Goal: Transaction & Acquisition: Purchase product/service

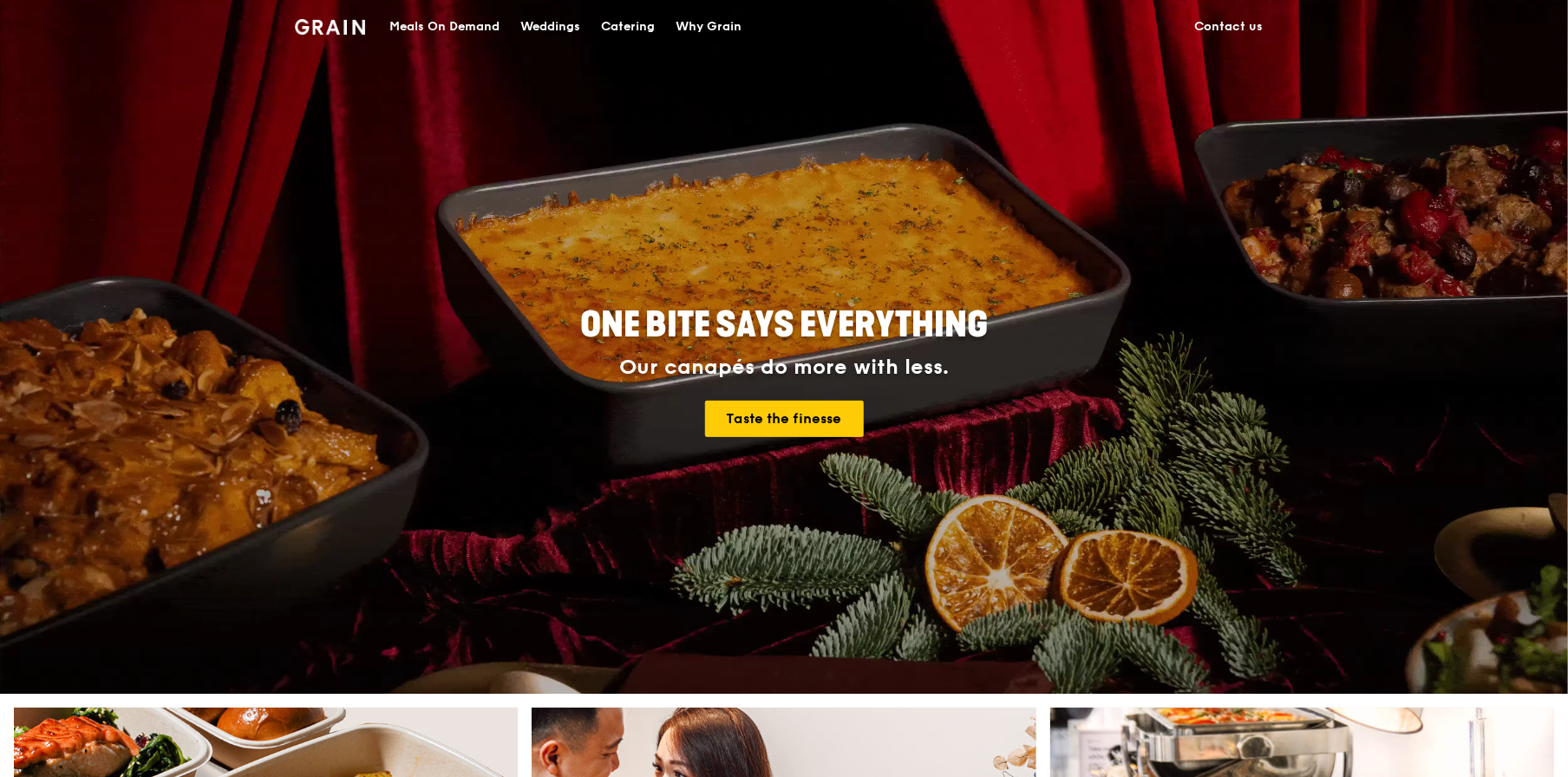
click at [413, 26] on div "Meals On Demand" at bounding box center [444, 27] width 110 height 52
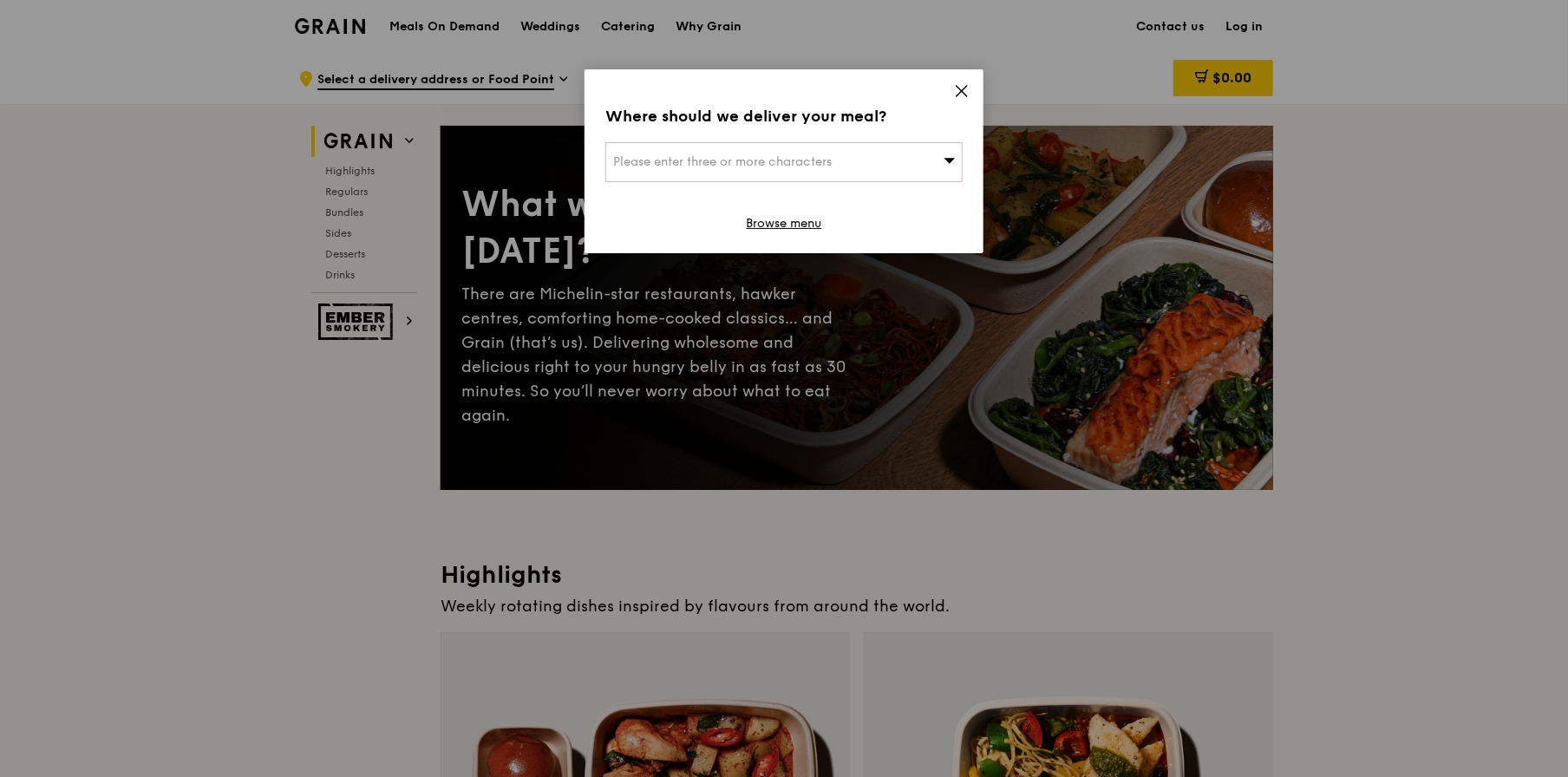
click at [839, 159] on div "Please enter three or more characters" at bounding box center [784, 162] width 357 height 39
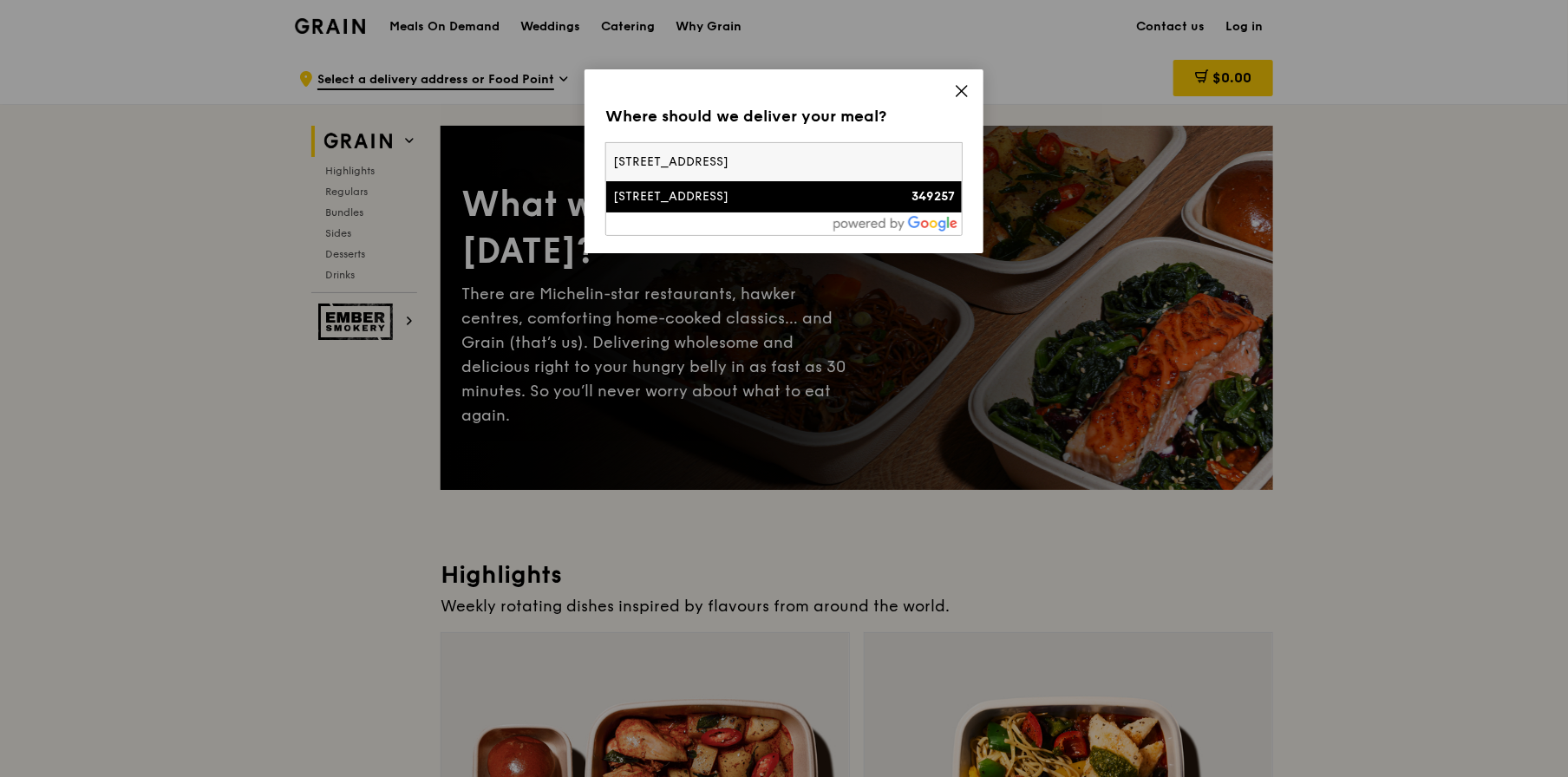
type input "[STREET_ADDRESS]"
click at [768, 197] on div "[STREET_ADDRESS]" at bounding box center [742, 196] width 257 height 17
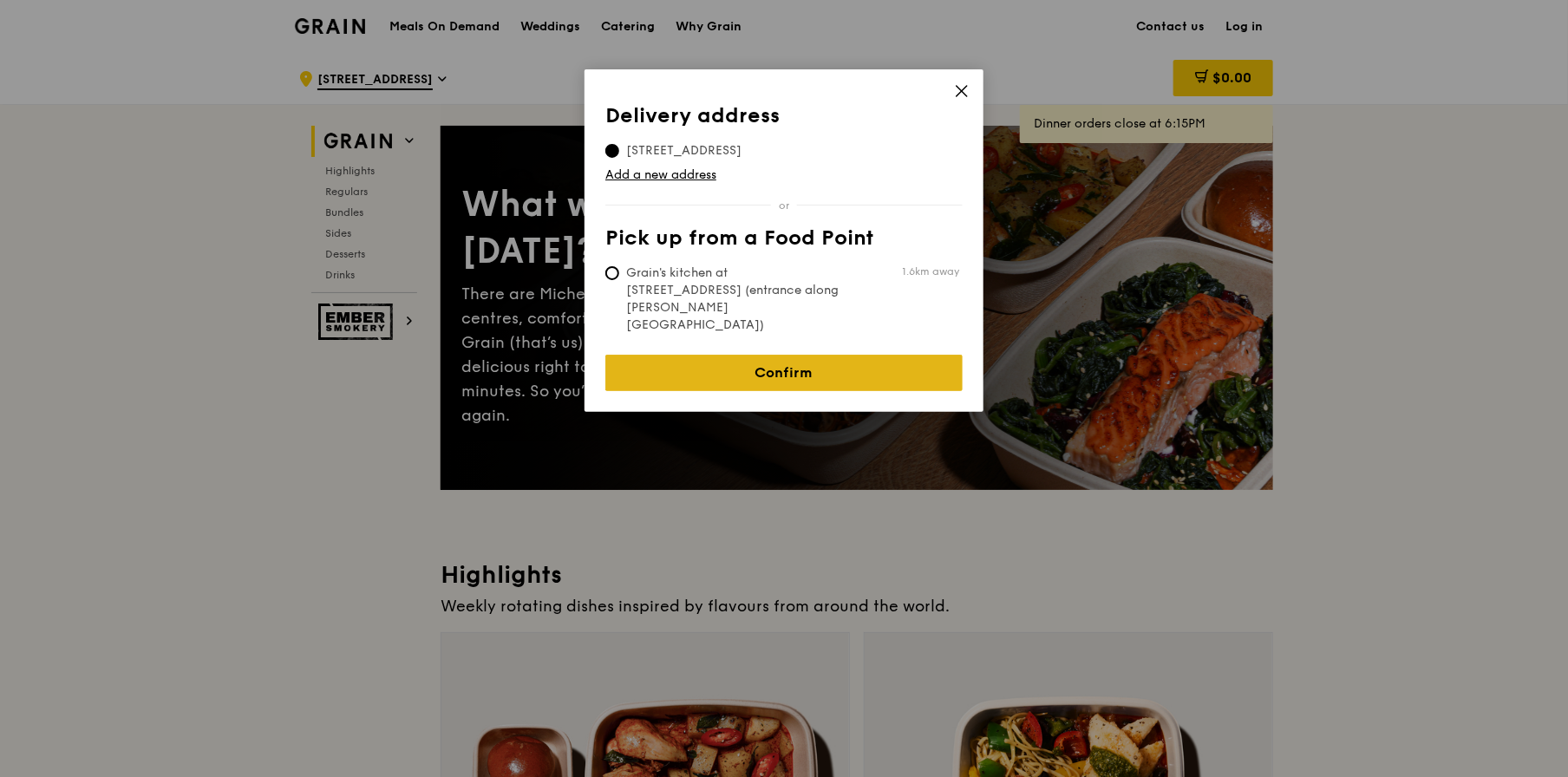
click at [856, 355] on link "Confirm" at bounding box center [784, 373] width 357 height 37
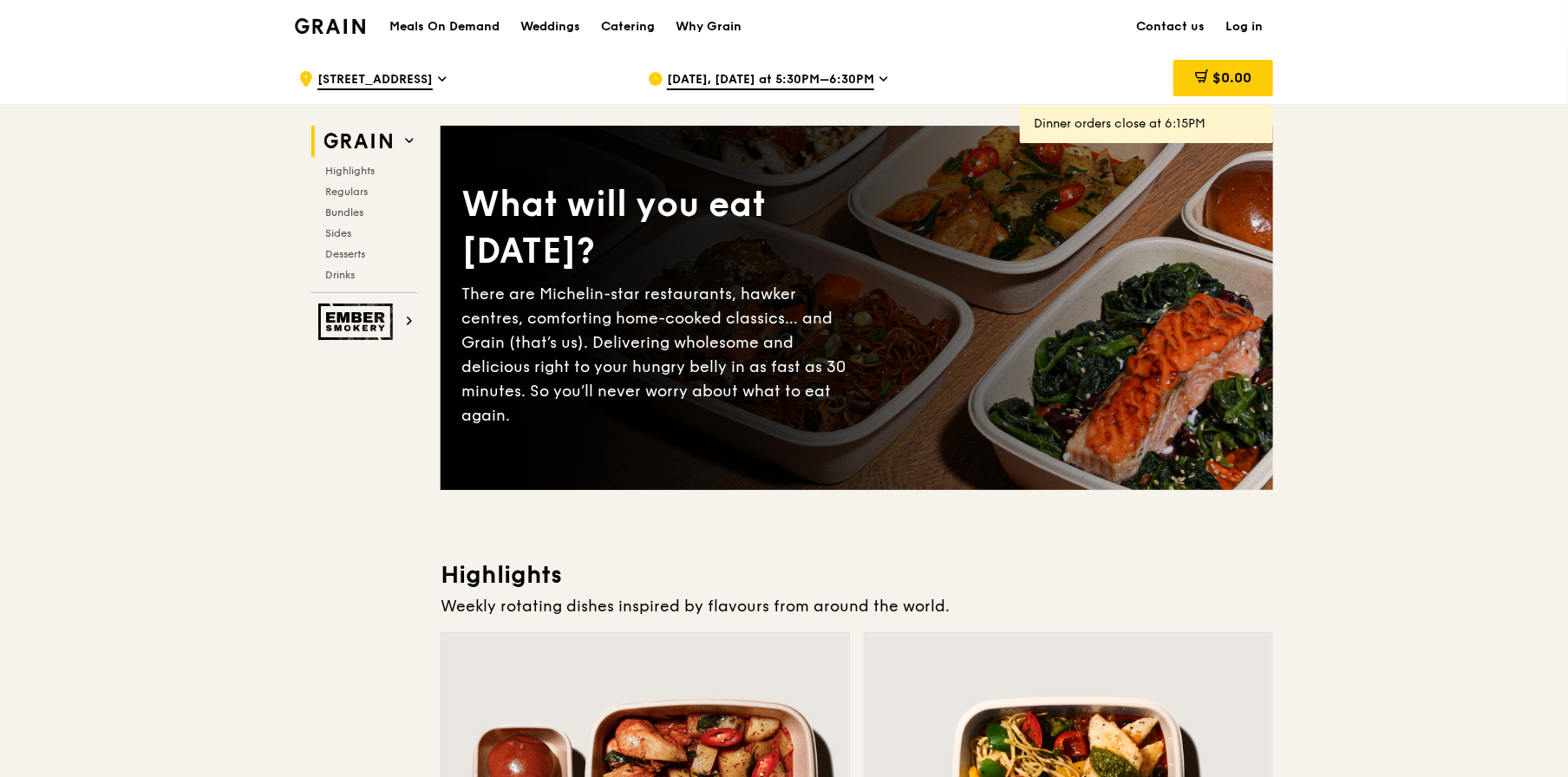
click at [849, 81] on span "[DATE], [DATE] at 5:30PM–6:30PM" at bounding box center [771, 80] width 207 height 19
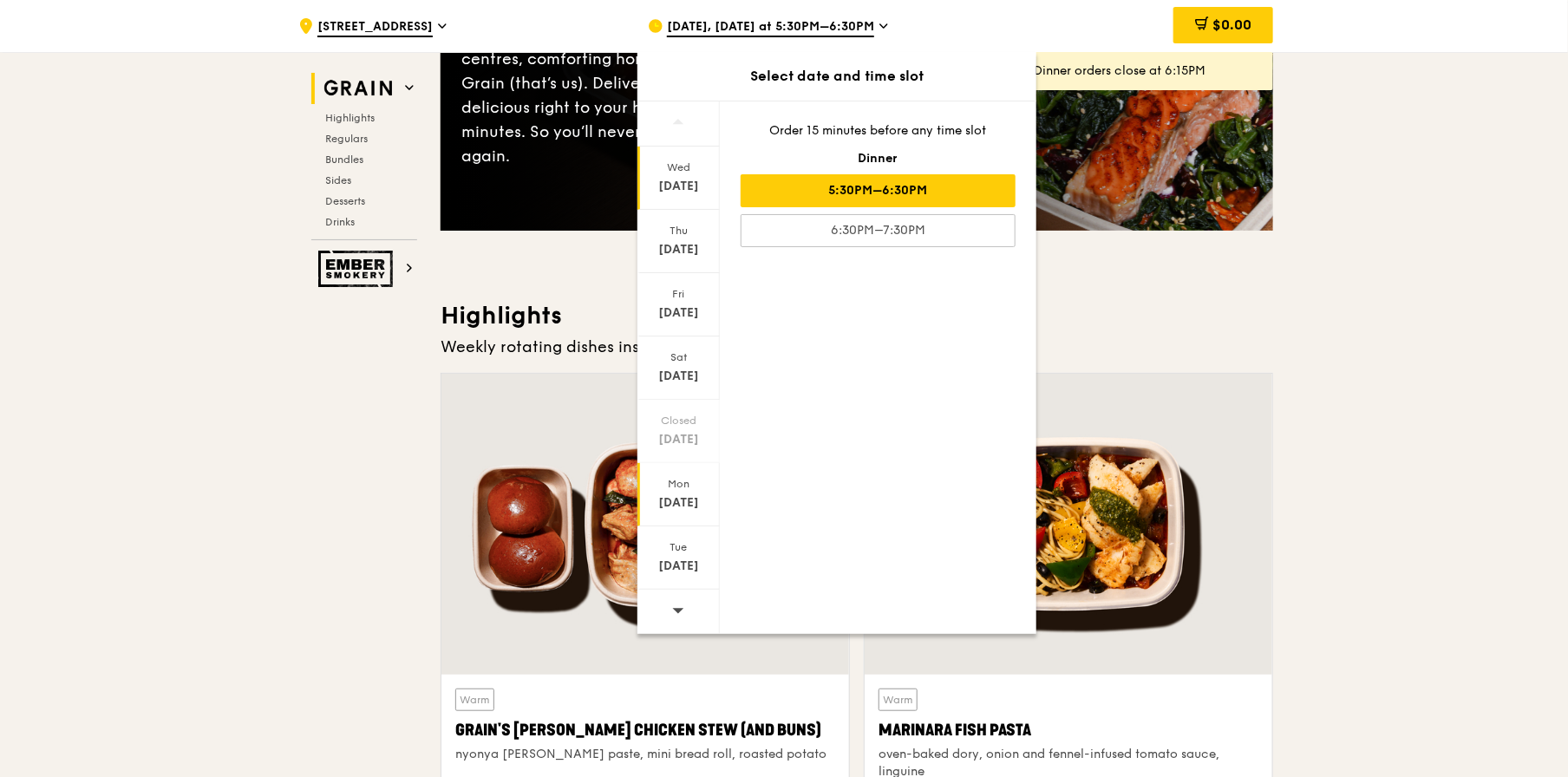
scroll to position [260, 0]
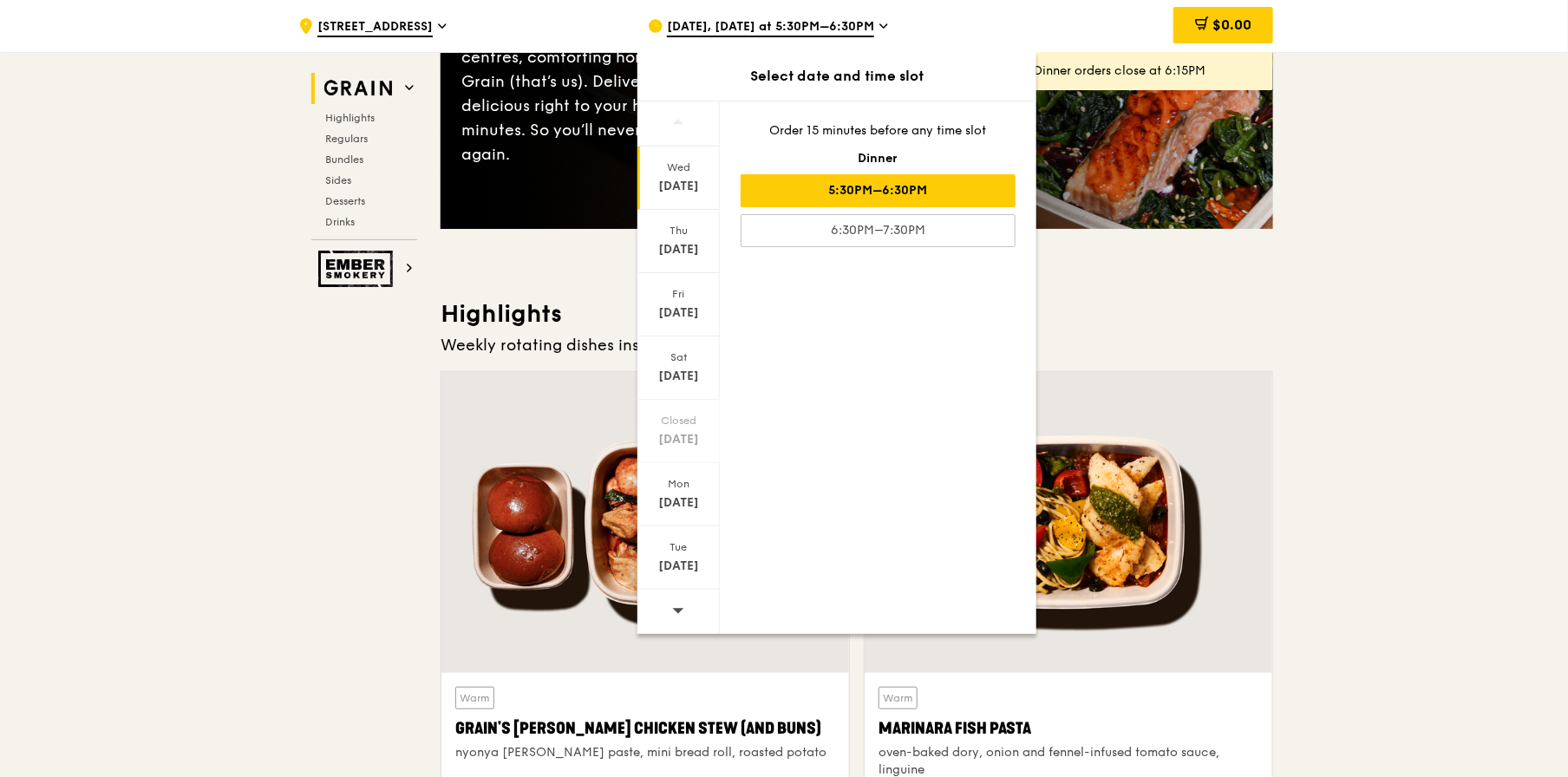
click at [672, 600] on span at bounding box center [678, 610] width 13 height 40
click at [676, 605] on icon at bounding box center [678, 610] width 13 height 13
click at [679, 547] on div "Tue" at bounding box center [679, 546] width 77 height 13
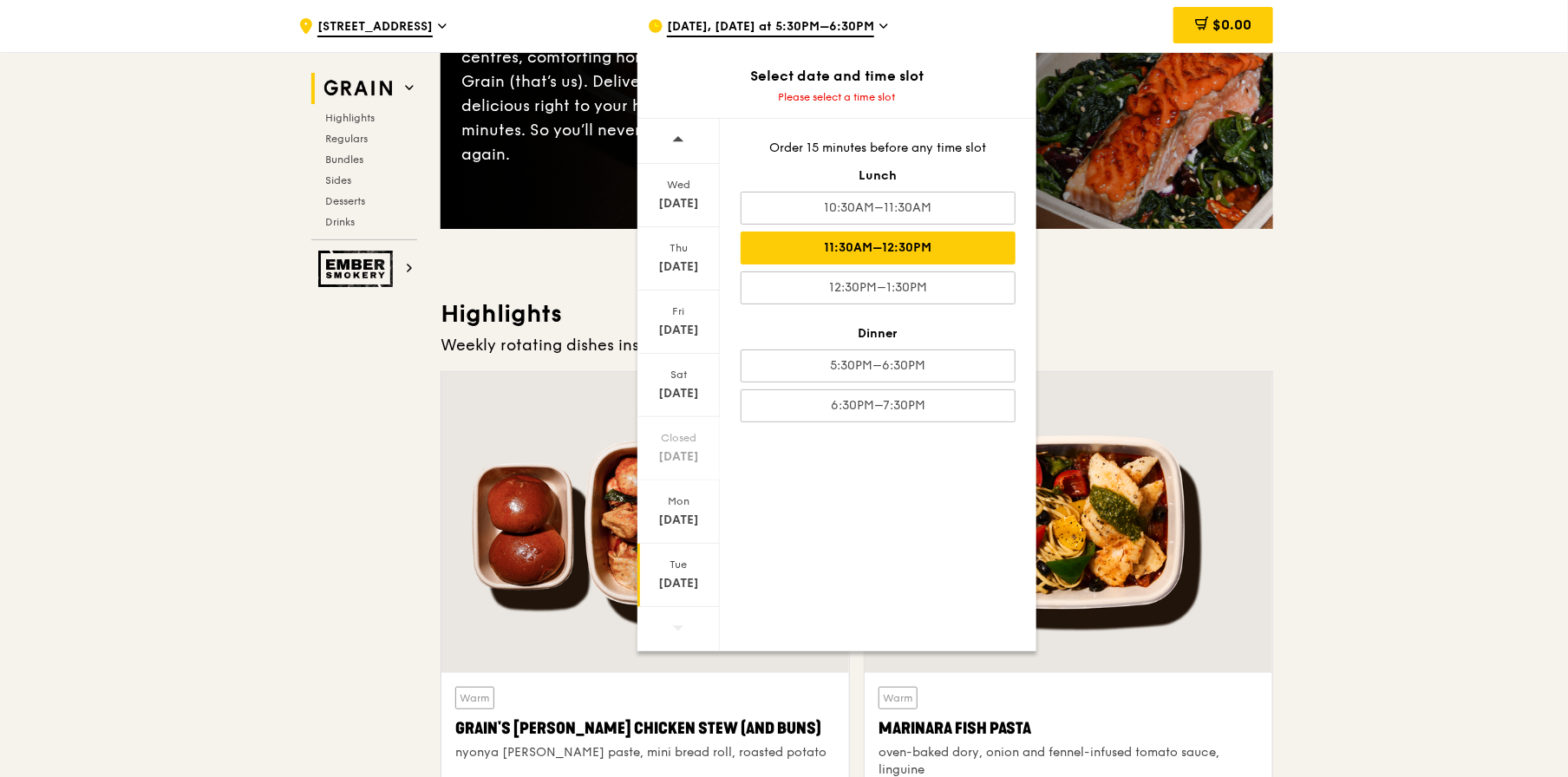
click at [896, 243] on div "11:30AM–12:30PM" at bounding box center [878, 248] width 275 height 33
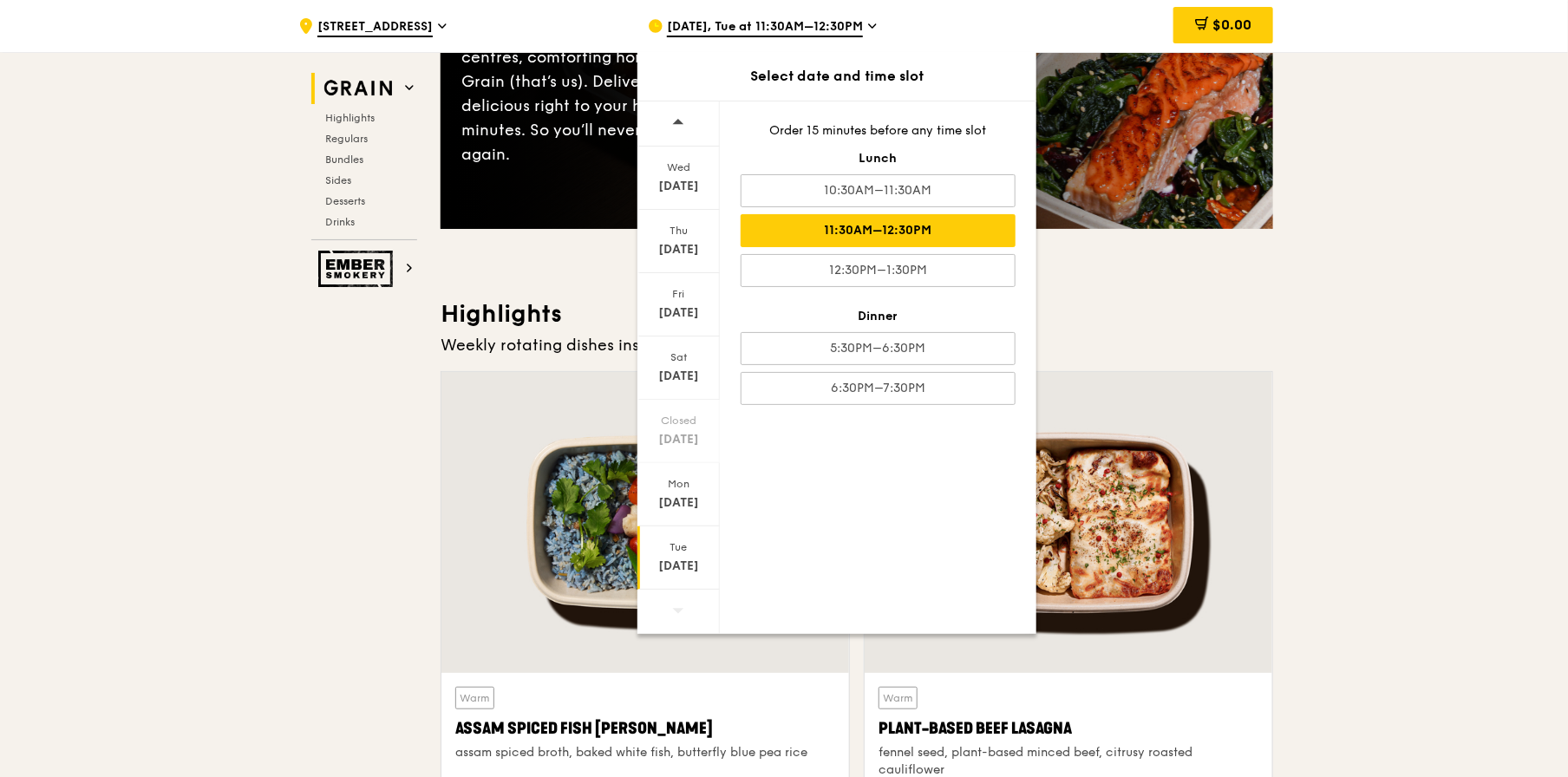
click at [1110, 327] on h3 "Highlights" at bounding box center [857, 314] width 832 height 31
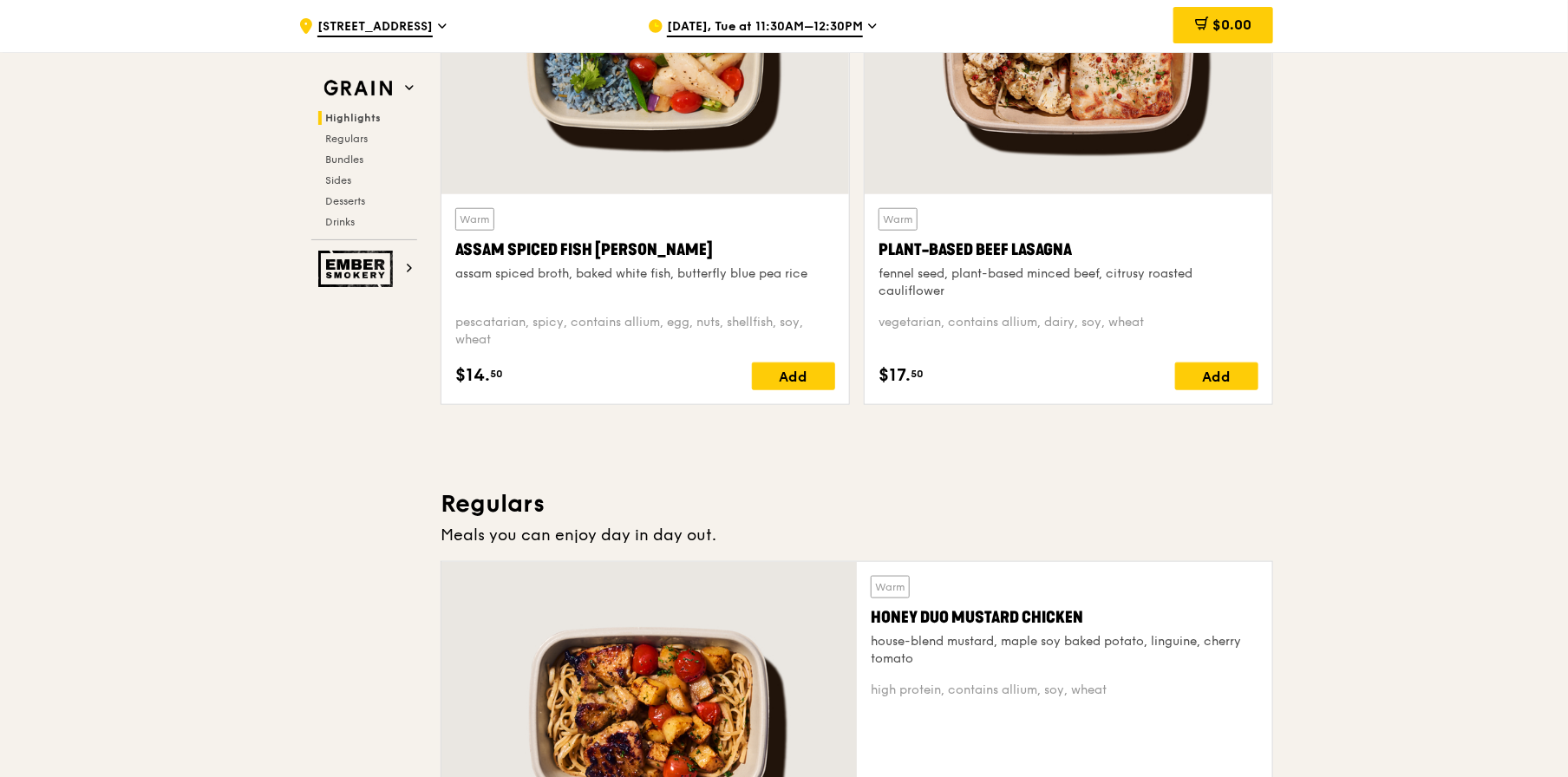
scroll to position [955, 0]
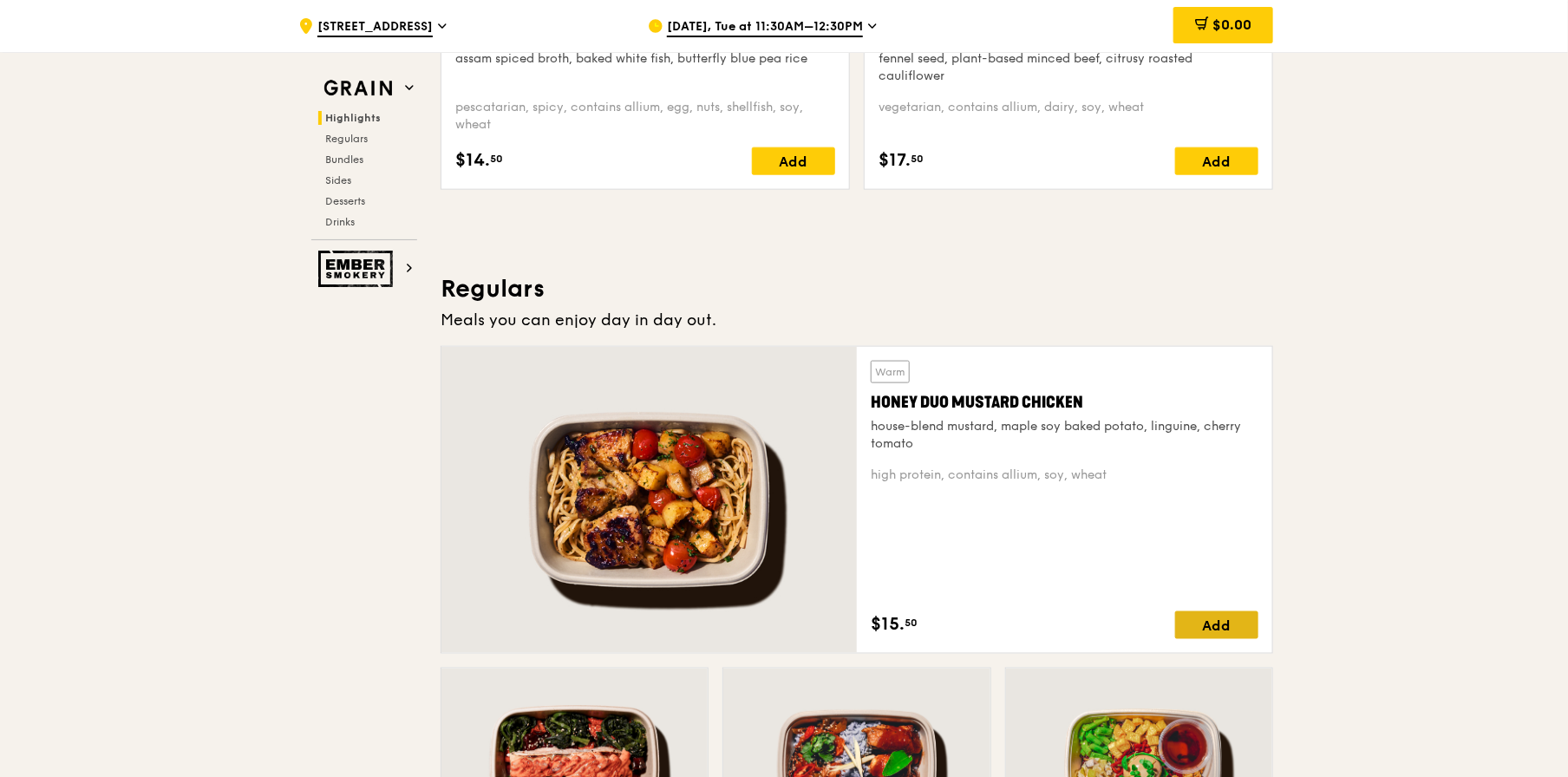
click at [1206, 628] on div "Add" at bounding box center [1216, 625] width 83 height 28
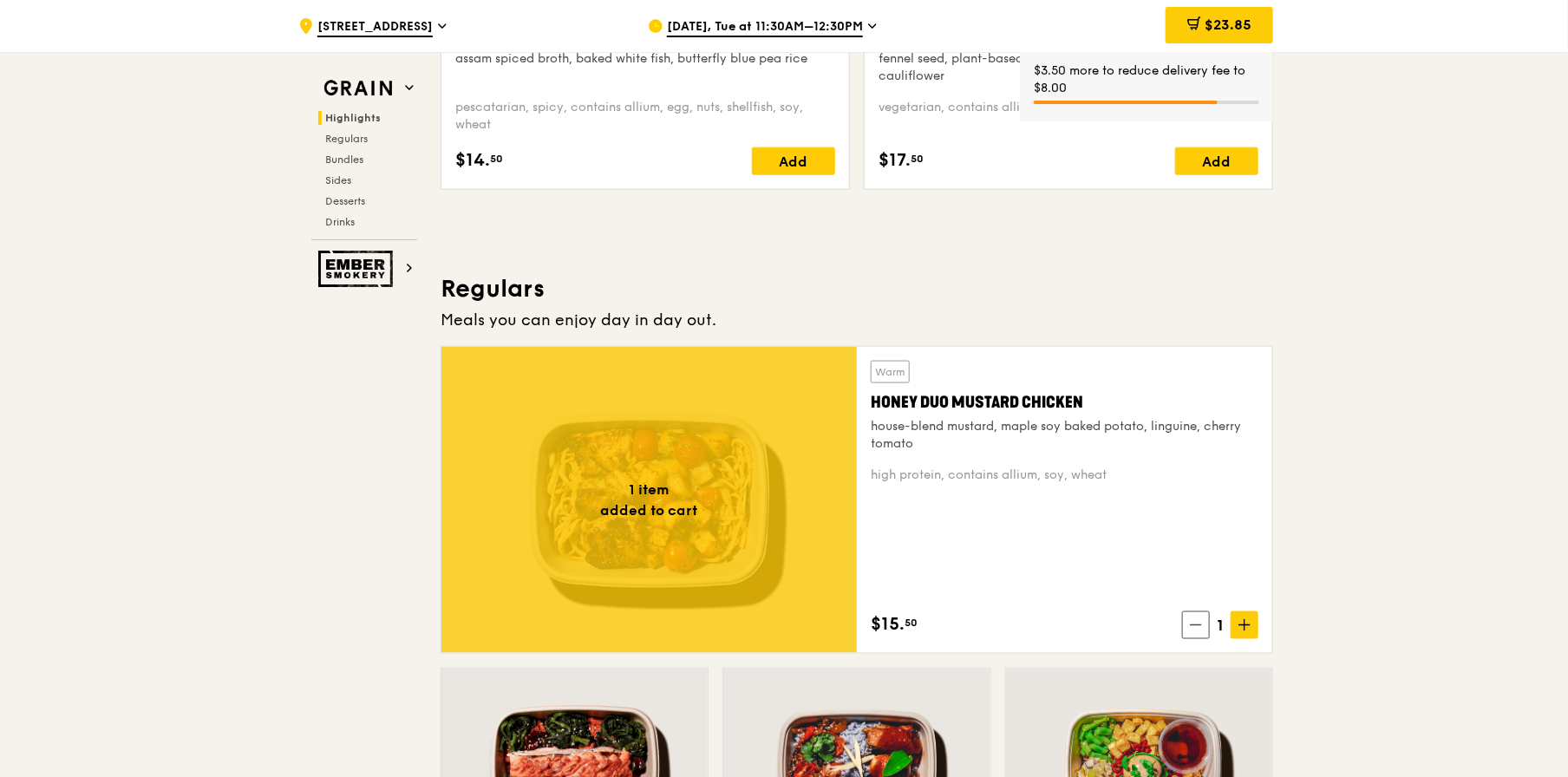
click at [1239, 628] on icon at bounding box center [1245, 625] width 13 height 13
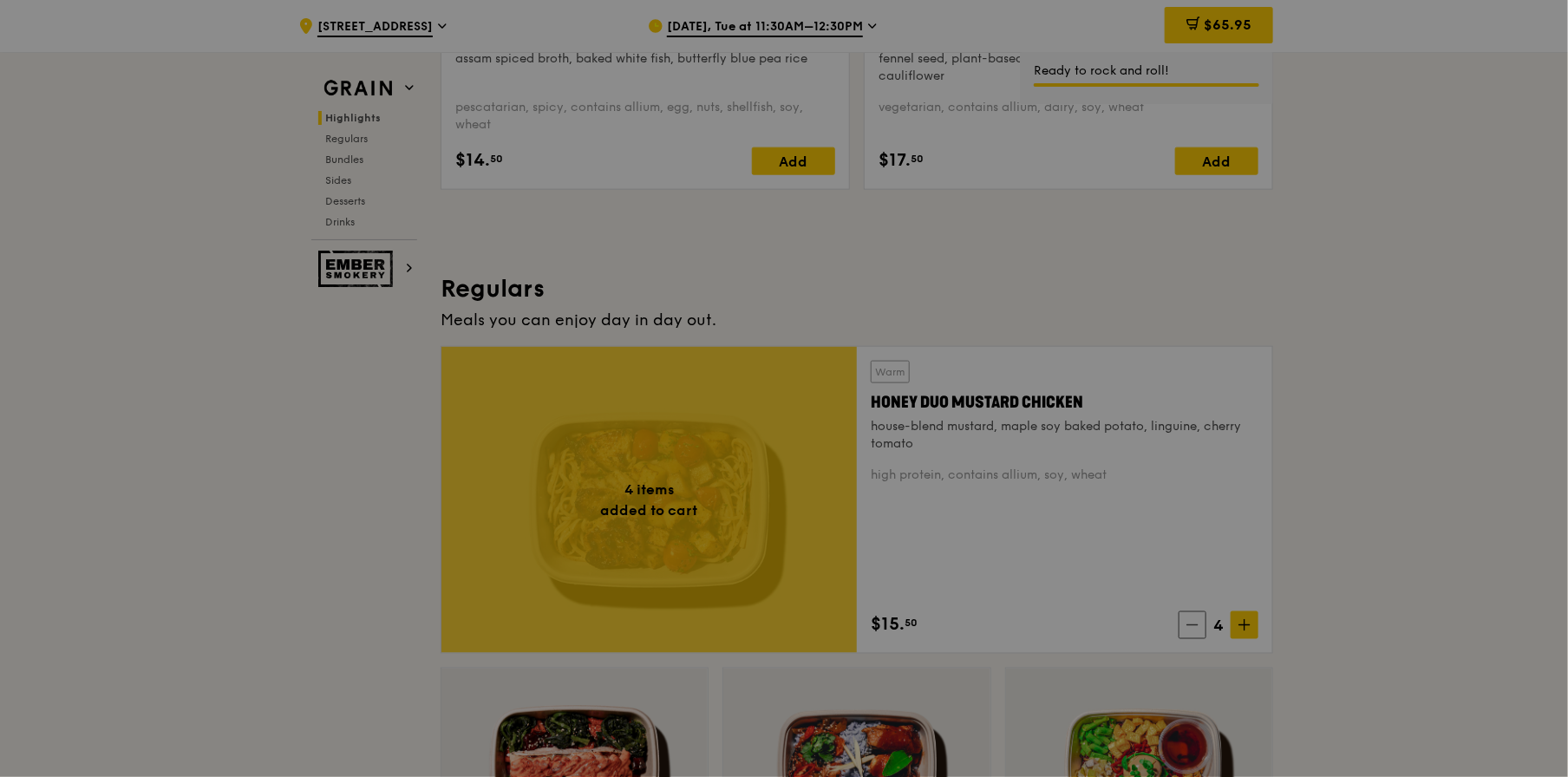
click at [1338, 606] on div at bounding box center [784, 388] width 1568 height 777
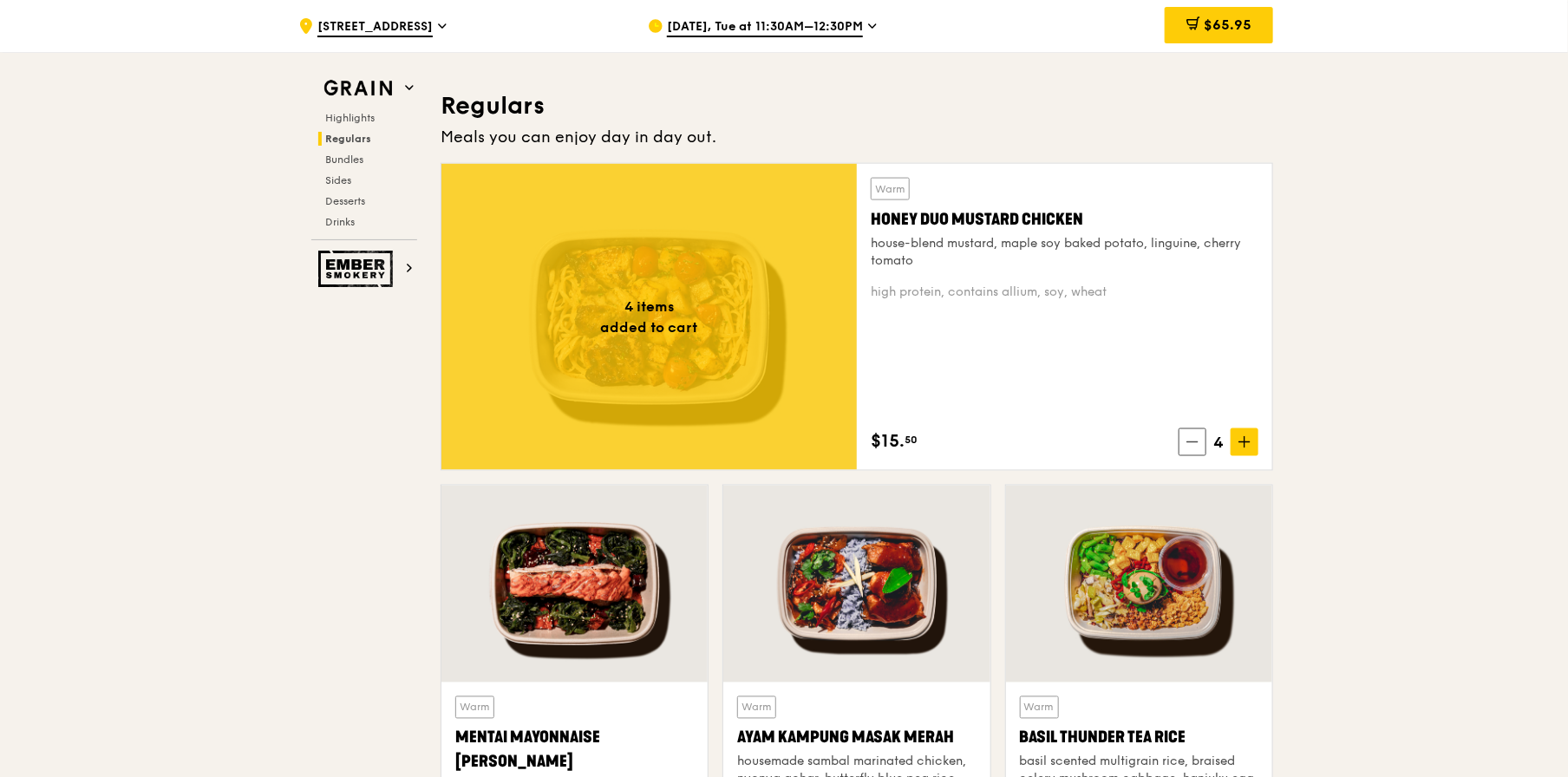
scroll to position [1386, 0]
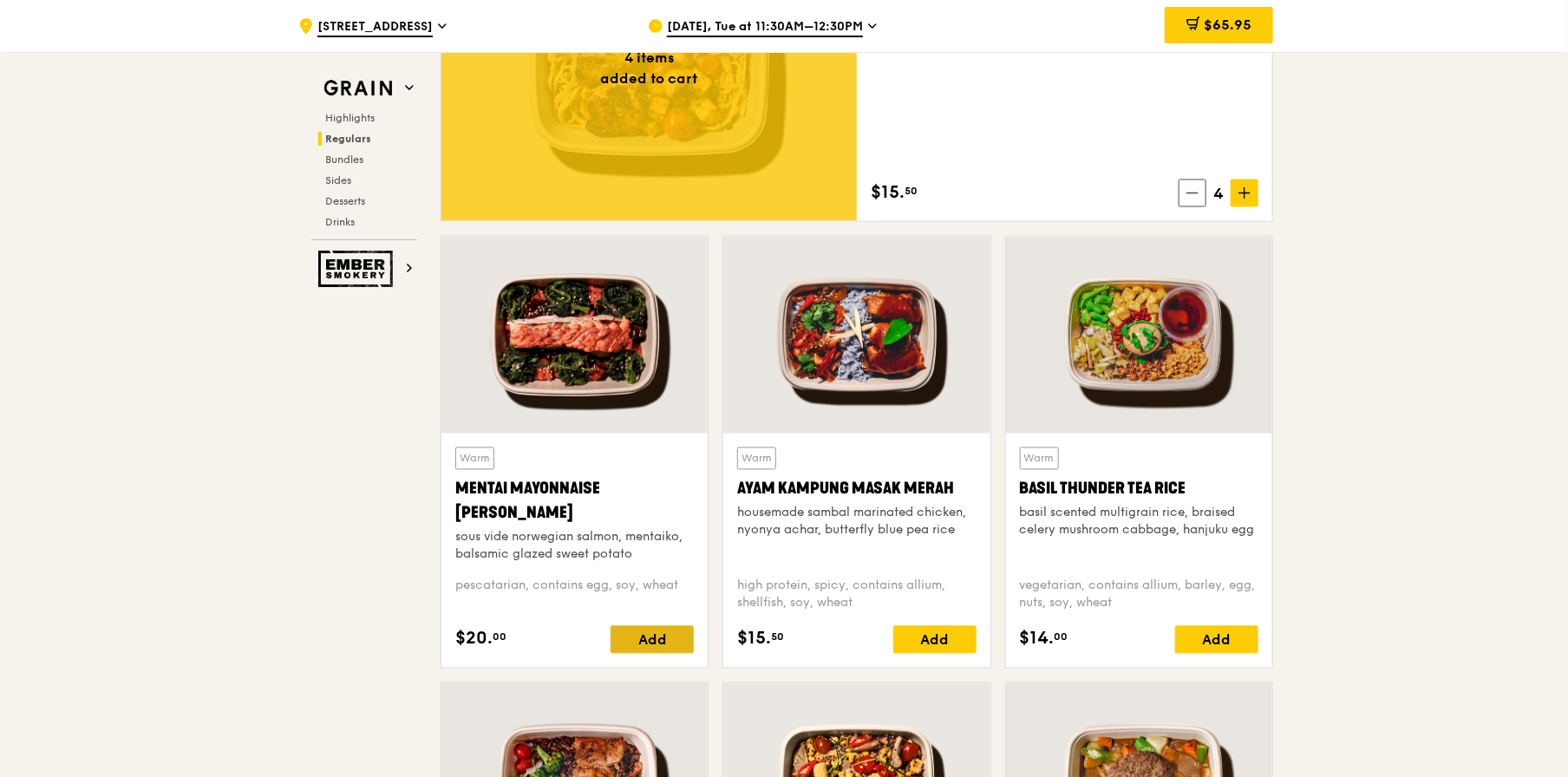
click at [654, 642] on div "Add" at bounding box center [652, 640] width 83 height 28
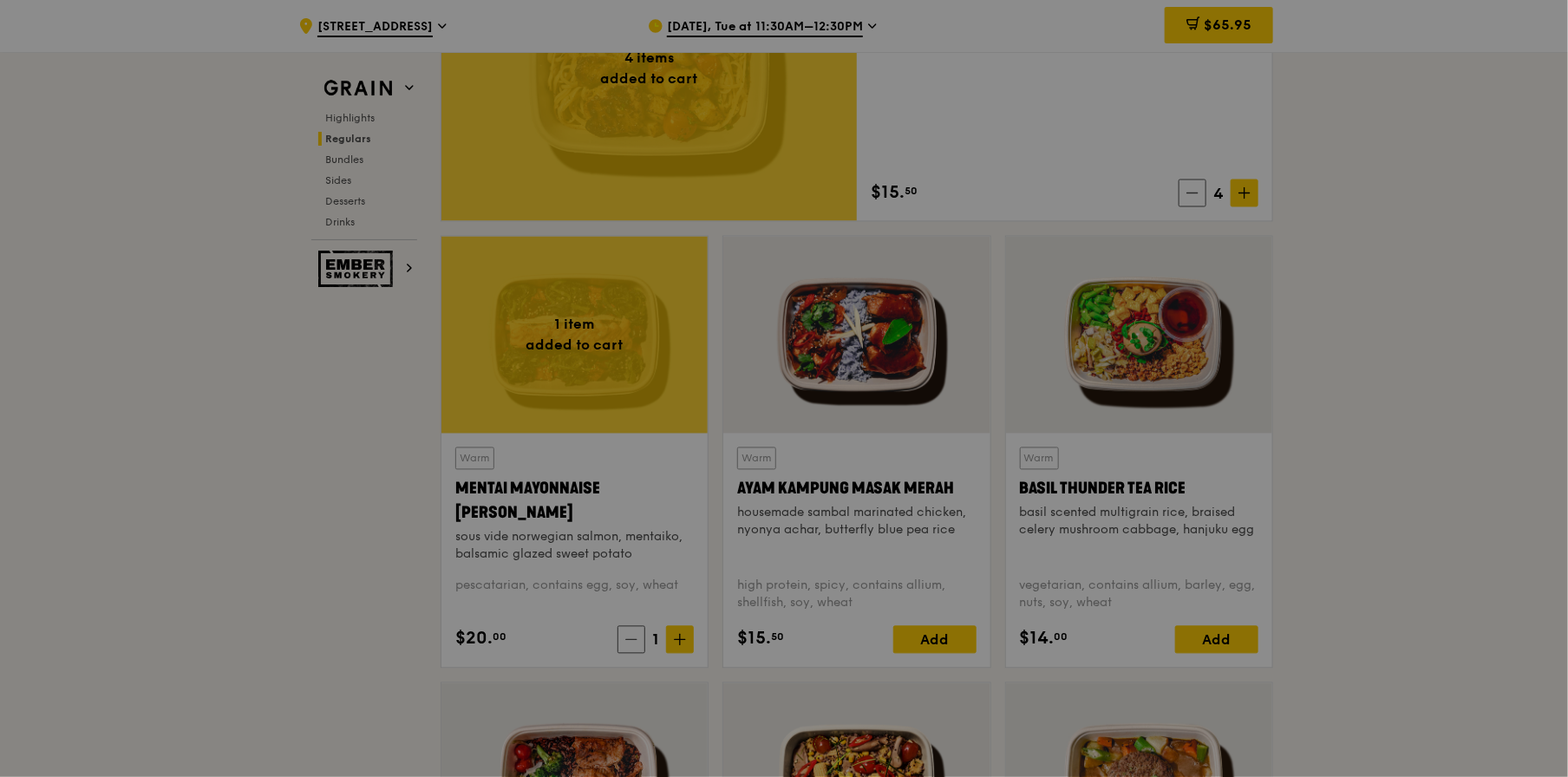
click at [676, 642] on div at bounding box center [784, 388] width 1568 height 777
click at [676, 642] on icon at bounding box center [680, 641] width 13 height 13
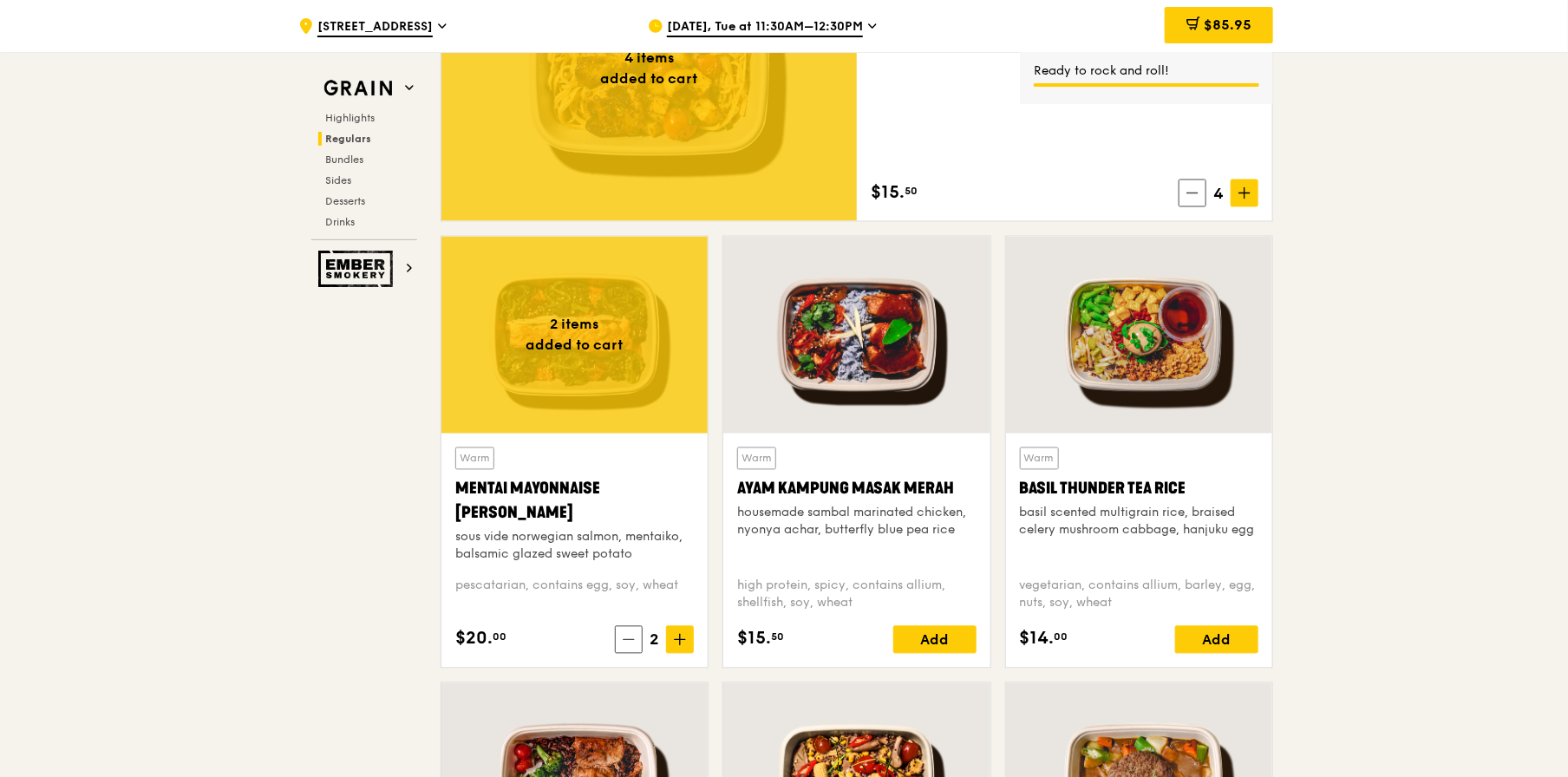
click at [676, 642] on icon at bounding box center [680, 641] width 13 height 13
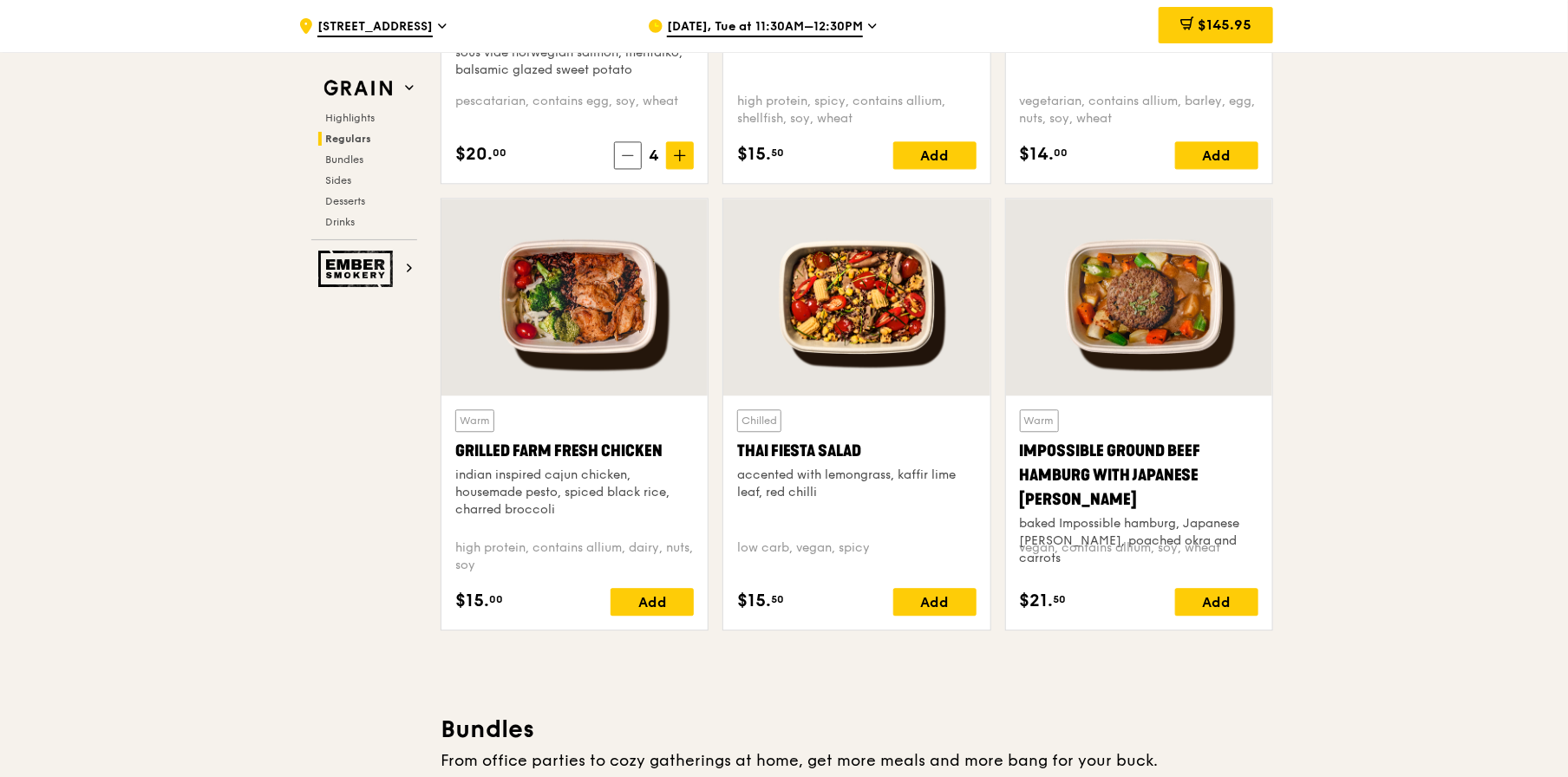
scroll to position [1908, 0]
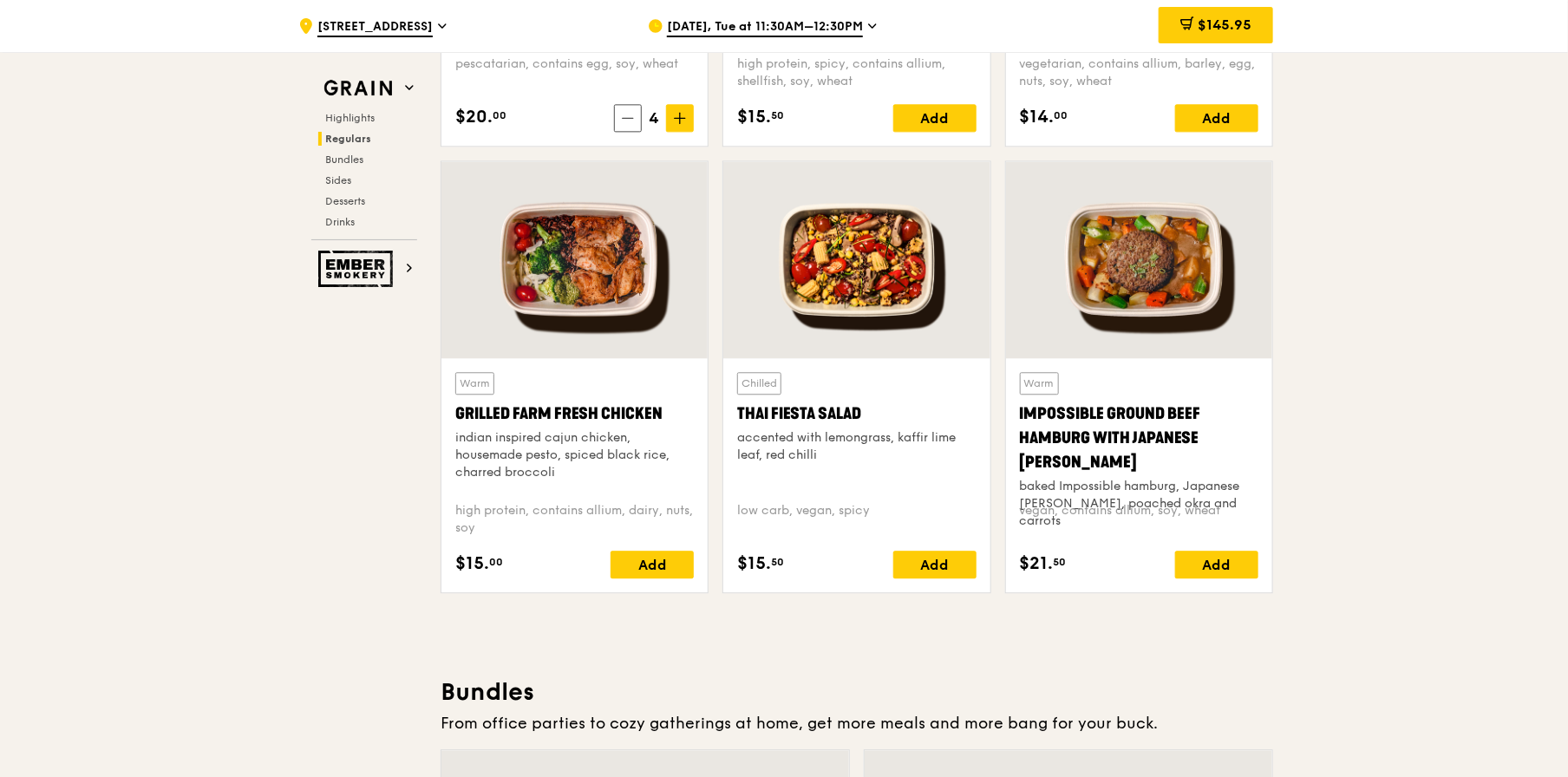
click at [872, 436] on div "accented with lemongrass, kaffir lime leaf, red chilli" at bounding box center [857, 447] width 239 height 35
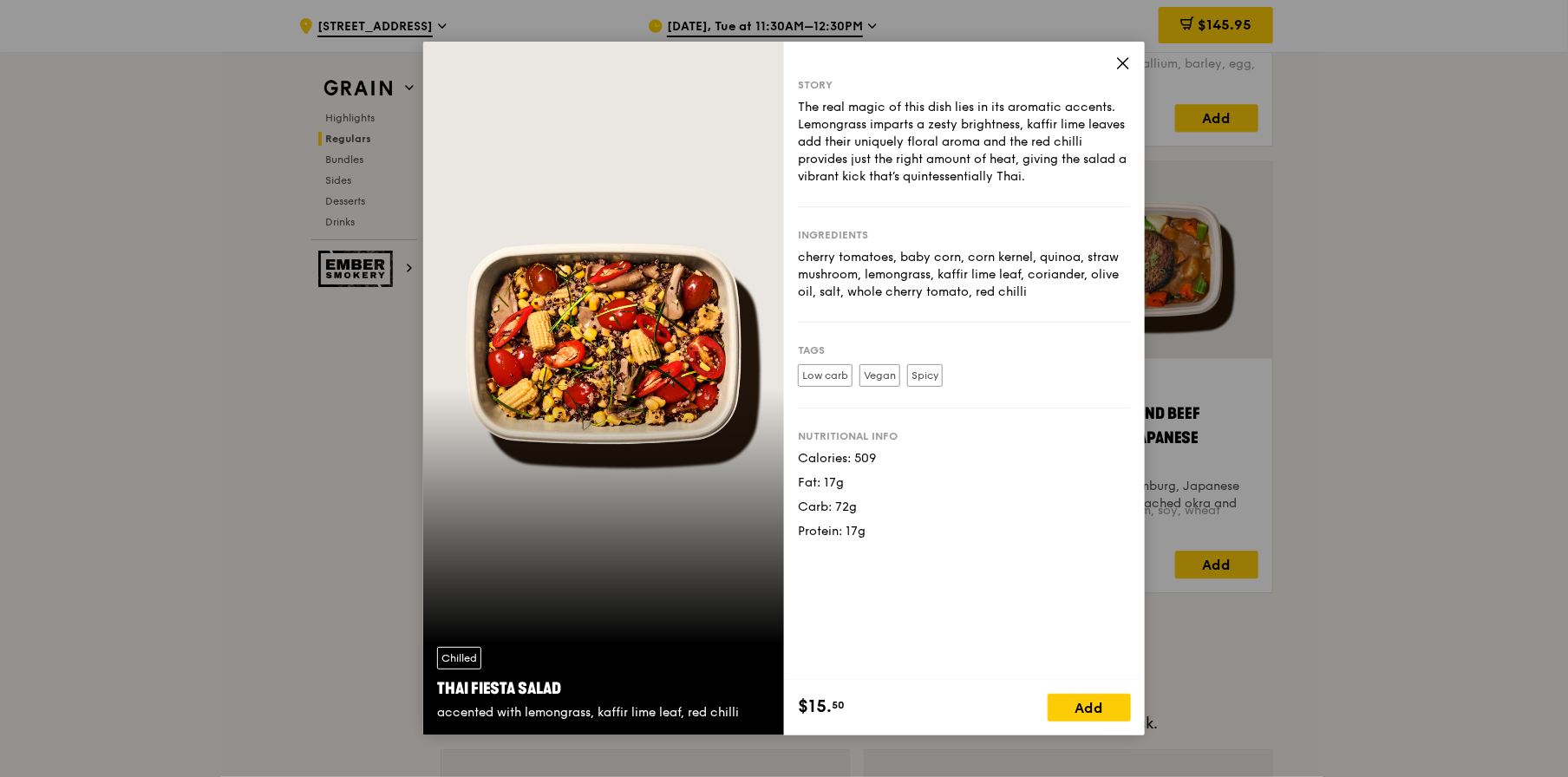
click at [1129, 59] on icon at bounding box center [1123, 63] width 15 height 15
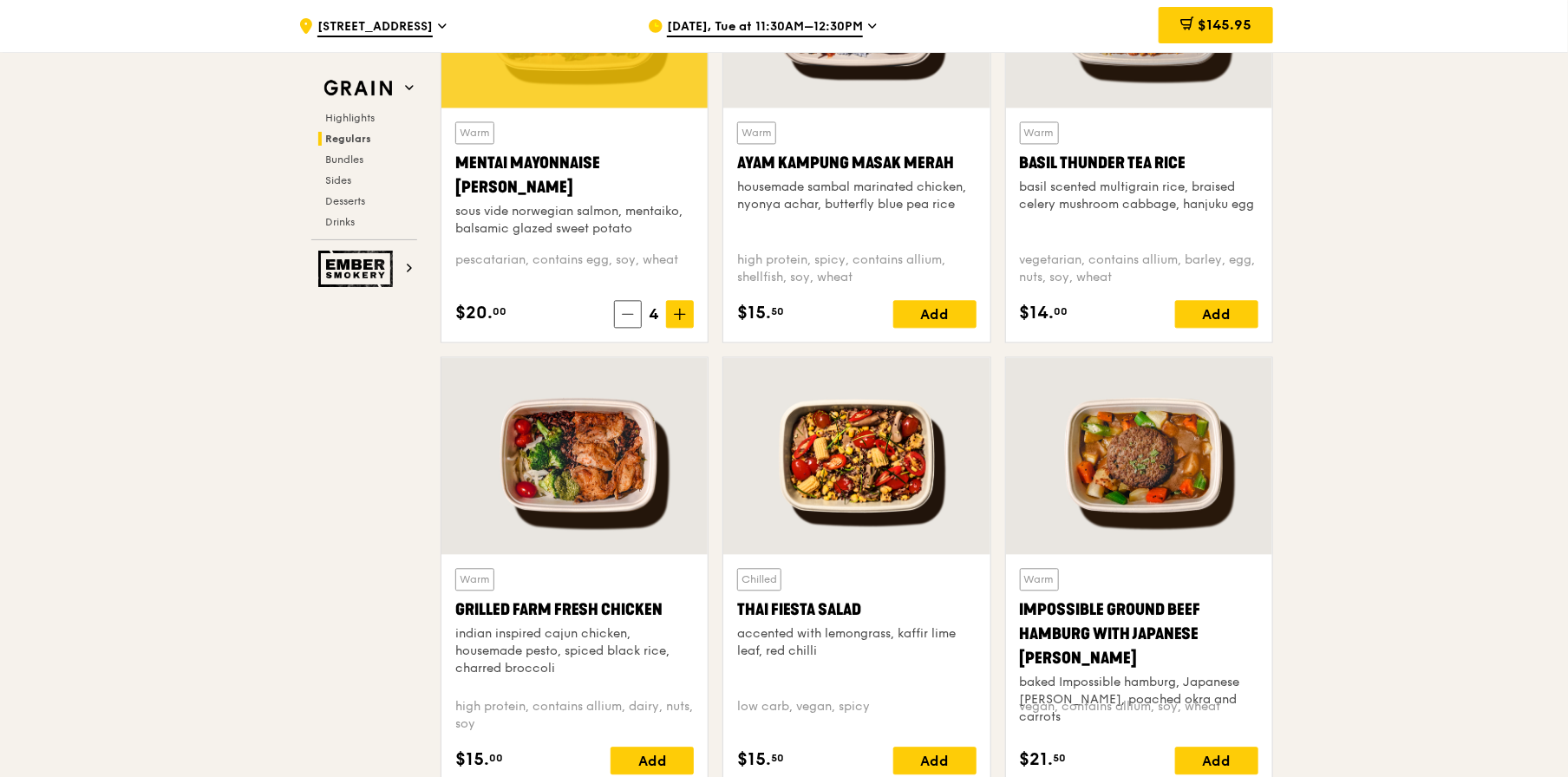
scroll to position [1822, 0]
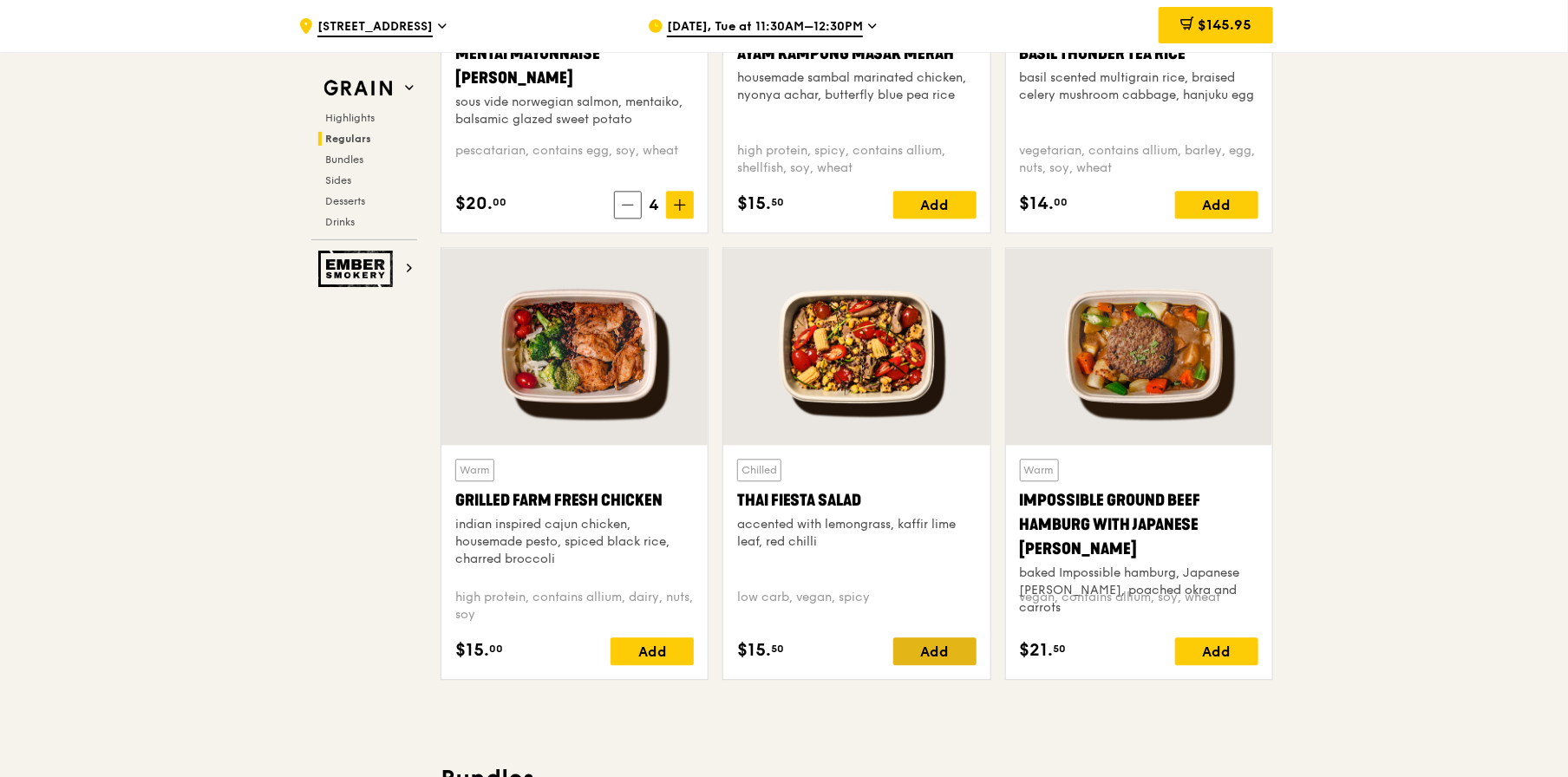
click at [927, 646] on div "Add" at bounding box center [935, 651] width 83 height 28
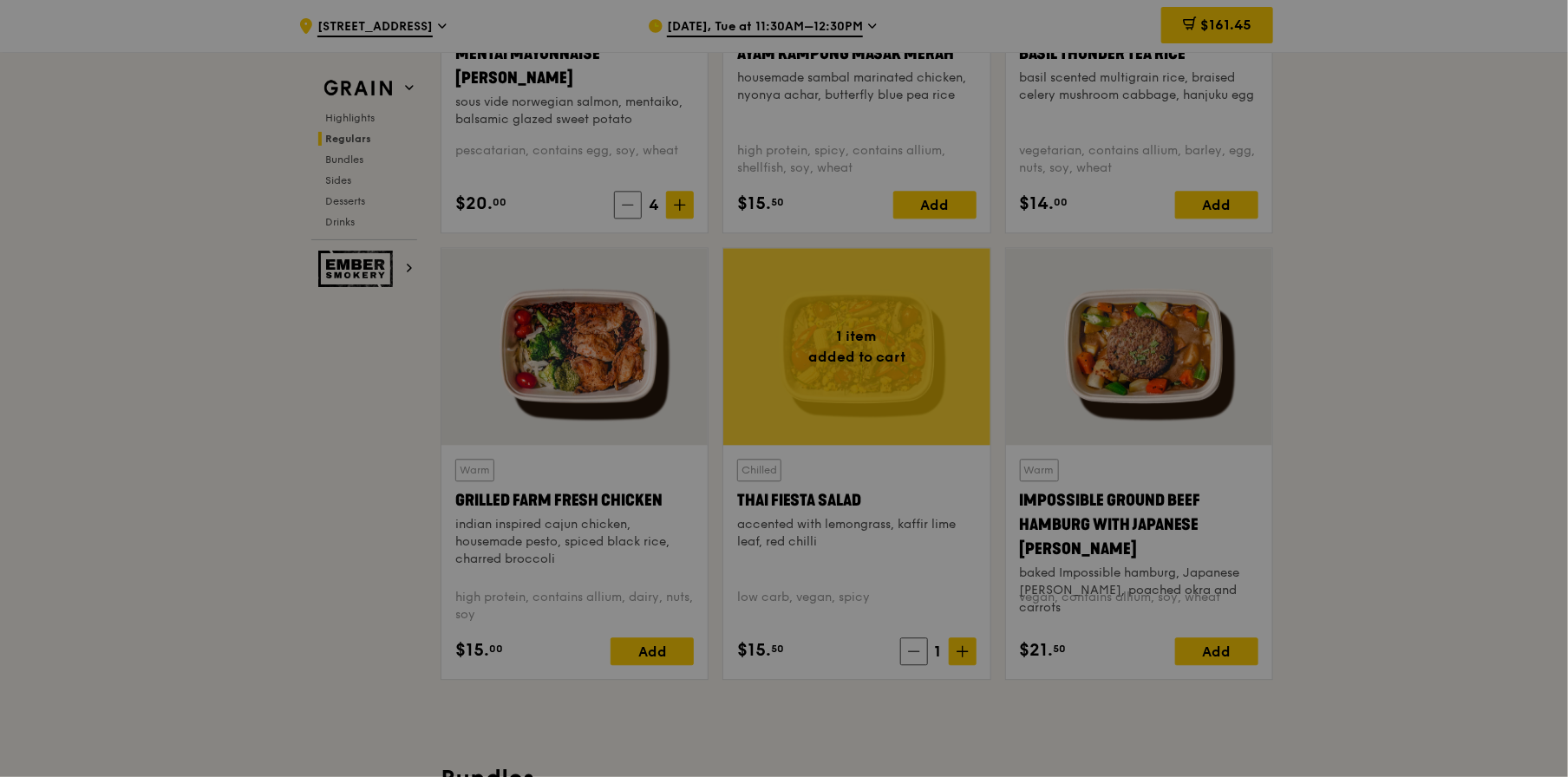
click at [955, 654] on div at bounding box center [784, 388] width 1568 height 777
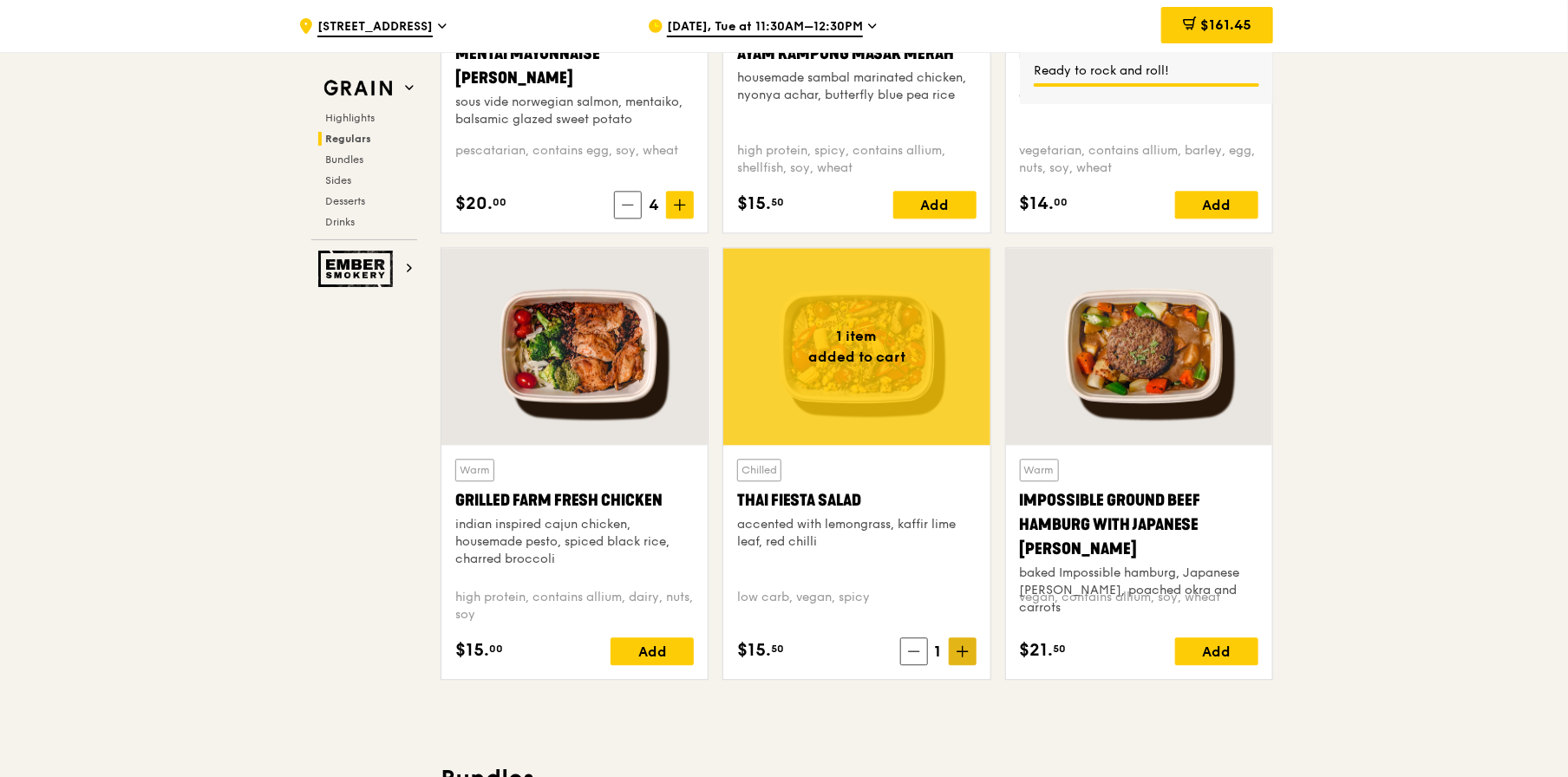
click at [957, 654] on icon at bounding box center [963, 651] width 13 height 13
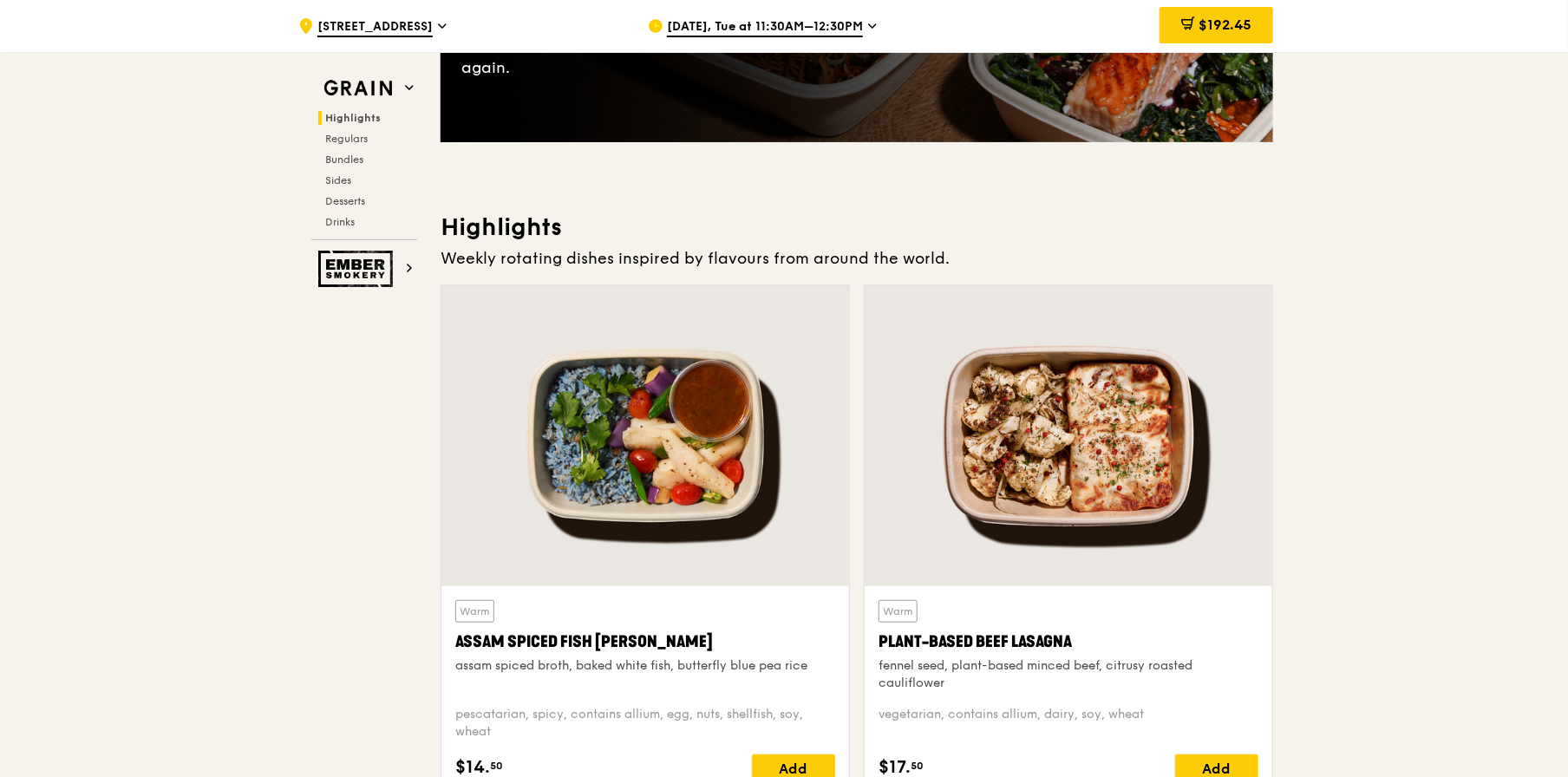
scroll to position [607, 0]
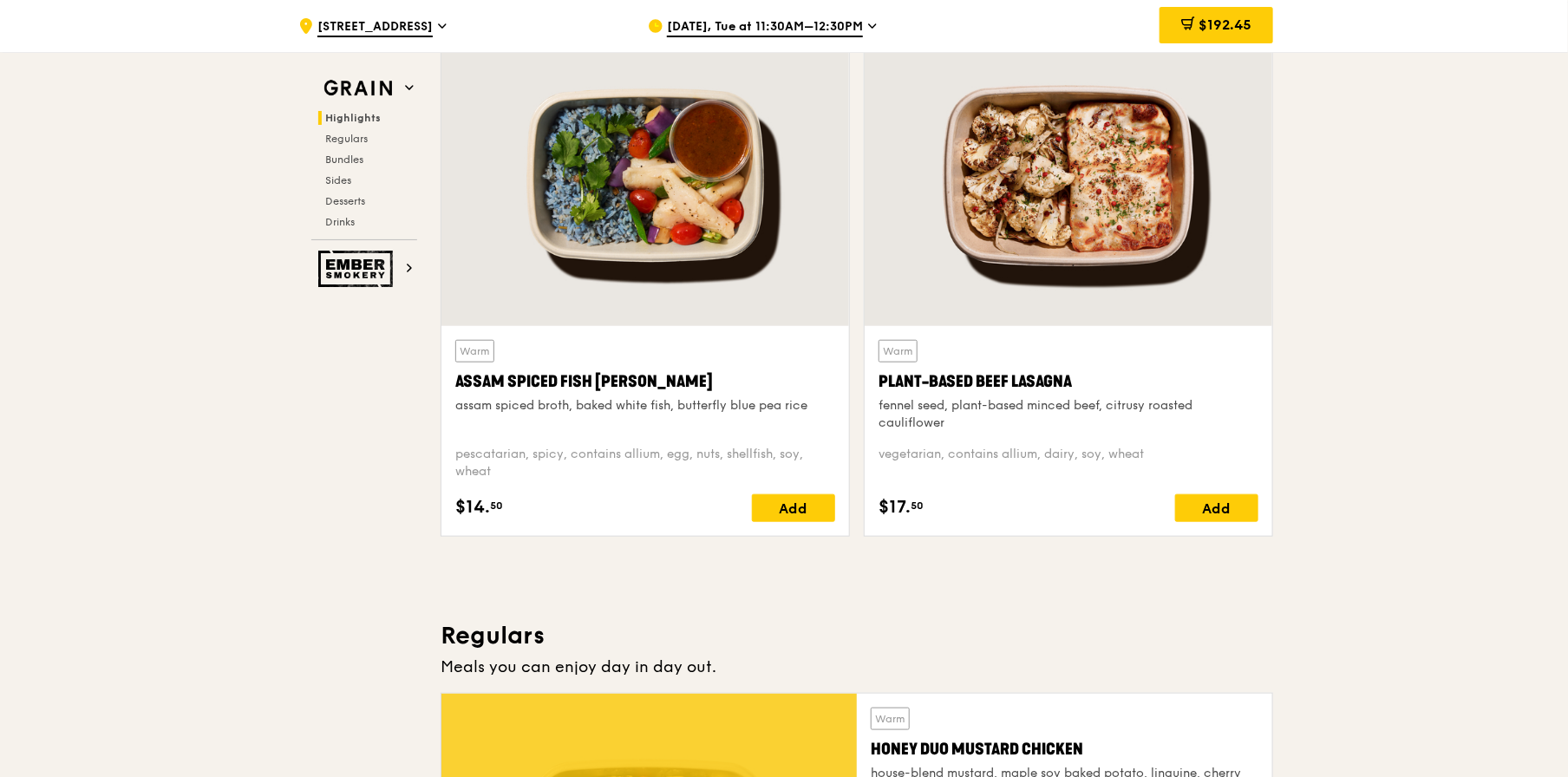
click at [1015, 375] on div "Plant-Based Beef Lasagna" at bounding box center [1069, 381] width 380 height 24
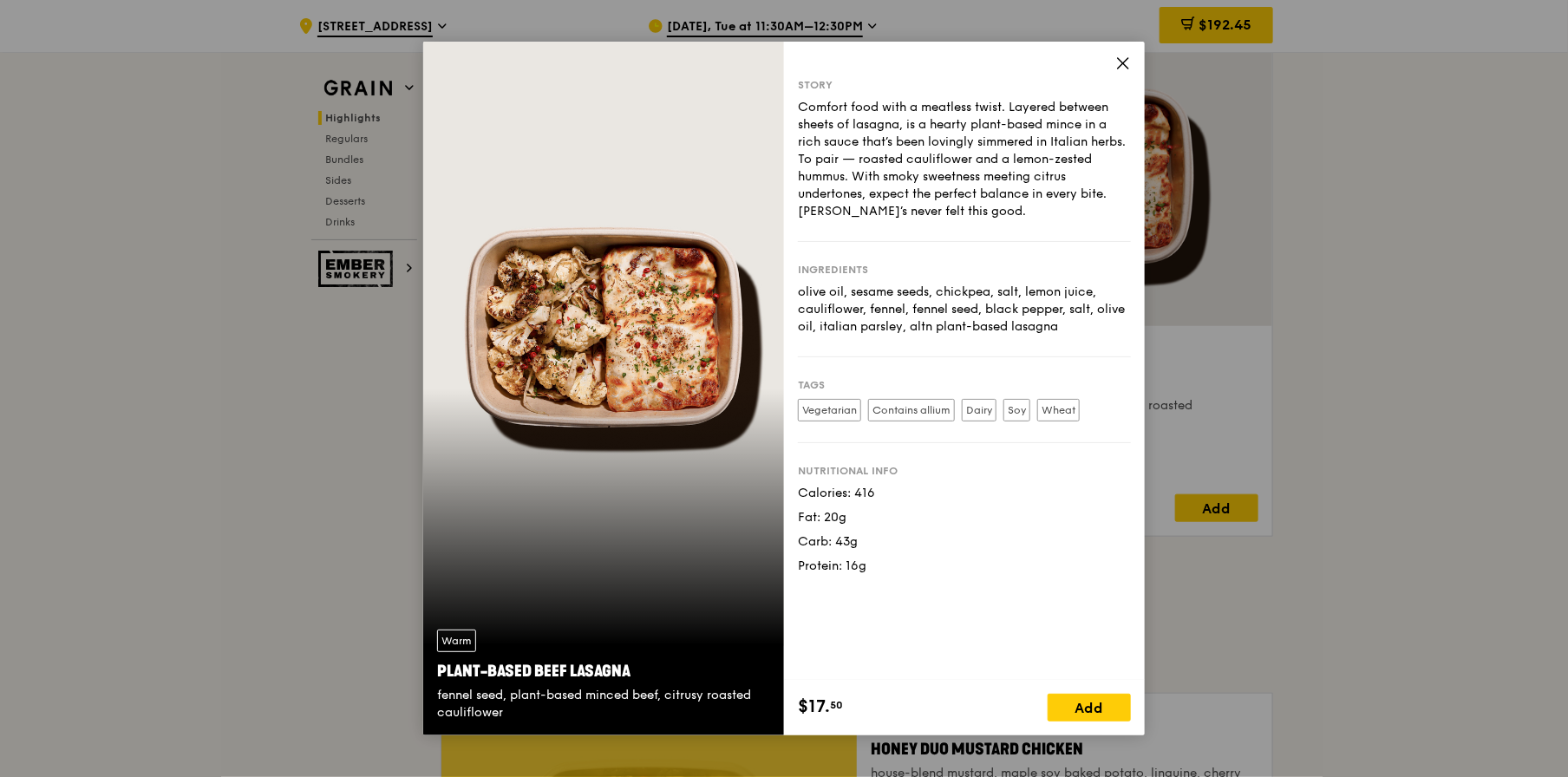
click at [1123, 67] on icon at bounding box center [1123, 63] width 15 height 15
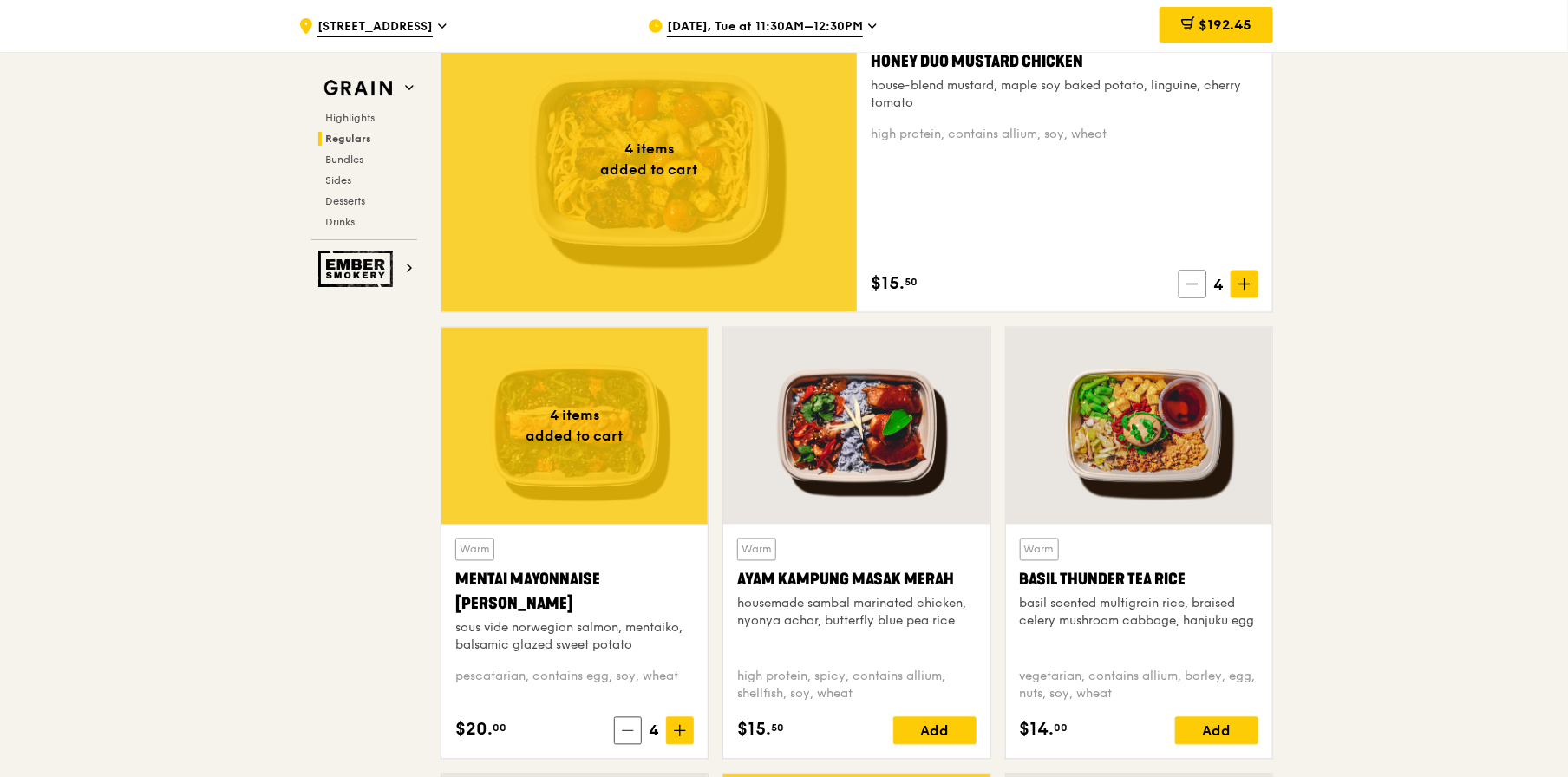
scroll to position [1302, 0]
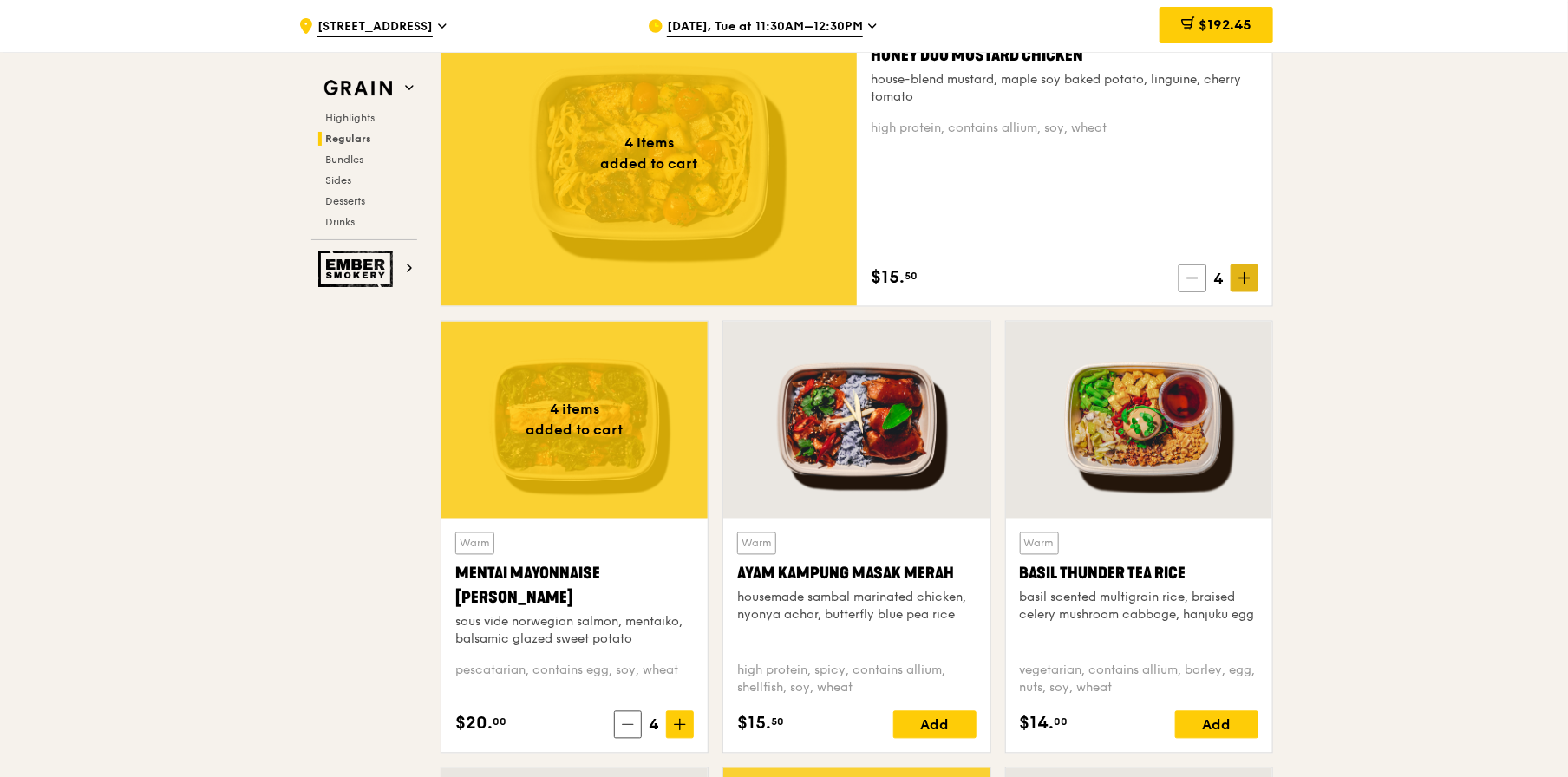
click at [1255, 281] on span at bounding box center [1244, 278] width 28 height 28
click at [679, 726] on icon at bounding box center [680, 726] width 13 height 13
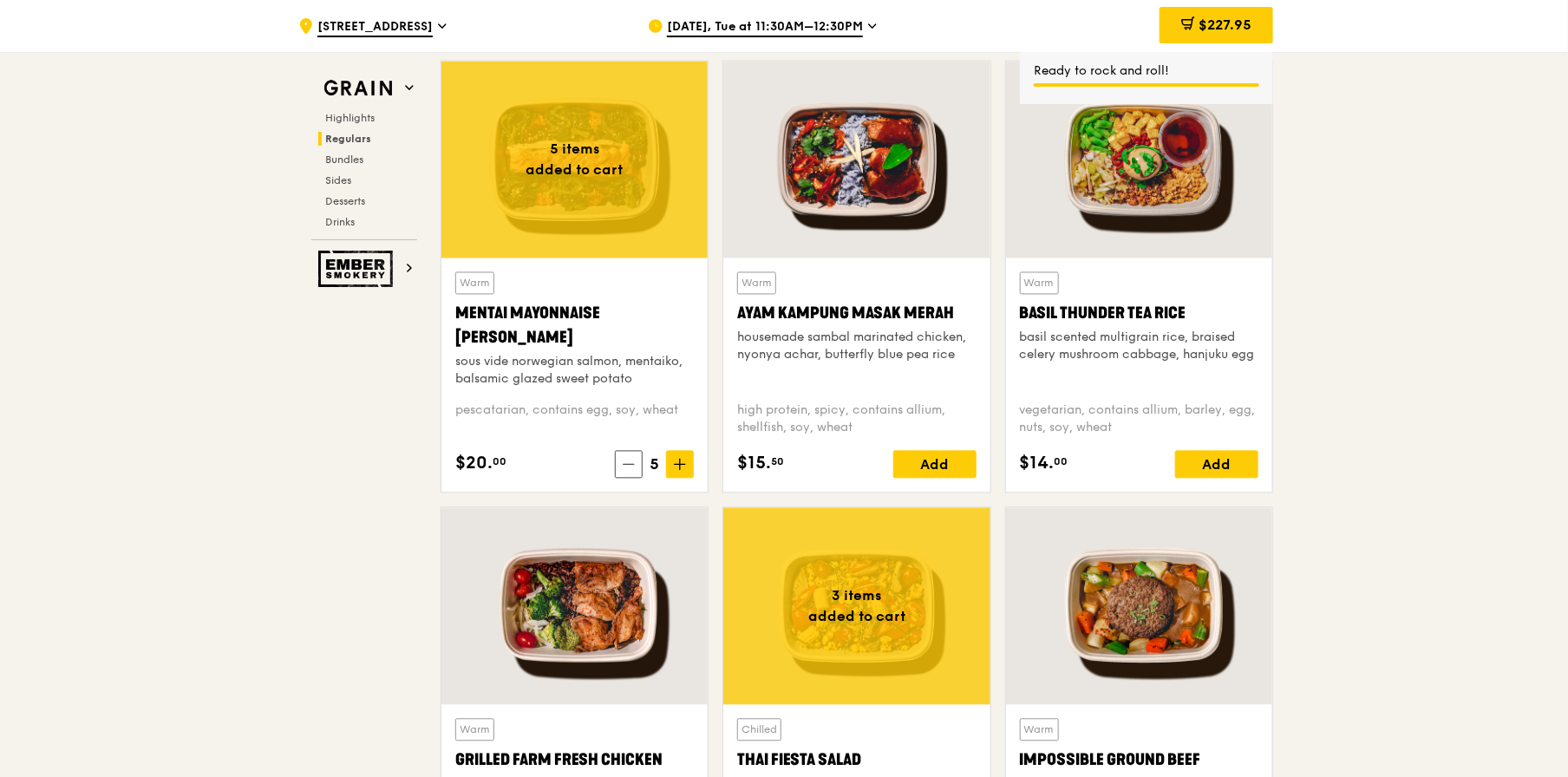
scroll to position [1735, 0]
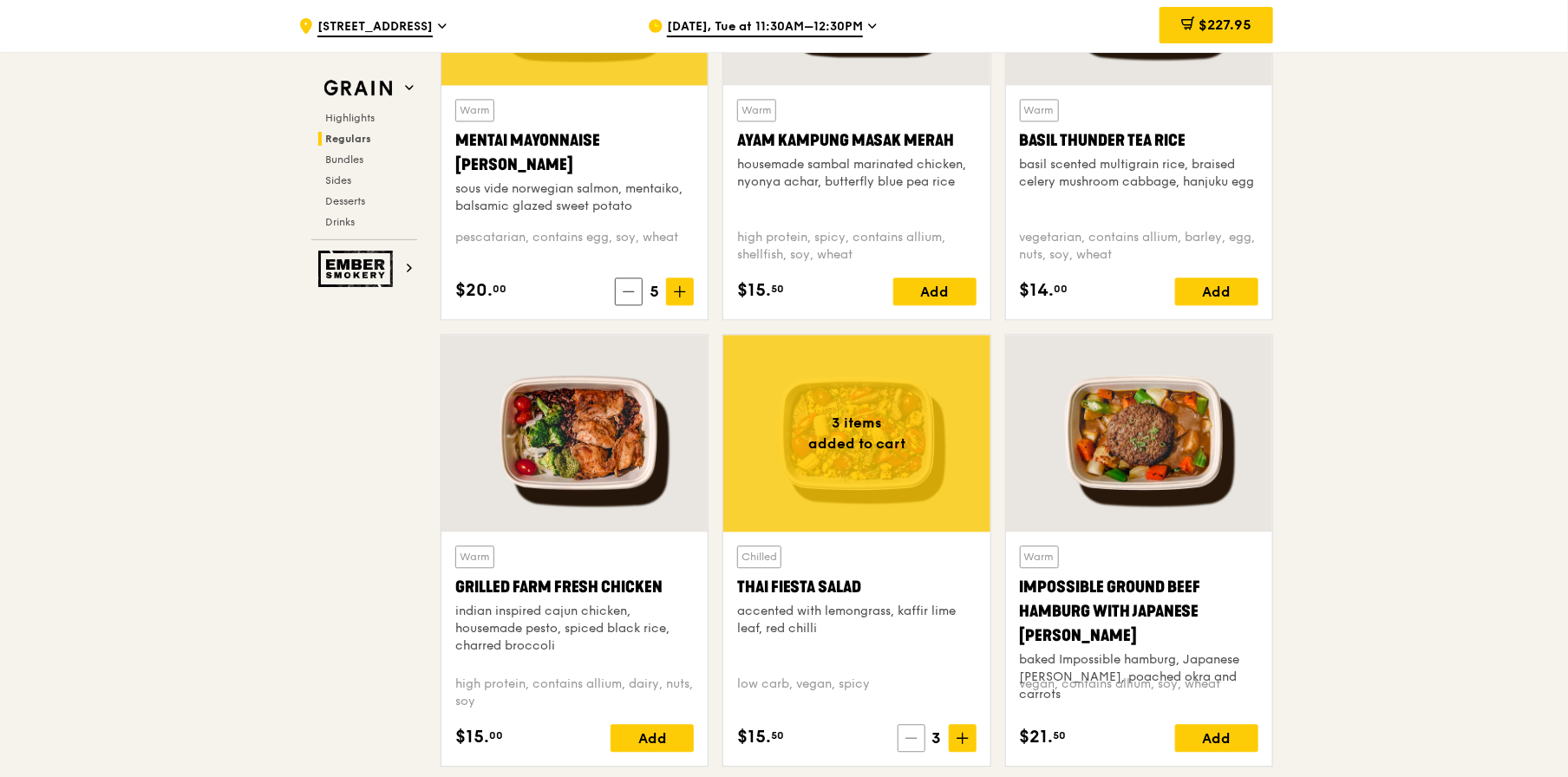
click at [904, 734] on span at bounding box center [911, 738] width 28 height 28
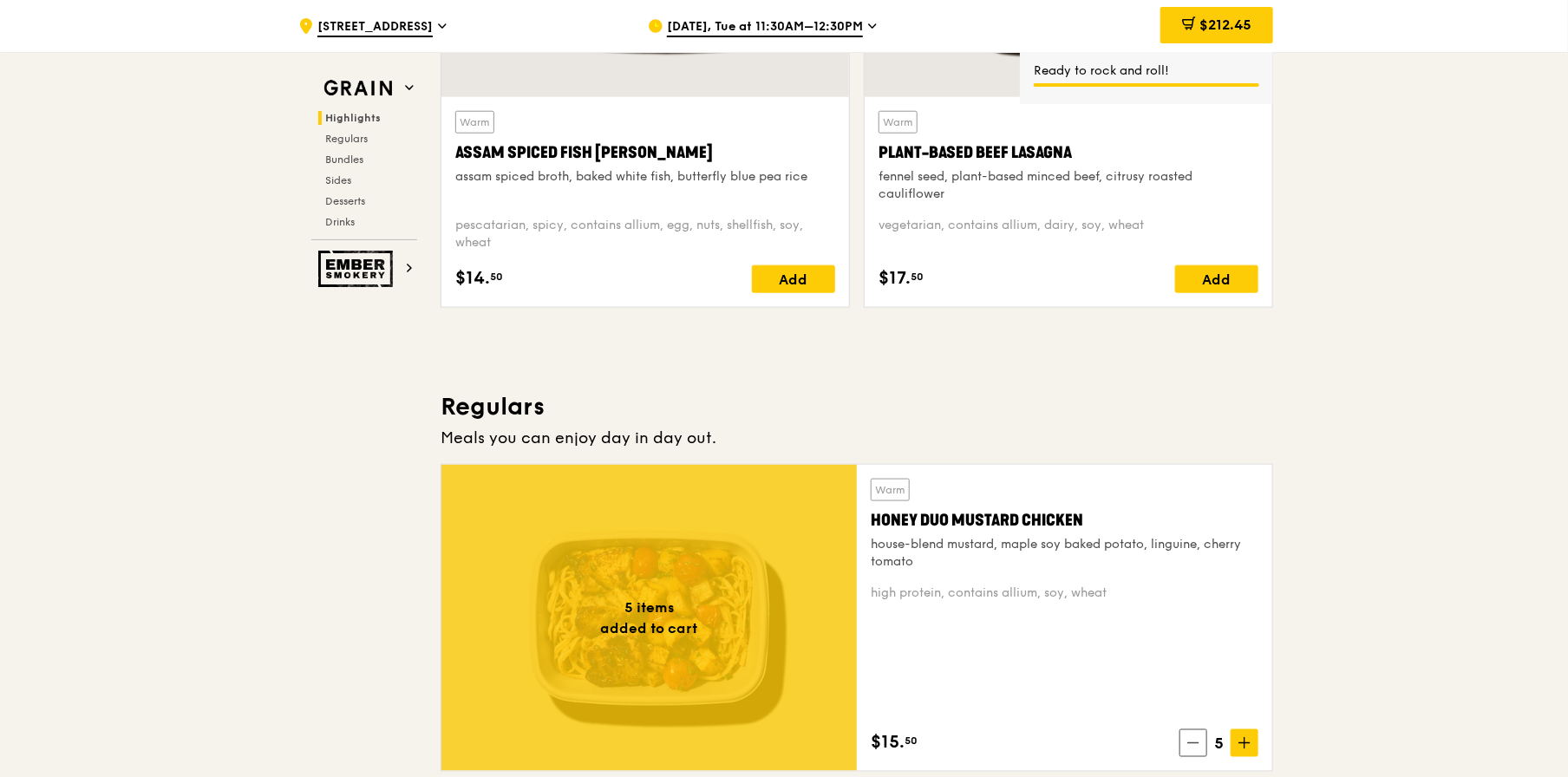
scroll to position [694, 0]
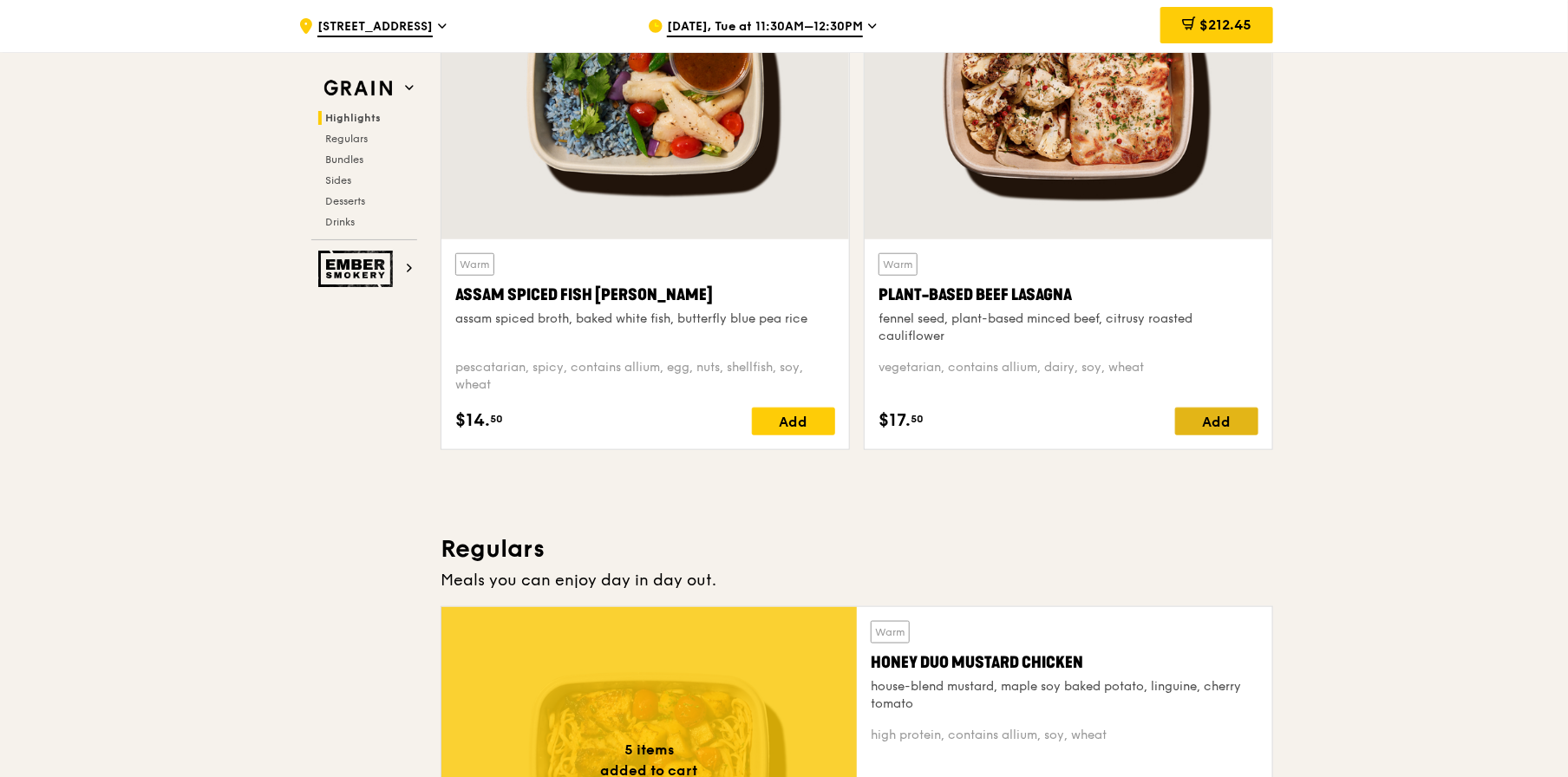
click at [1211, 422] on div "Add" at bounding box center [1216, 422] width 83 height 28
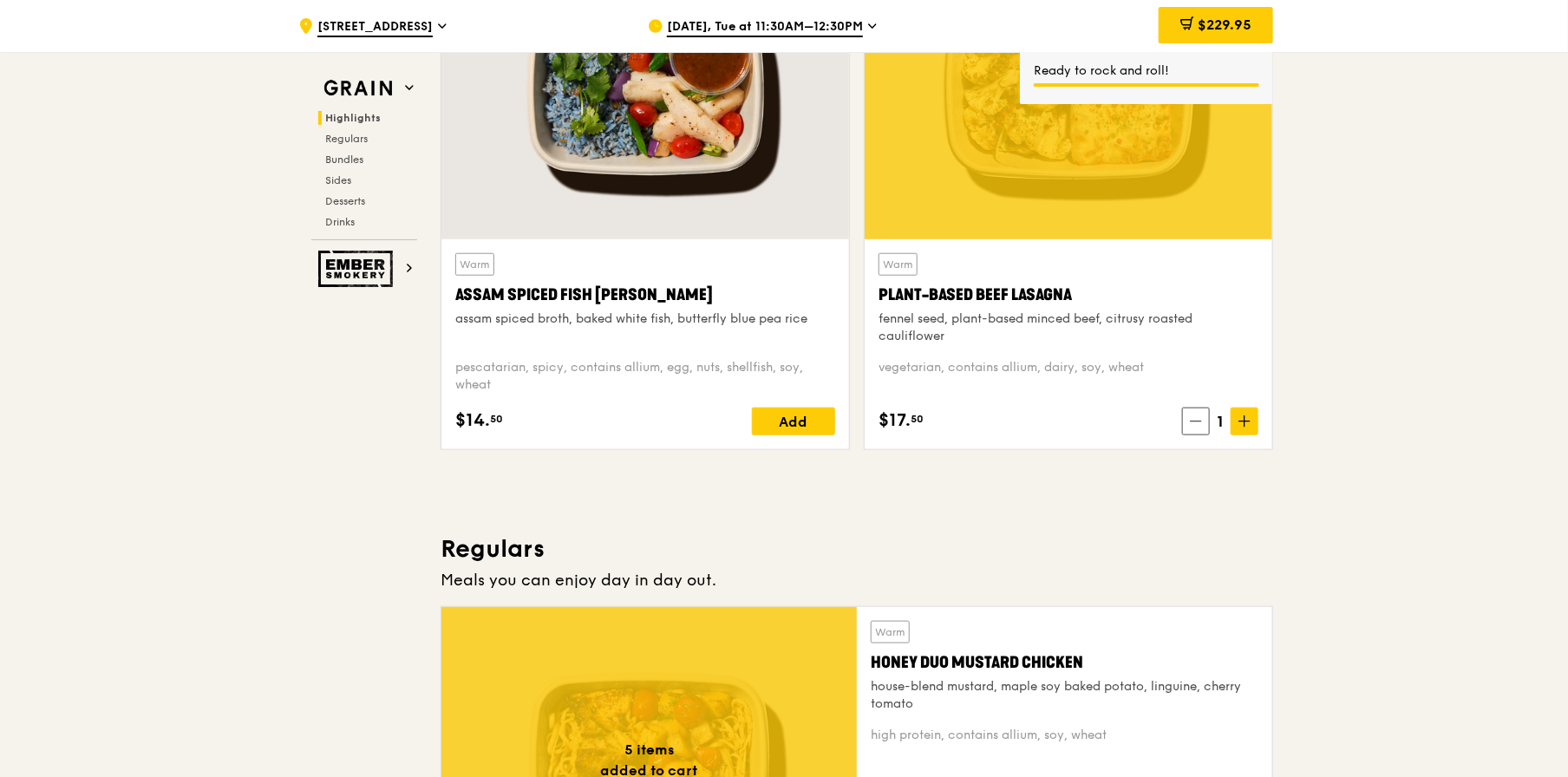
click at [1247, 422] on icon at bounding box center [1245, 422] width 11 height 0
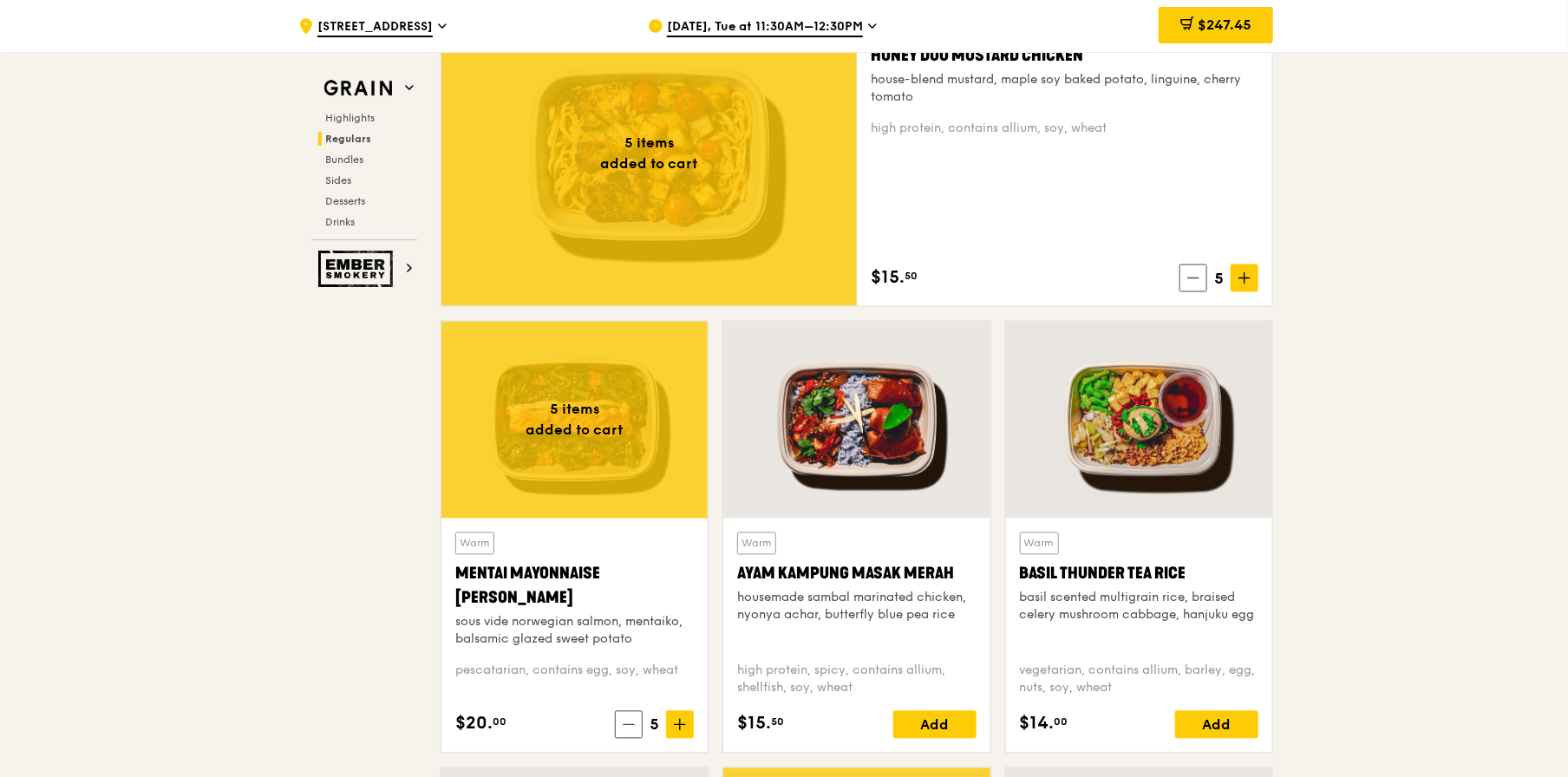
scroll to position [955, 0]
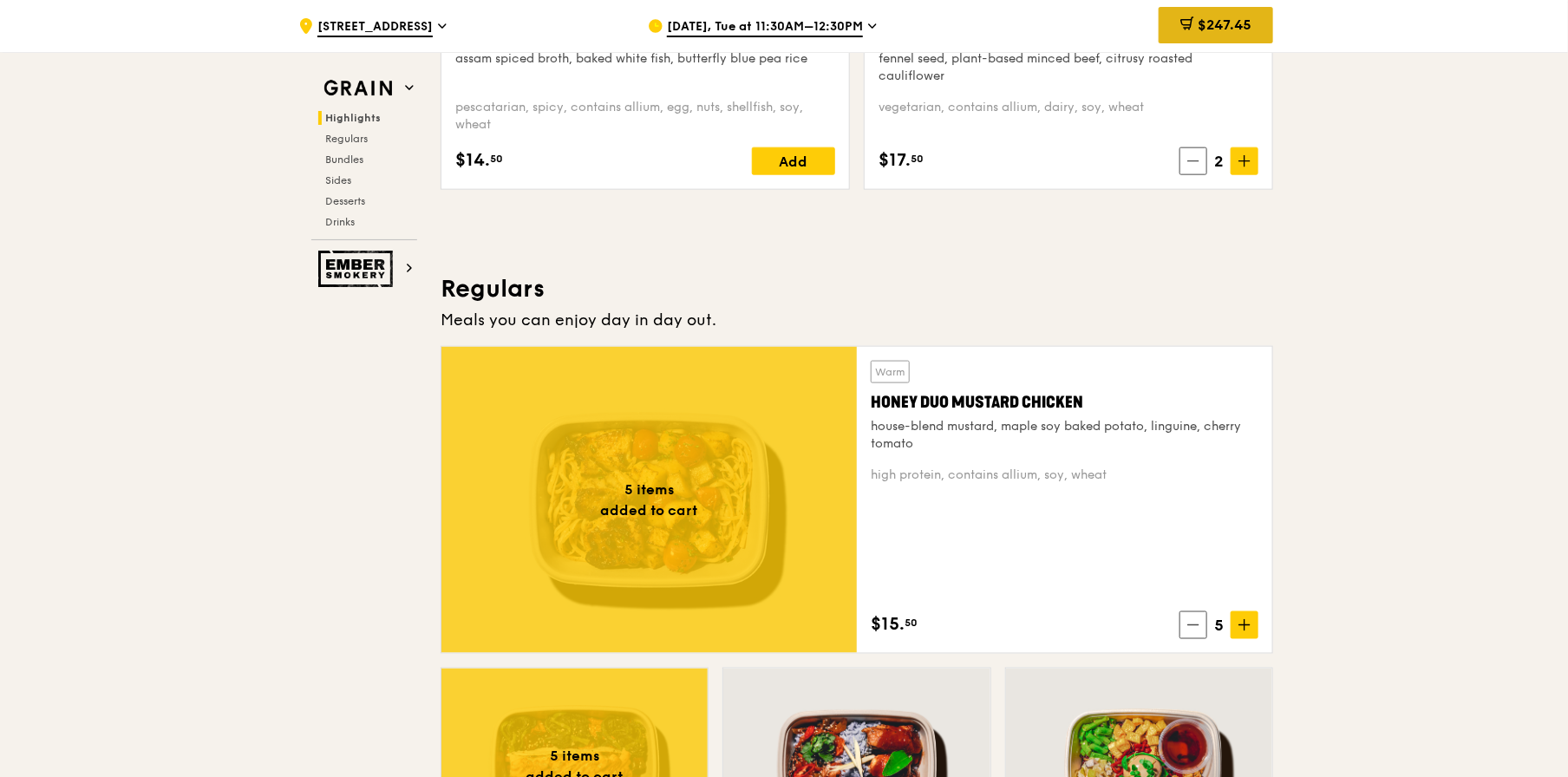
click at [1218, 35] on div "$247.45" at bounding box center [1216, 25] width 115 height 37
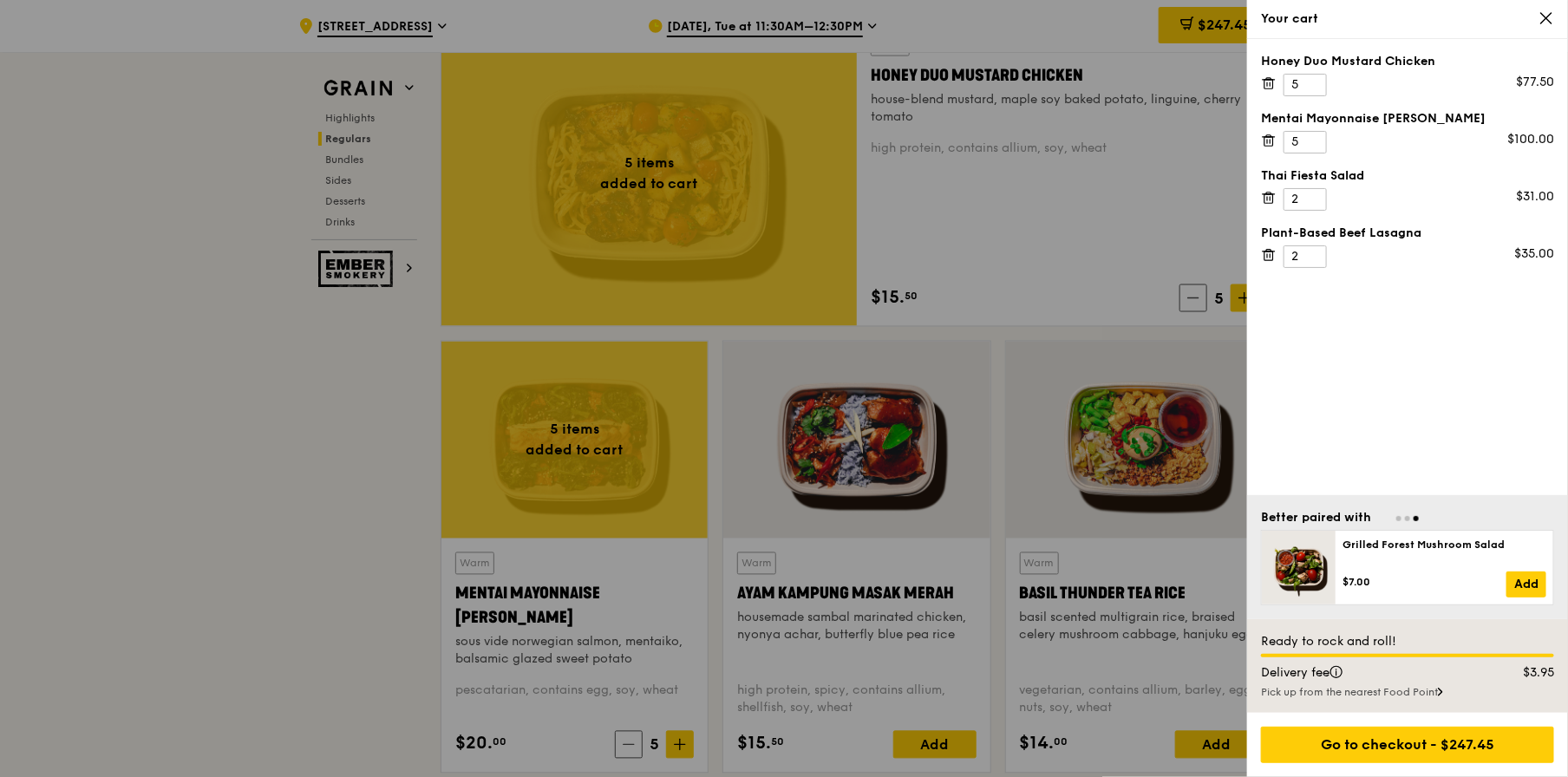
scroll to position [1302, 0]
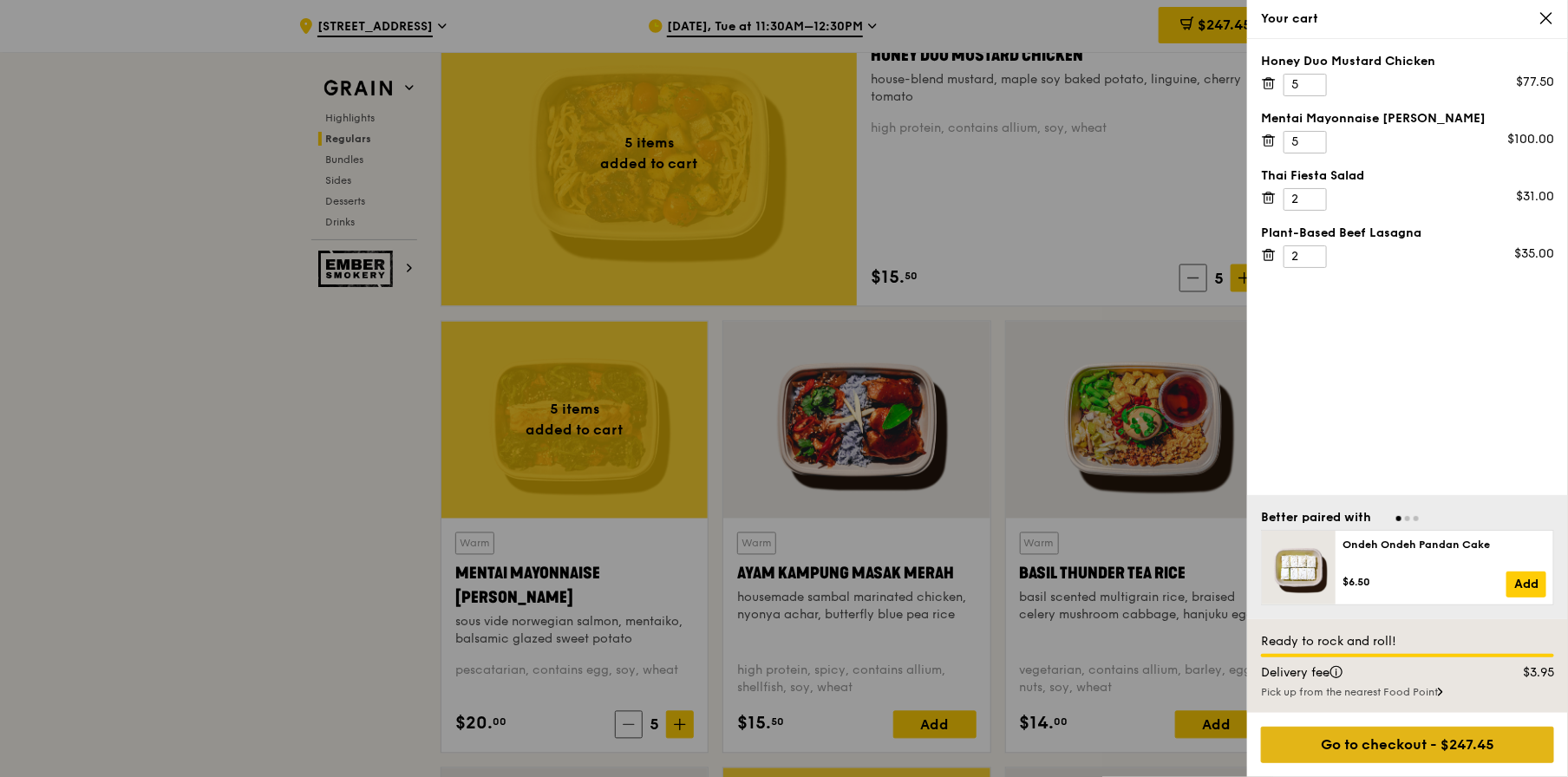
click at [1417, 750] on div "Go to checkout - $247.45" at bounding box center [1407, 745] width 293 height 37
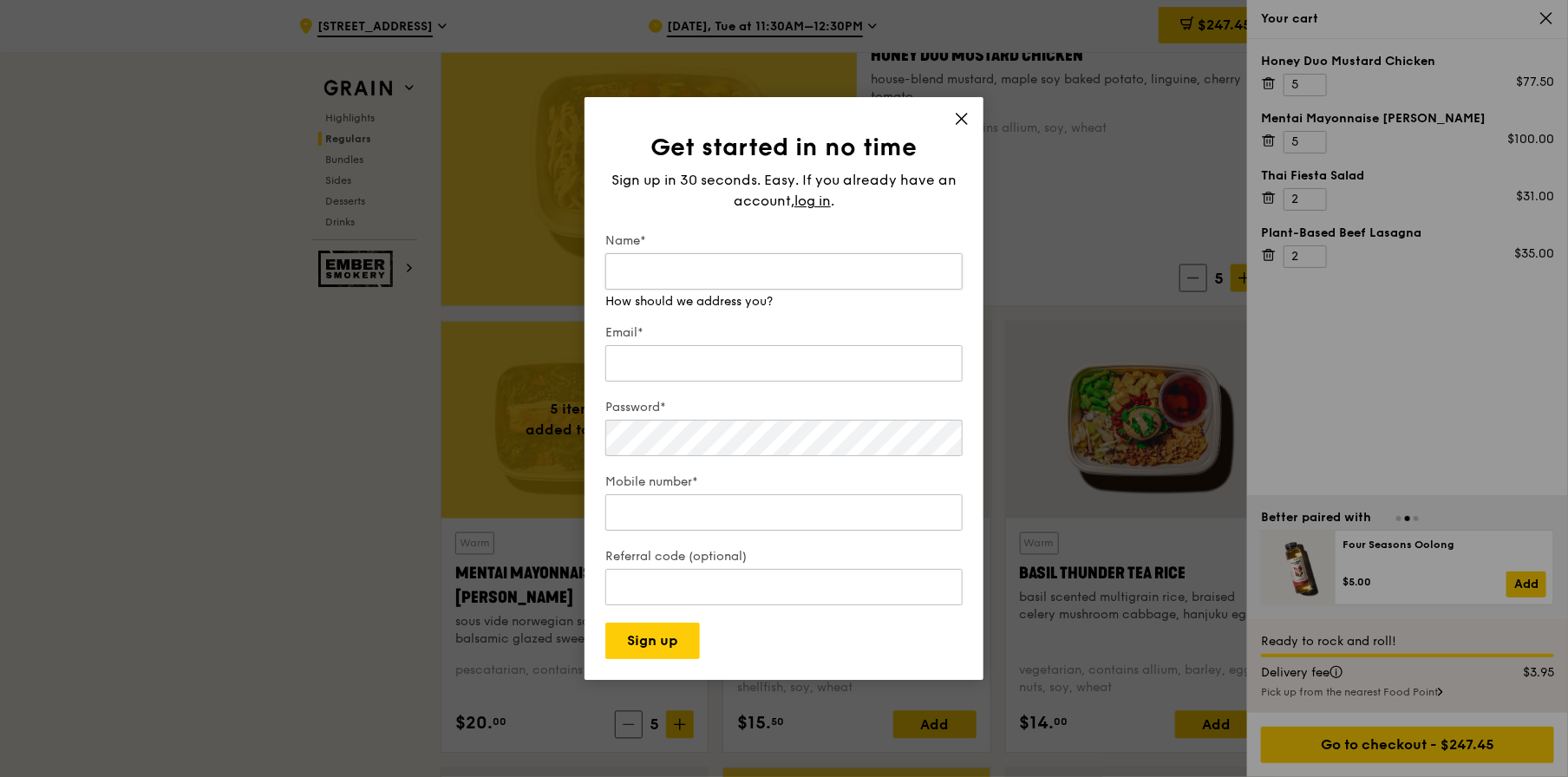
click at [727, 277] on input "Name*" at bounding box center [784, 271] width 357 height 37
type input "Iris See"
click at [715, 370] on div "Email*" at bounding box center [784, 355] width 357 height 61
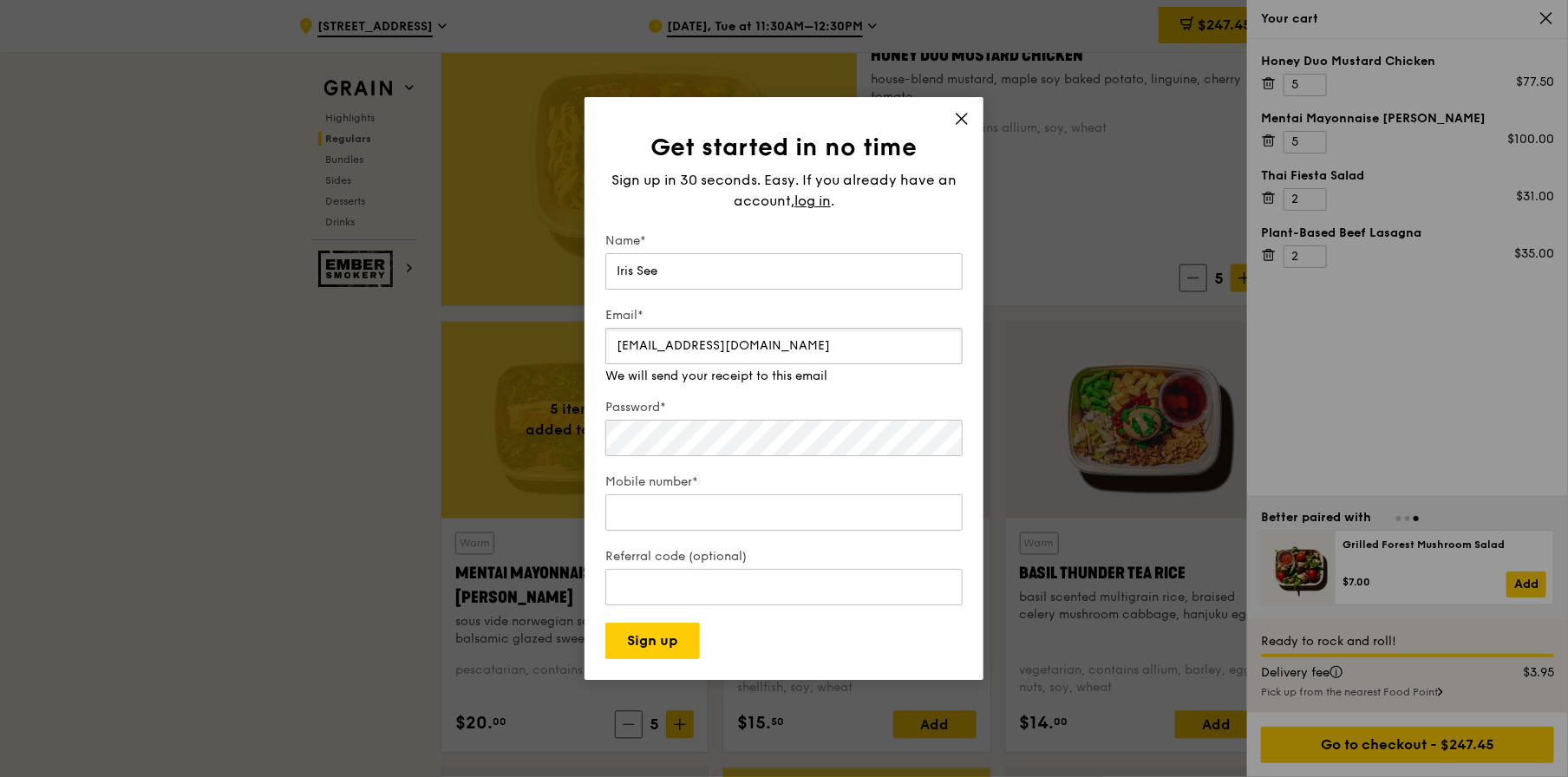
type input "[EMAIL_ADDRESS][DOMAIN_NAME]"
click at [702, 519] on div "Mobile number* We will call you when we arrive" at bounding box center [784, 495] width 357 height 78
click at [701, 500] on input "Mobile number*" at bounding box center [784, 512] width 357 height 37
type input "-2"
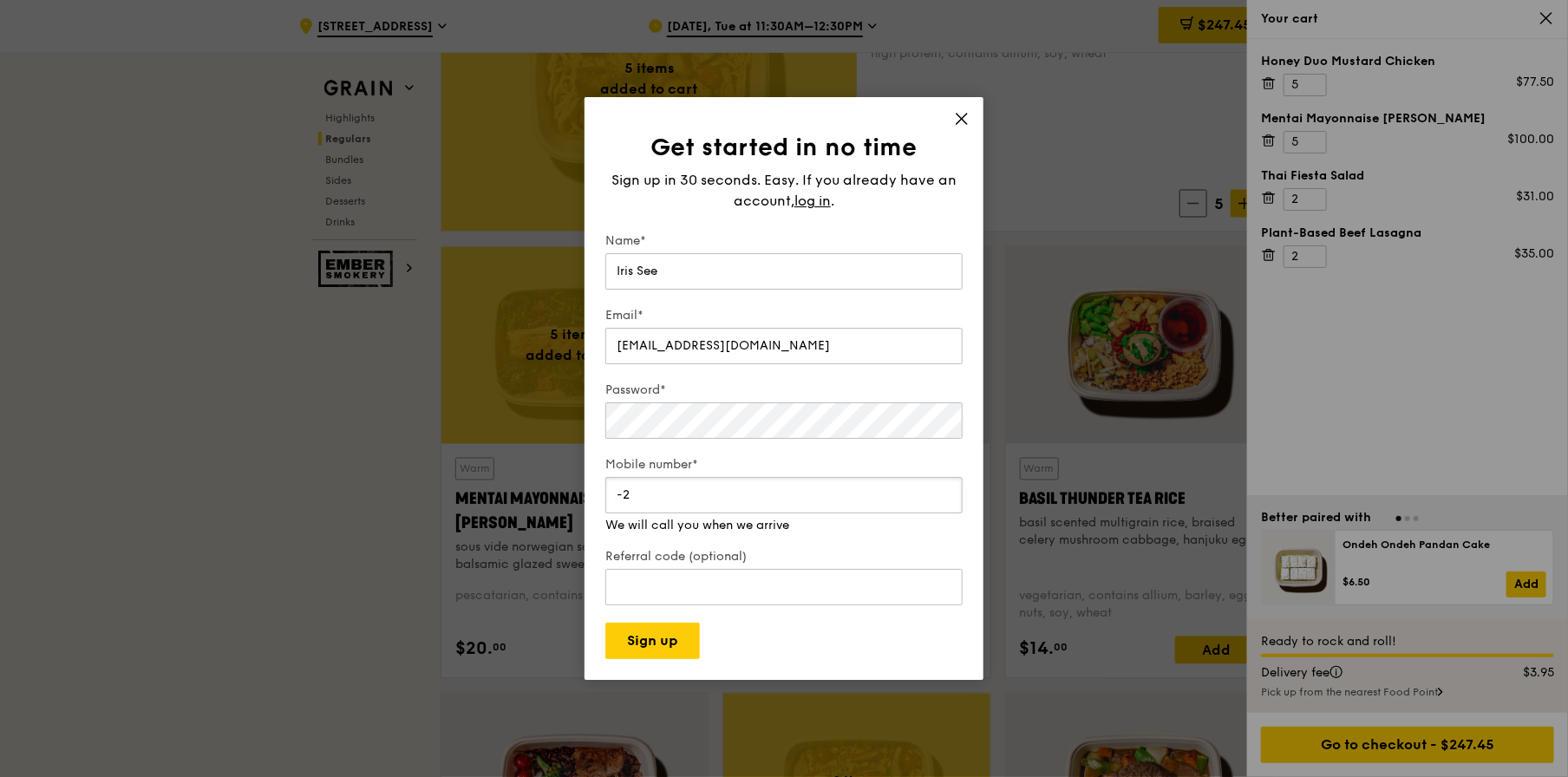
scroll to position [1475, 0]
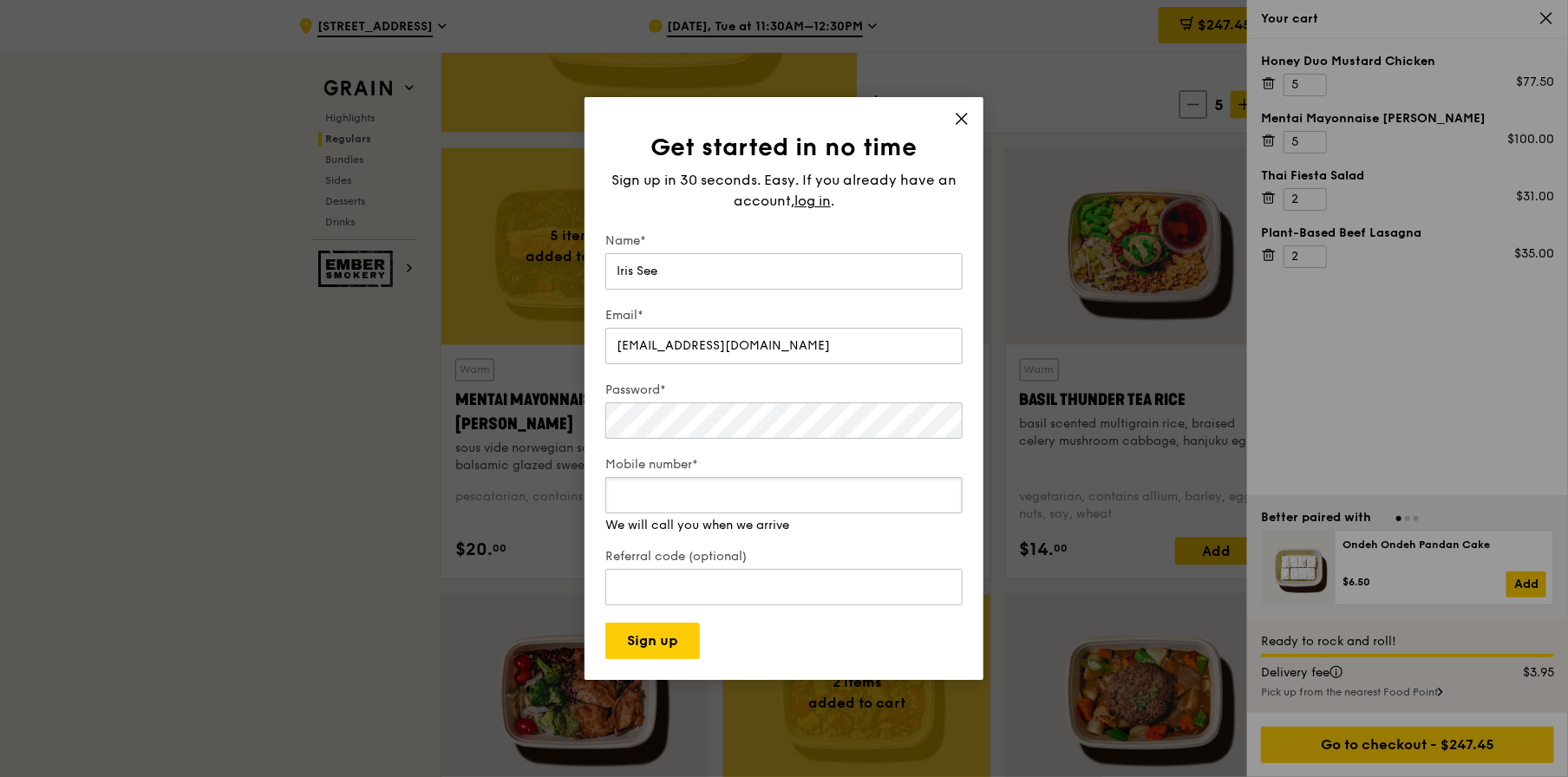
type input "2"
type input "8"
click at [647, 489] on input "97963959" at bounding box center [784, 495] width 357 height 37
click at [710, 488] on input "97963959" at bounding box center [784, 495] width 357 height 37
type input "97963959"
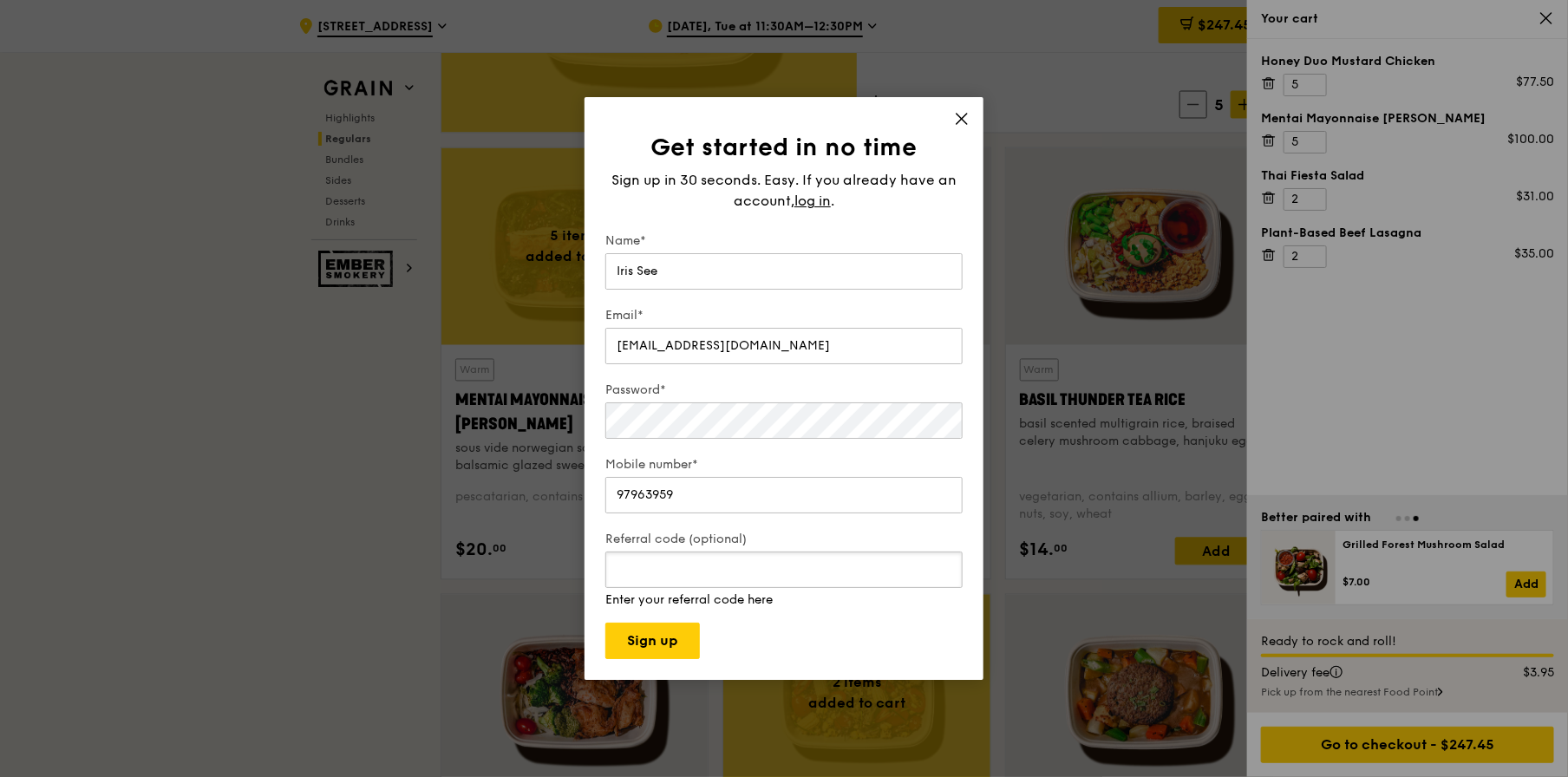
click at [666, 582] on input "Referral code (optional)" at bounding box center [784, 570] width 357 height 37
click at [660, 647] on button "Sign up" at bounding box center [652, 641] width 94 height 37
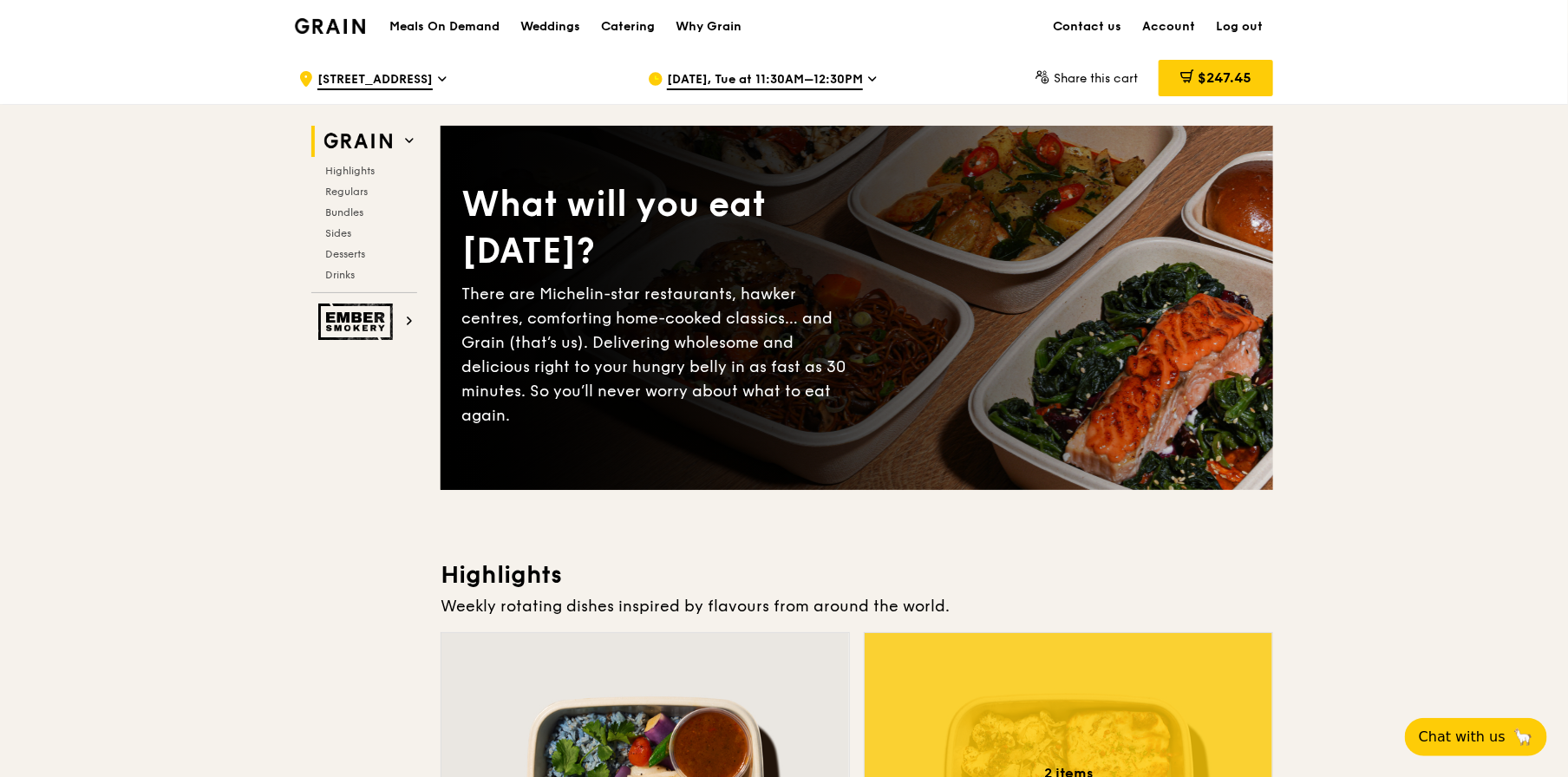
drag, startPoint x: 1218, startPoint y: 82, endPoint x: 1248, endPoint y: 112, distance: 42.4
click at [1218, 82] on span "$247.45" at bounding box center [1224, 77] width 54 height 16
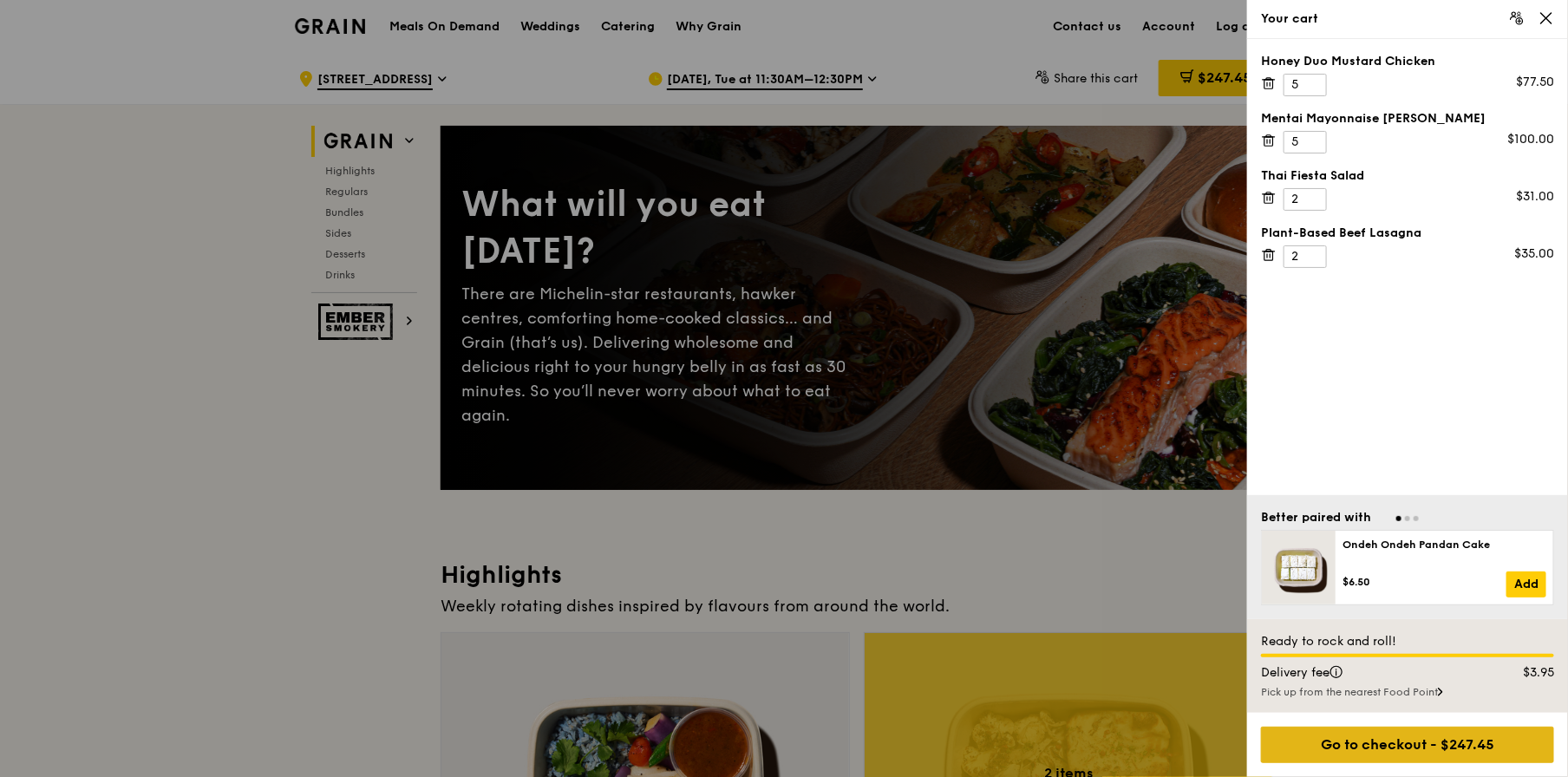
click at [1393, 746] on div "Go to checkout - $247.45" at bounding box center [1407, 745] width 293 height 37
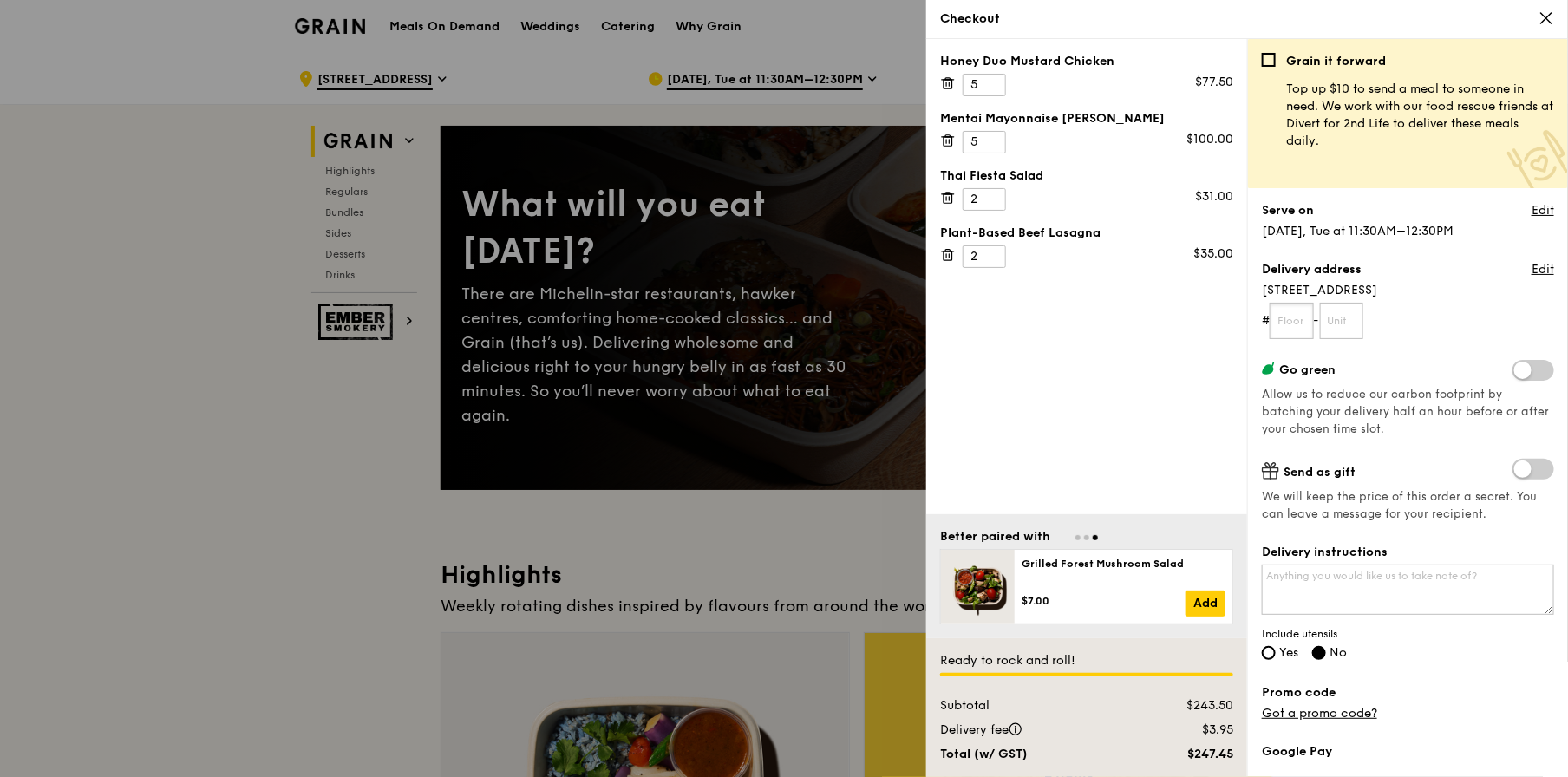
click at [1302, 319] on input "text" at bounding box center [1292, 320] width 44 height 37
type input "07"
click at [1336, 327] on input "text" at bounding box center [1342, 320] width 44 height 37
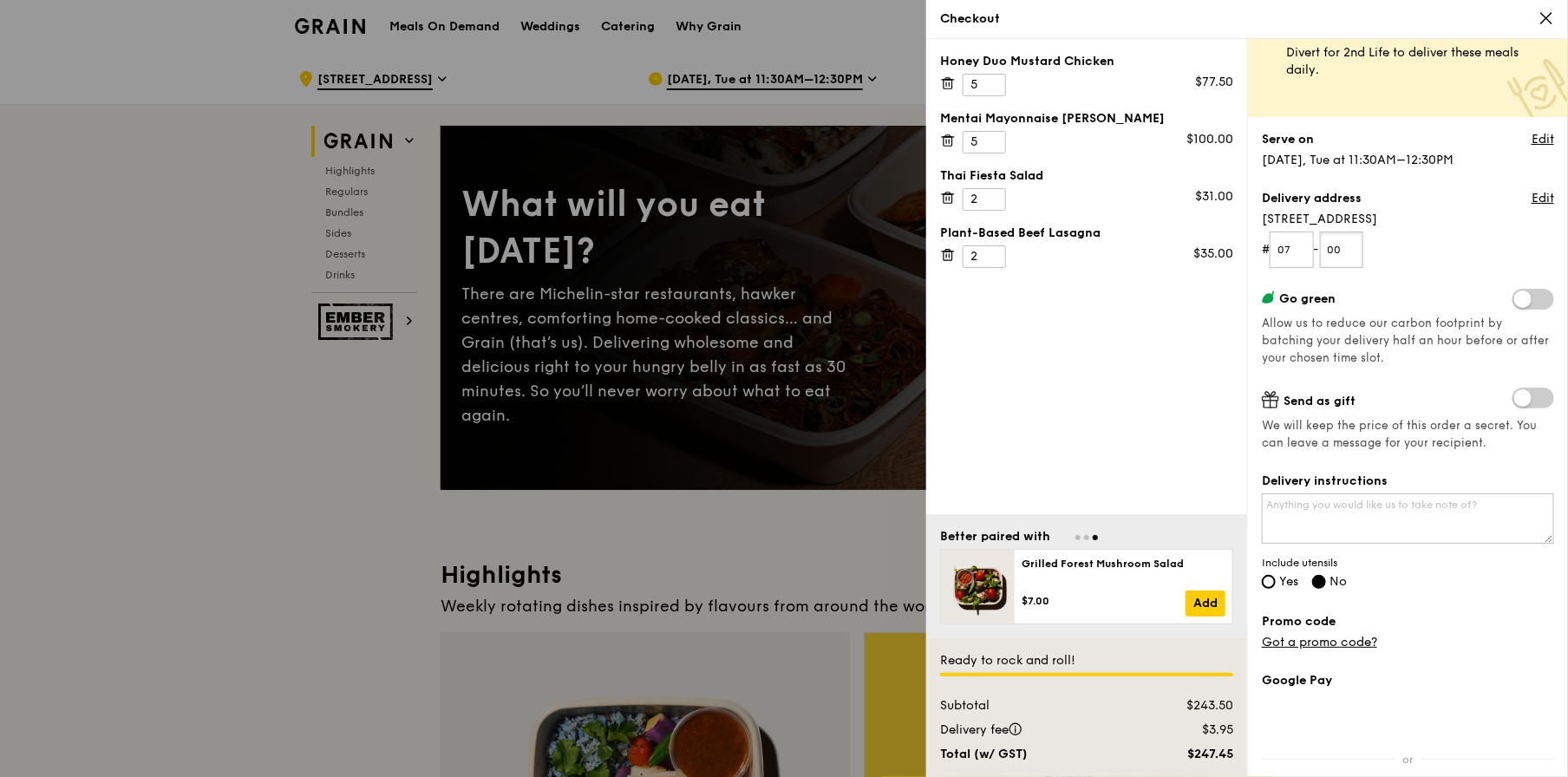
scroll to position [173, 0]
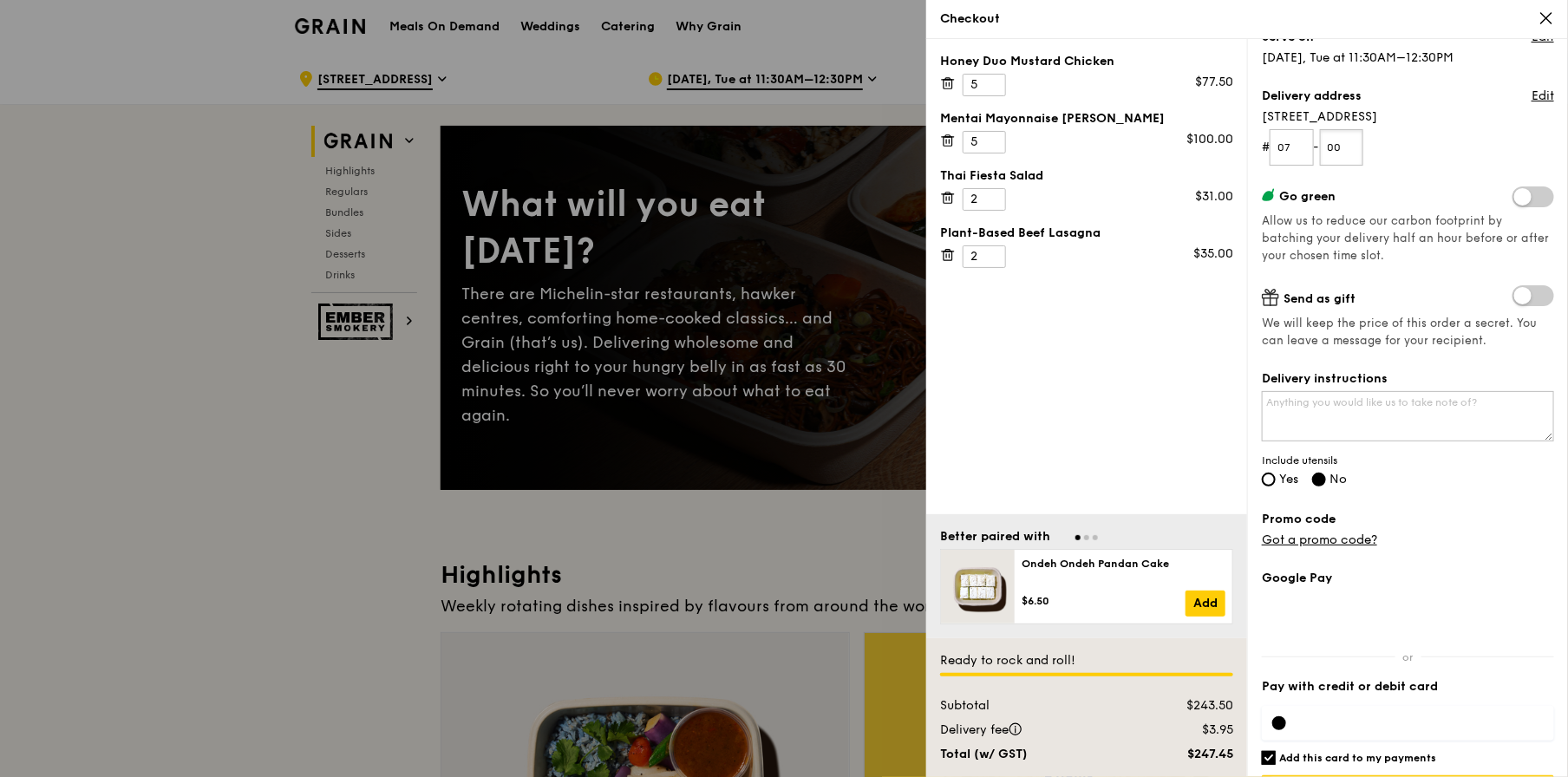
type input "00"
click at [1264, 474] on label "Yes" at bounding box center [1280, 481] width 37 height 14
click at [1264, 473] on input "Yes" at bounding box center [1268, 479] width 13 height 13
radio input "true"
radio input "false"
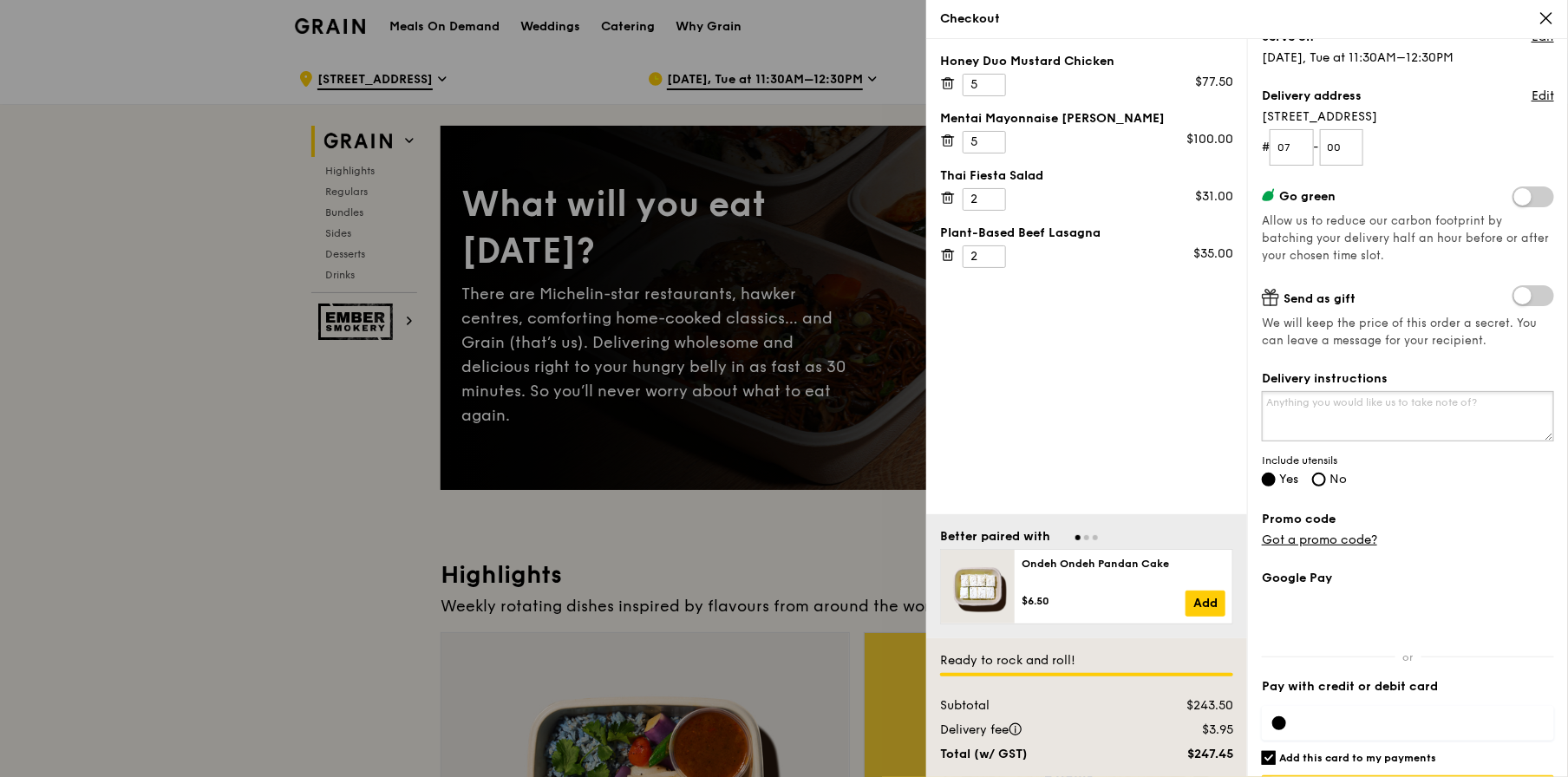
click at [1309, 414] on textarea "Delivery instructions" at bounding box center [1408, 416] width 292 height 50
type textarea "p"
type textarea "Call 9796 3959 when you arrive"
click at [1456, 495] on div "Grain it forward Top up $10 to send a meal to someone in need. We work with our…" at bounding box center [1408, 241] width 292 height 724
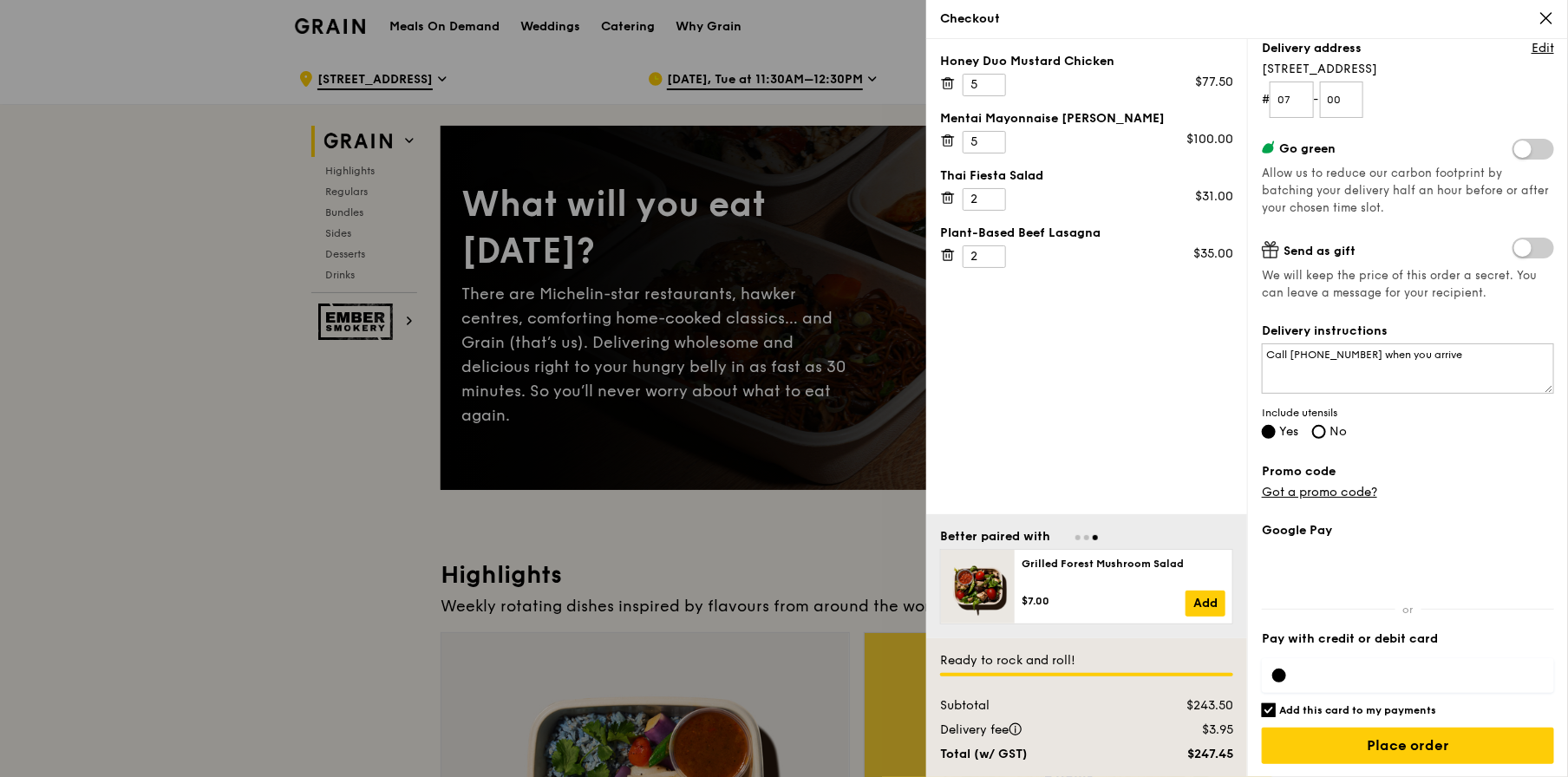
click at [1272, 706] on input "Add this card to my payments" at bounding box center [1268, 710] width 13 height 13
checkbox input "false"
click at [1339, 636] on label "Pay with credit or debit card" at bounding box center [1408, 639] width 292 height 17
click at [1381, 669] on iframe at bounding box center [1423, 676] width 244 height 13
click at [1356, 669] on iframe at bounding box center [1423, 676] width 244 height 13
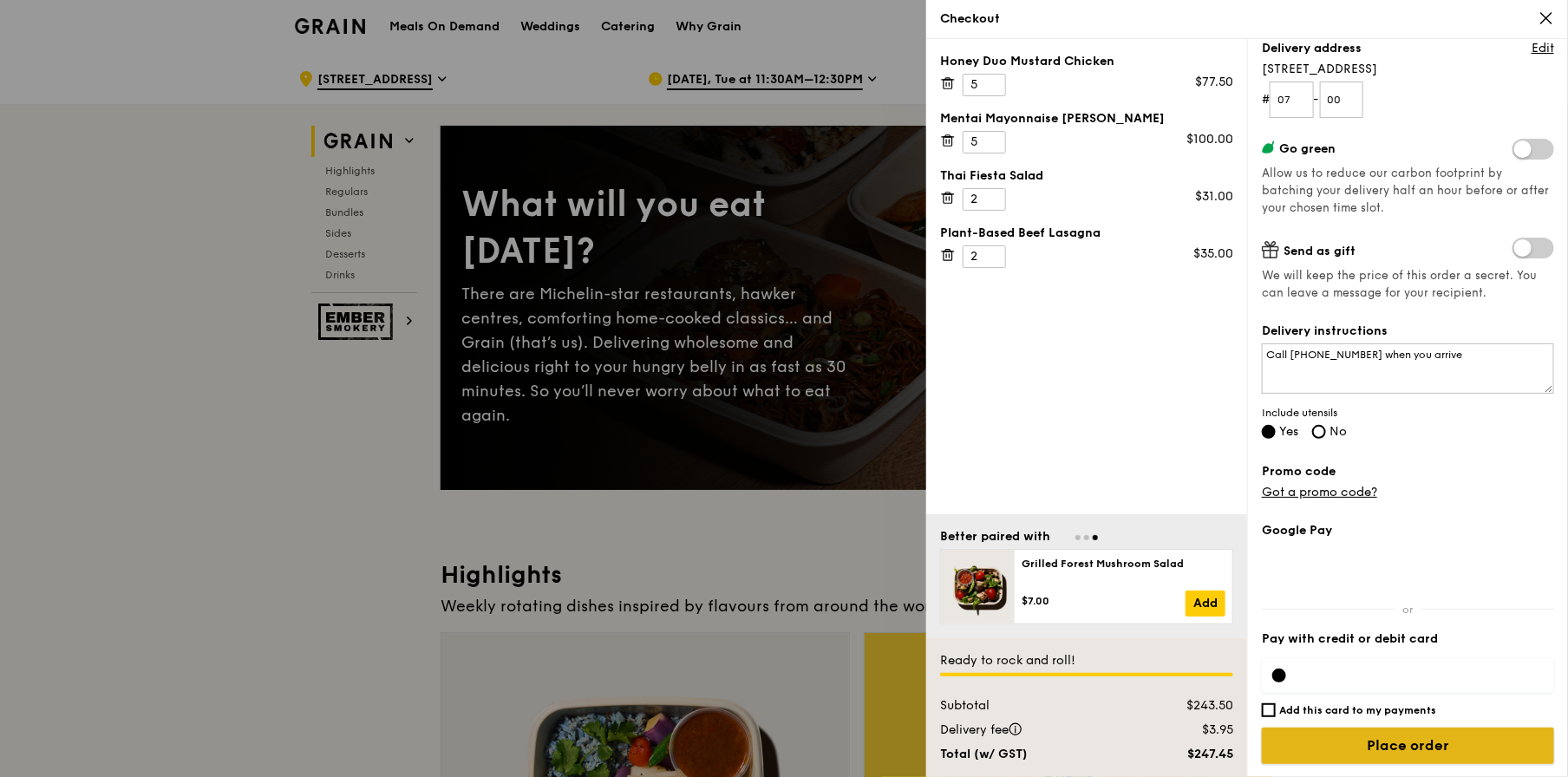
click at [1460, 738] on input "Place order" at bounding box center [1408, 746] width 292 height 37
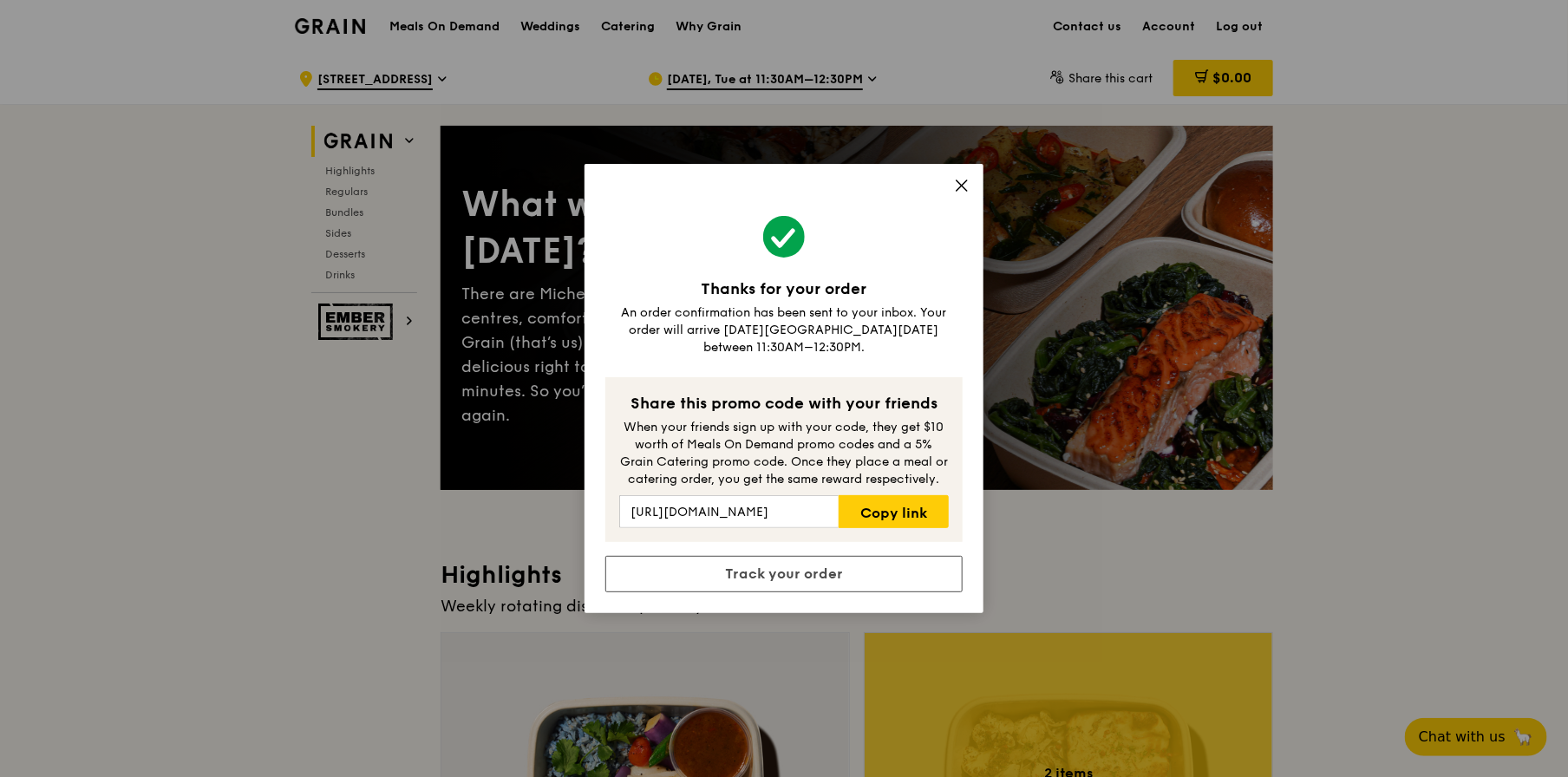
click at [961, 191] on icon at bounding box center [963, 186] width 11 height 11
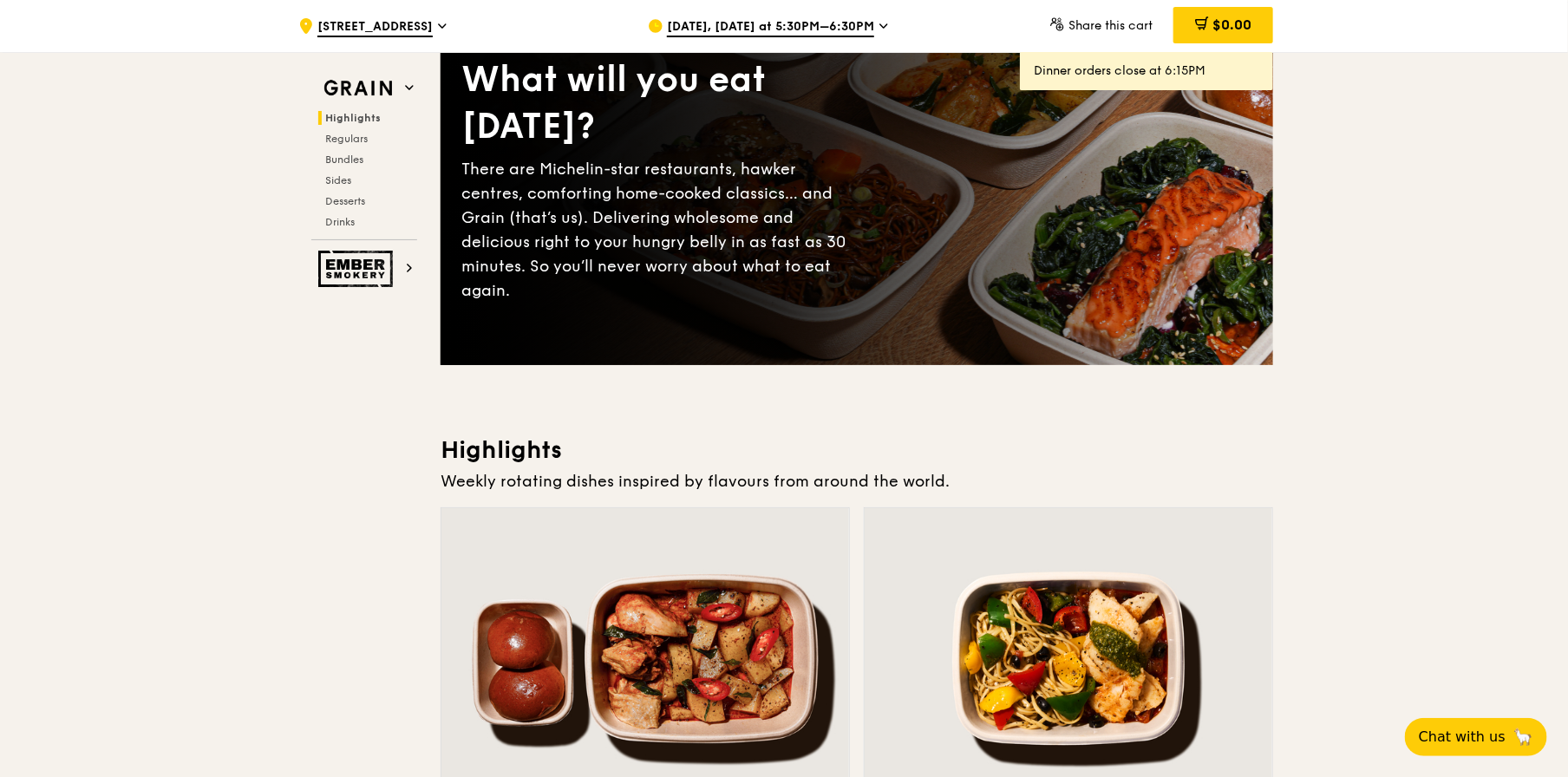
scroll to position [0, 0]
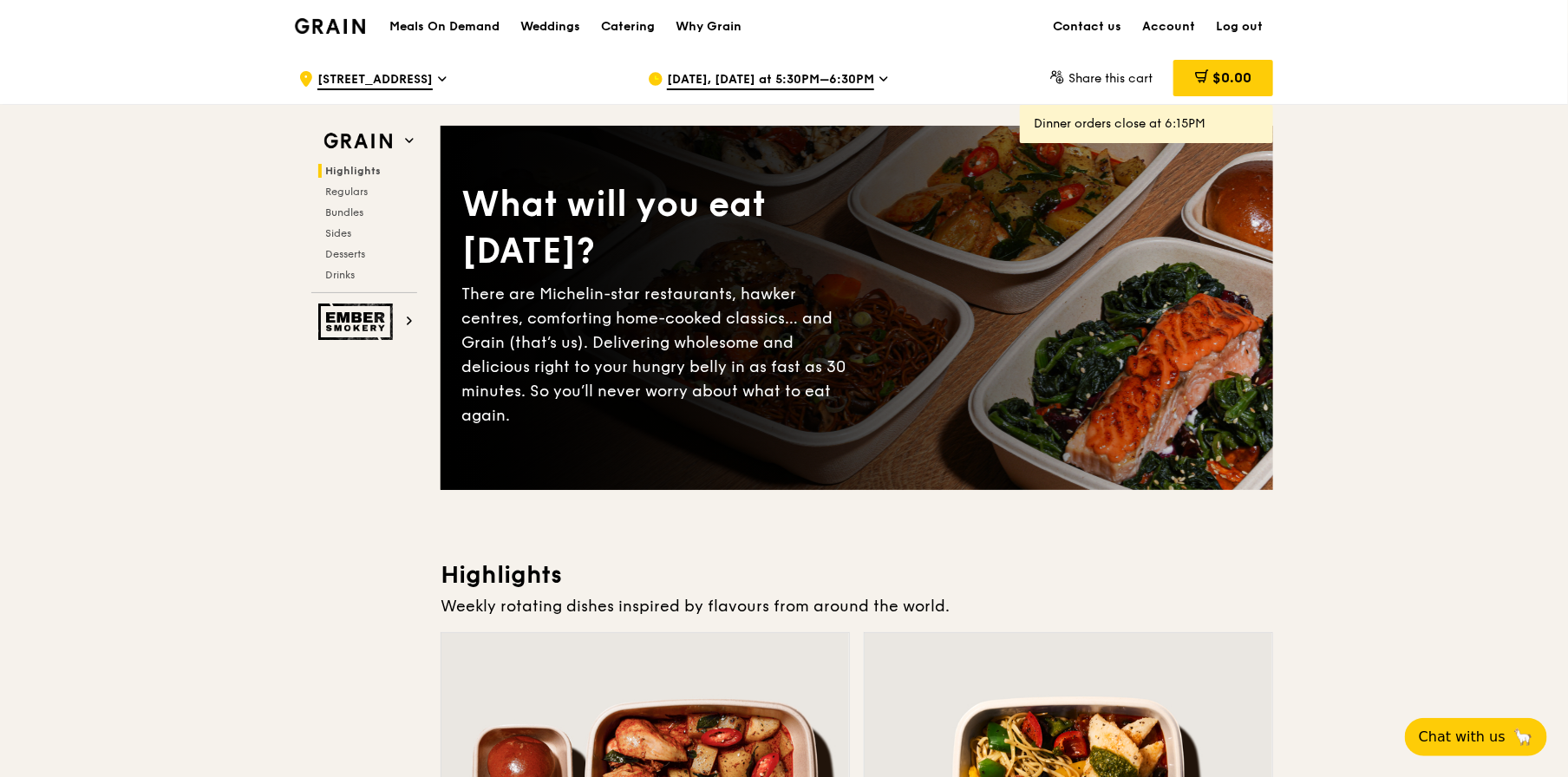
click at [866, 79] on span "[DATE], [DATE] at 5:30PM–6:30PM" at bounding box center [771, 80] width 207 height 19
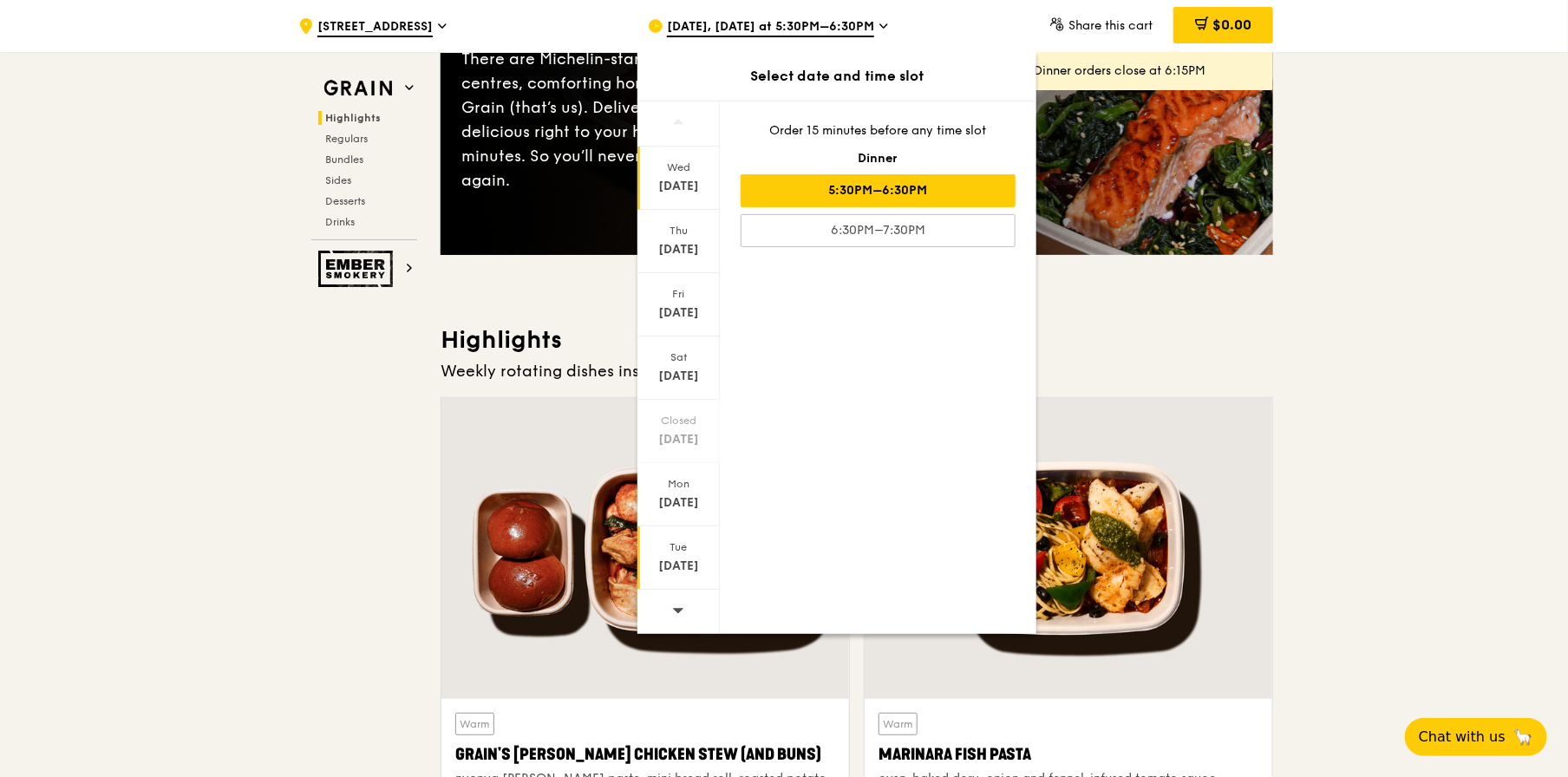
scroll to position [520, 0]
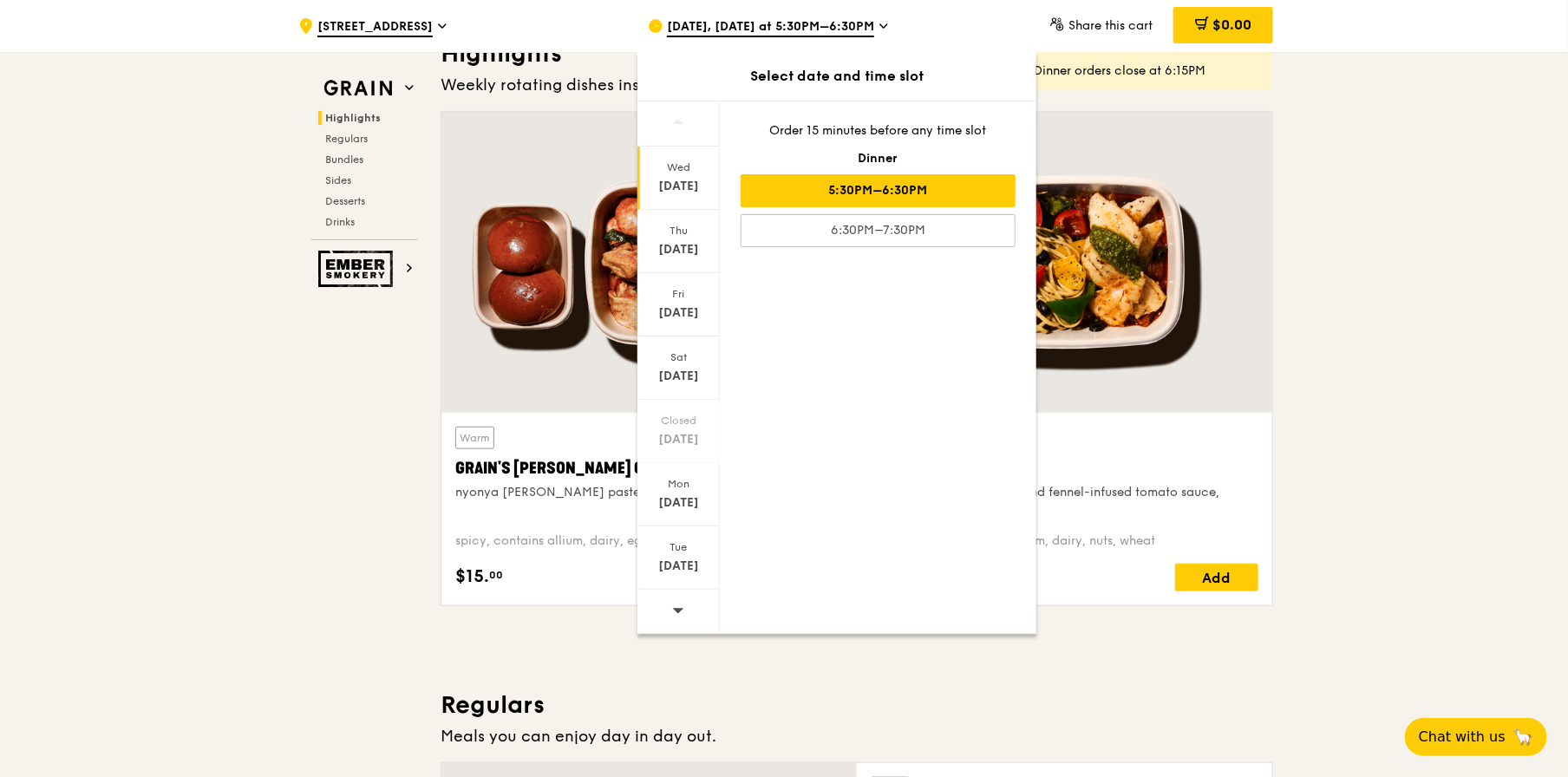
click at [685, 609] on div at bounding box center [679, 612] width 83 height 44
click at [681, 560] on div "[DATE]" at bounding box center [679, 566] width 77 height 17
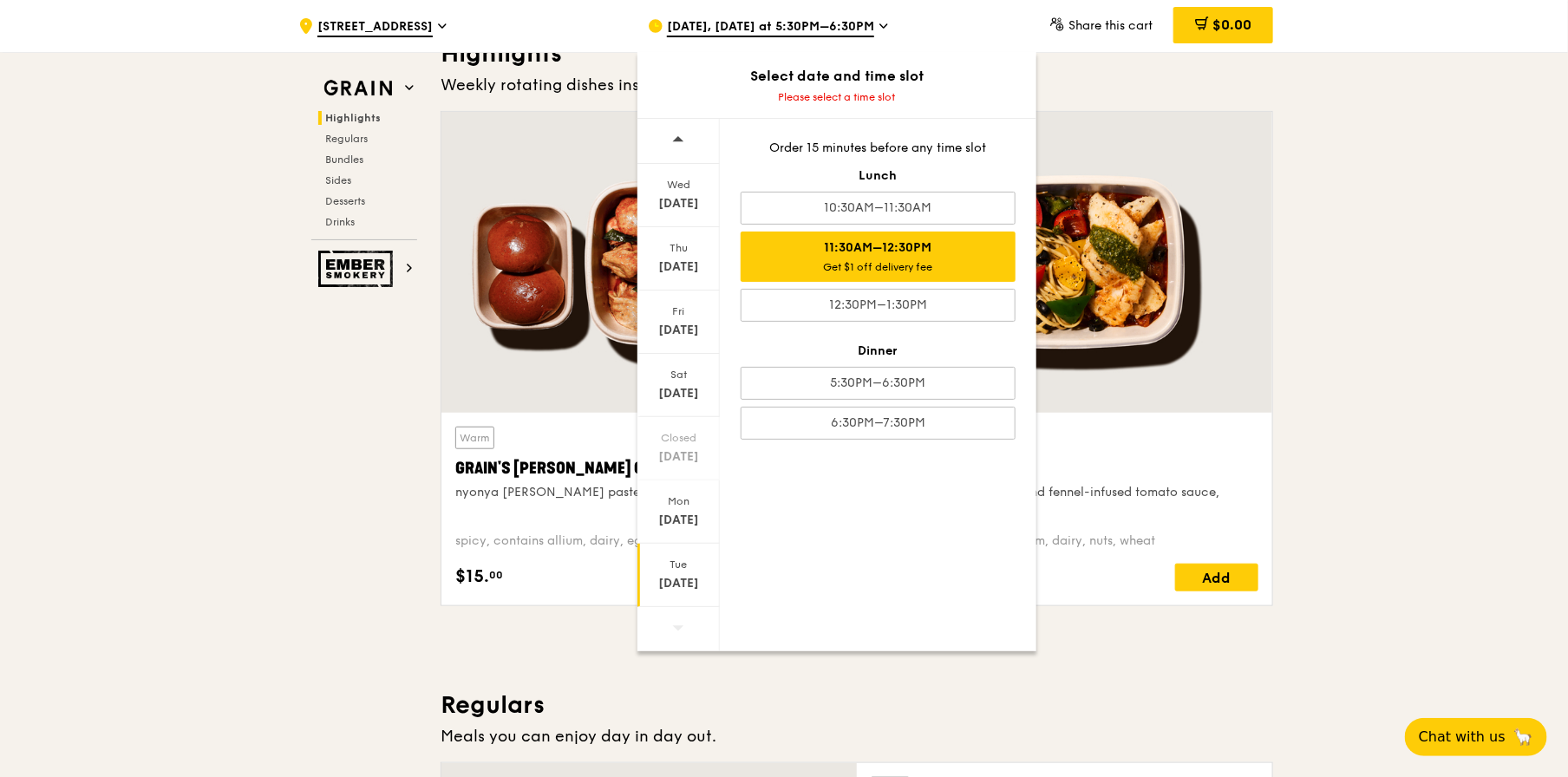
click at [915, 252] on div "11:30AM–12:30PM Get $1 off delivery fee" at bounding box center [878, 257] width 275 height 50
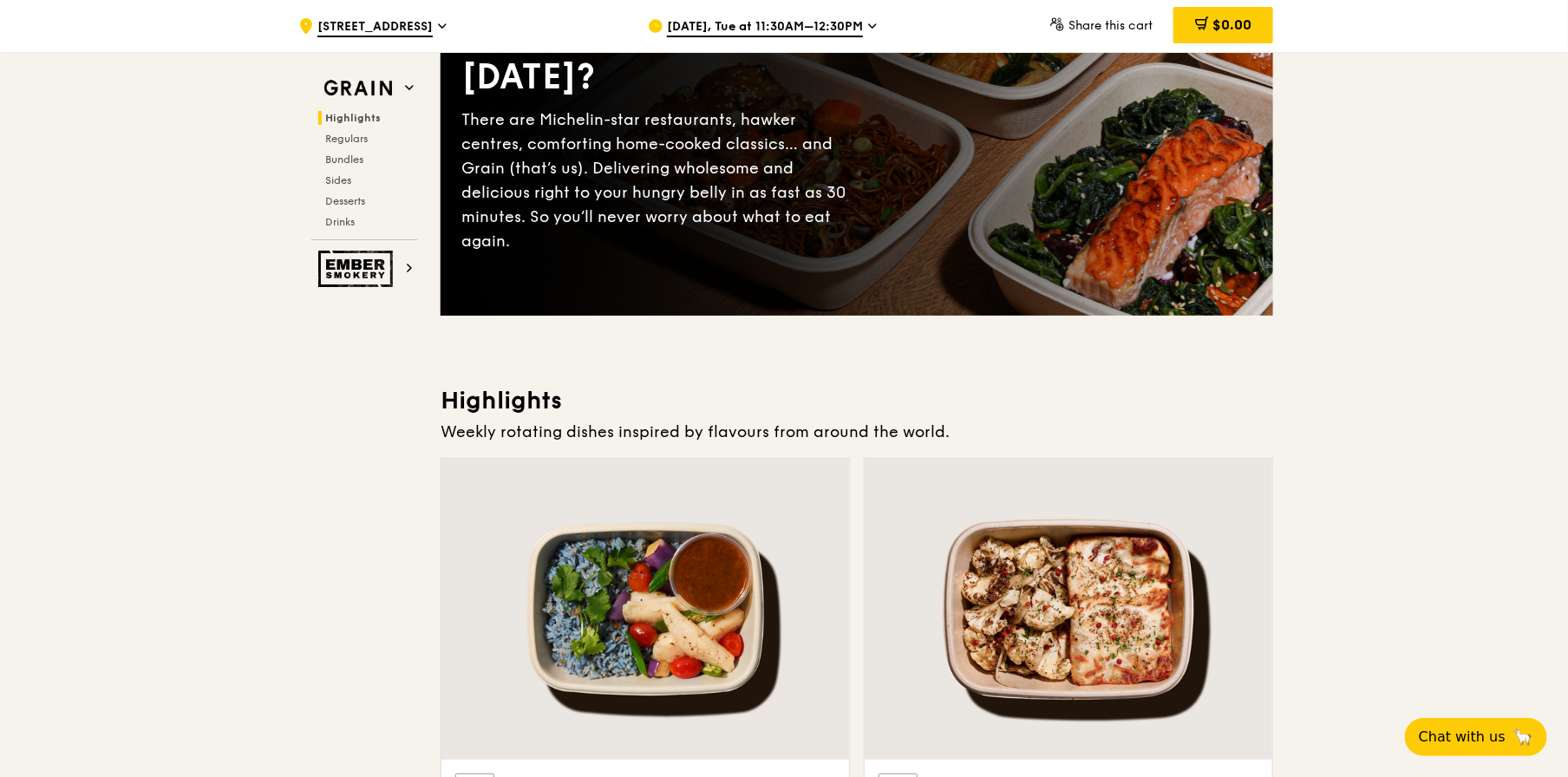
scroll to position [0, 0]
